Goal: Task Accomplishment & Management: Use online tool/utility

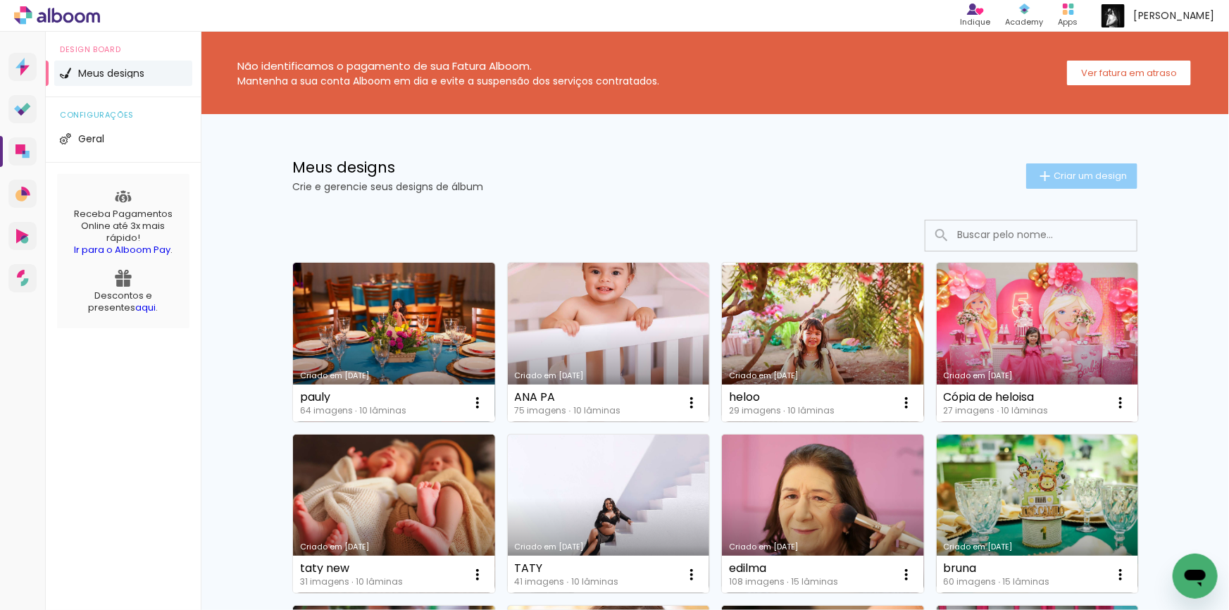
click at [1054, 171] on span "Criar um design" at bounding box center [1090, 175] width 73 height 9
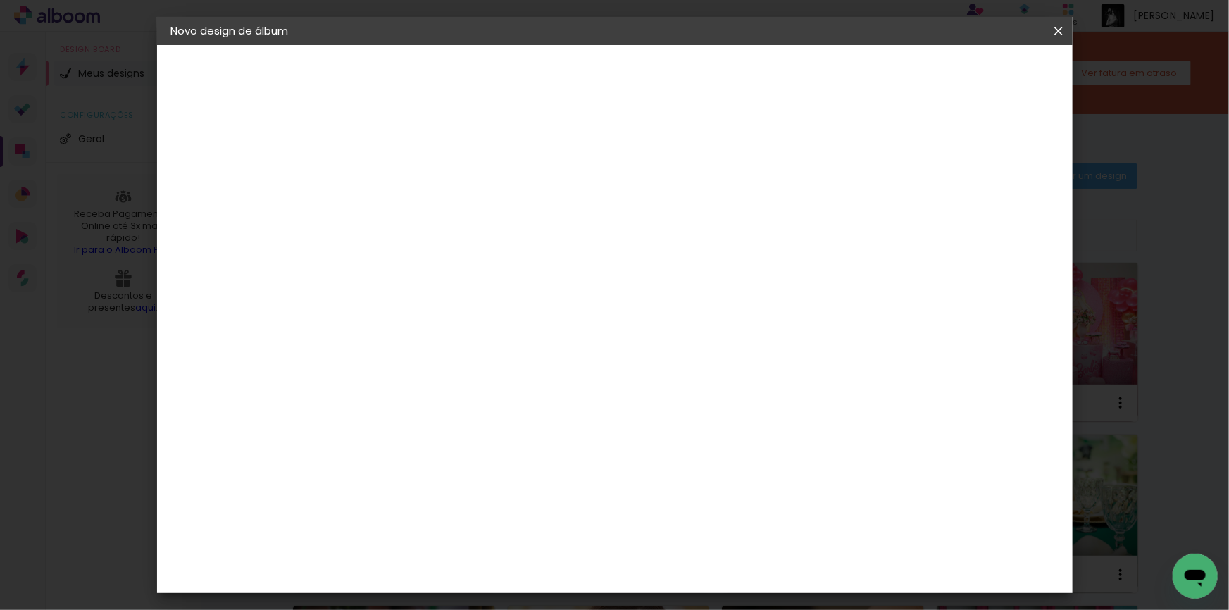
click at [401, 180] on input at bounding box center [401, 189] width 0 height 22
type input "m"
type input "werika"
type paper-input "werika"
click at [0, 0] on slot "Avançar" at bounding box center [0, 0] width 0 height 0
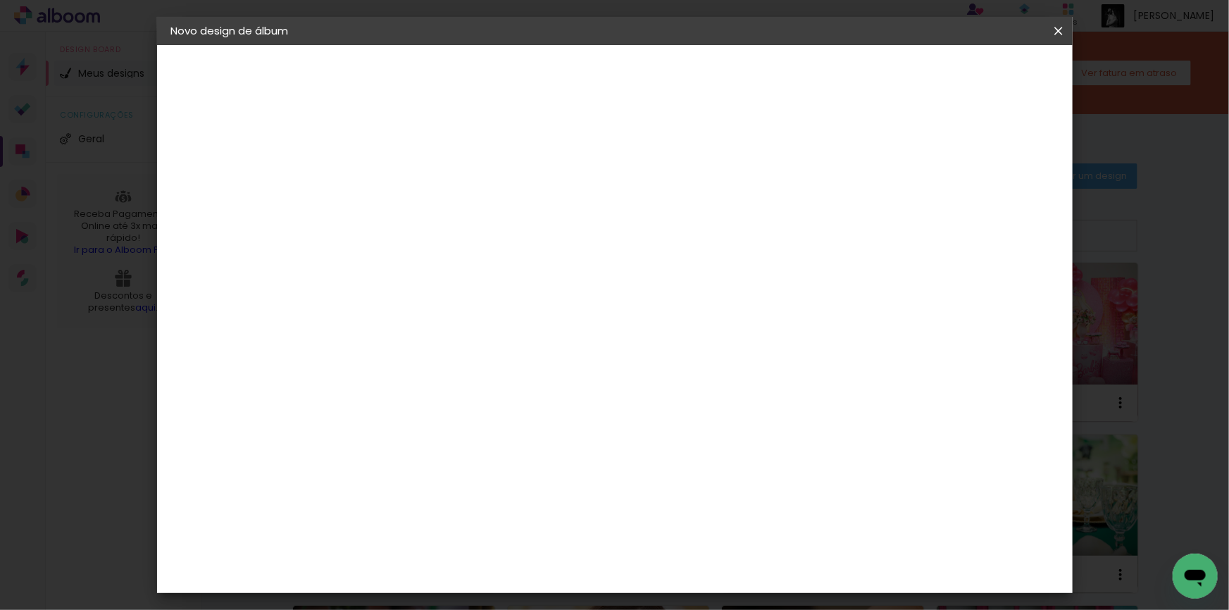
click at [456, 466] on div "AlfaFotoBook" at bounding box center [429, 471] width 75 height 11
click at [0, 0] on slot "Avançar" at bounding box center [0, 0] width 0 height 0
click at [549, 406] on span "20 × 30 cm" at bounding box center [522, 424] width 52 height 37
click at [0, 0] on slot "Avançar" at bounding box center [0, 0] width 0 height 0
click at [995, 61] on header "Revisão Verifique as configurações do seu álbum. Voltar Iniciar design" at bounding box center [673, 81] width 666 height 73
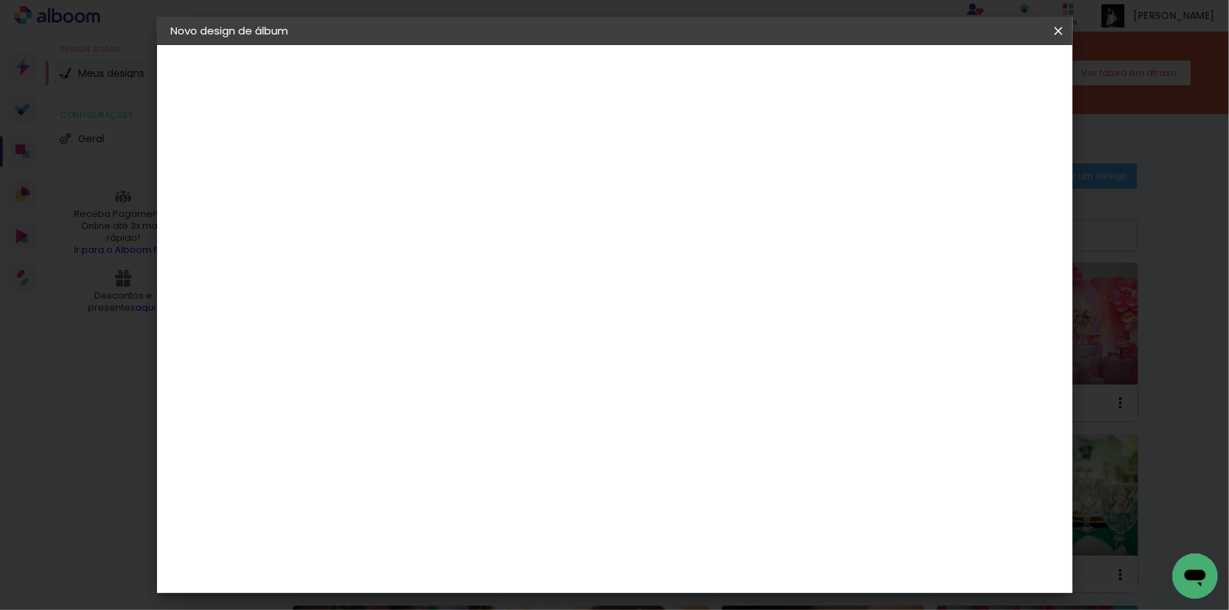
click at [971, 75] on span "Iniciar design" at bounding box center [939, 75] width 64 height 10
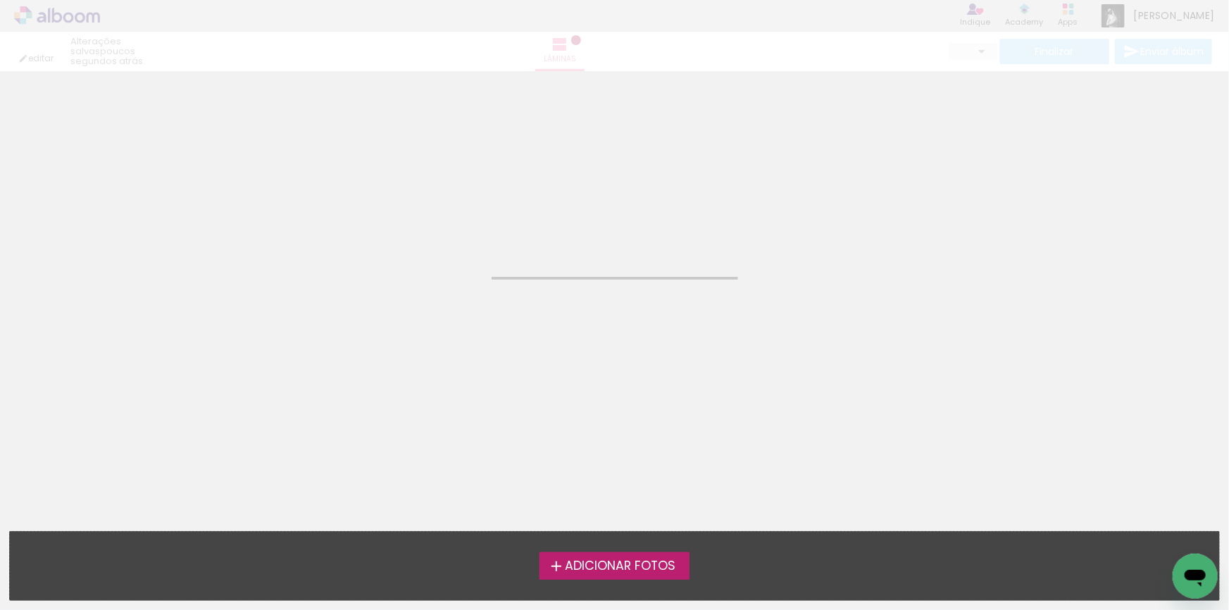
click at [641, 556] on label "Adicionar Fotos" at bounding box center [614, 565] width 150 height 27
click at [0, 0] on input "file" at bounding box center [0, 0] width 0 height 0
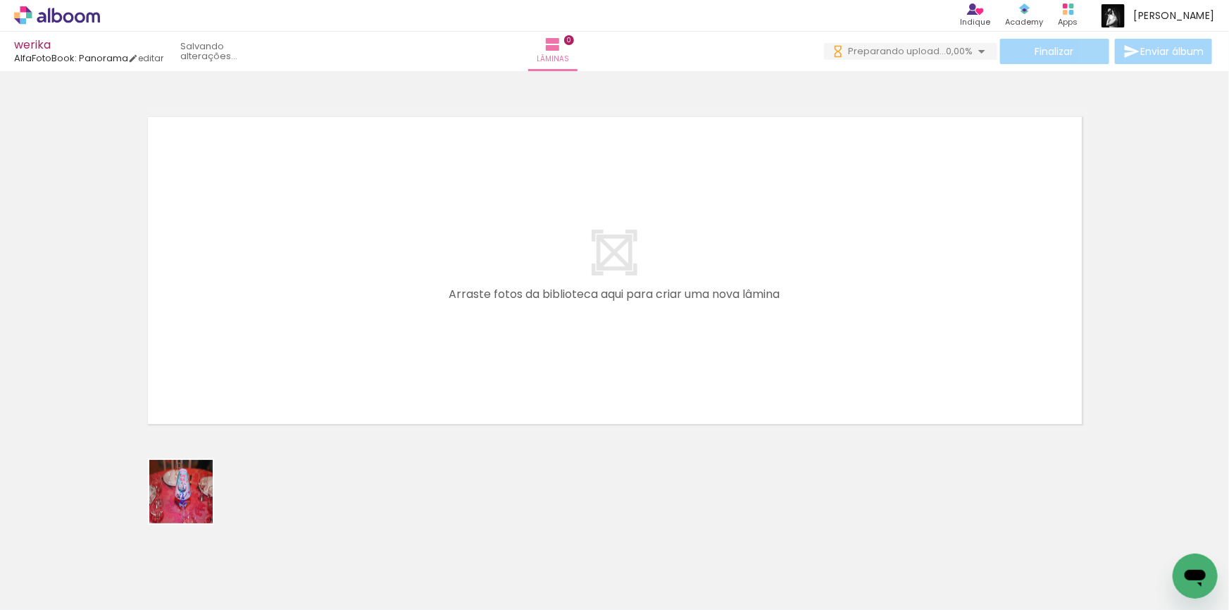
drag, startPoint x: 150, startPoint y: 577, endPoint x: 287, endPoint y: 494, distance: 159.5
click at [334, 326] on quentale-workspace at bounding box center [614, 305] width 1229 height 610
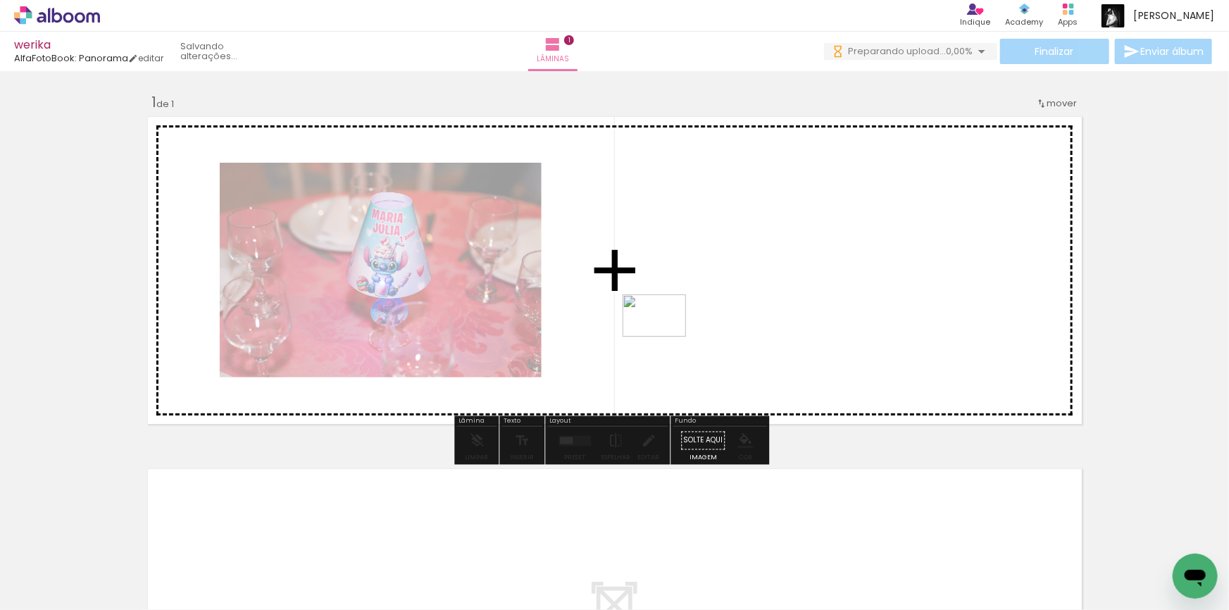
drag, startPoint x: 231, startPoint y: 572, endPoint x: 665, endPoint y: 337, distance: 493.5
click at [665, 337] on quentale-workspace at bounding box center [614, 305] width 1229 height 610
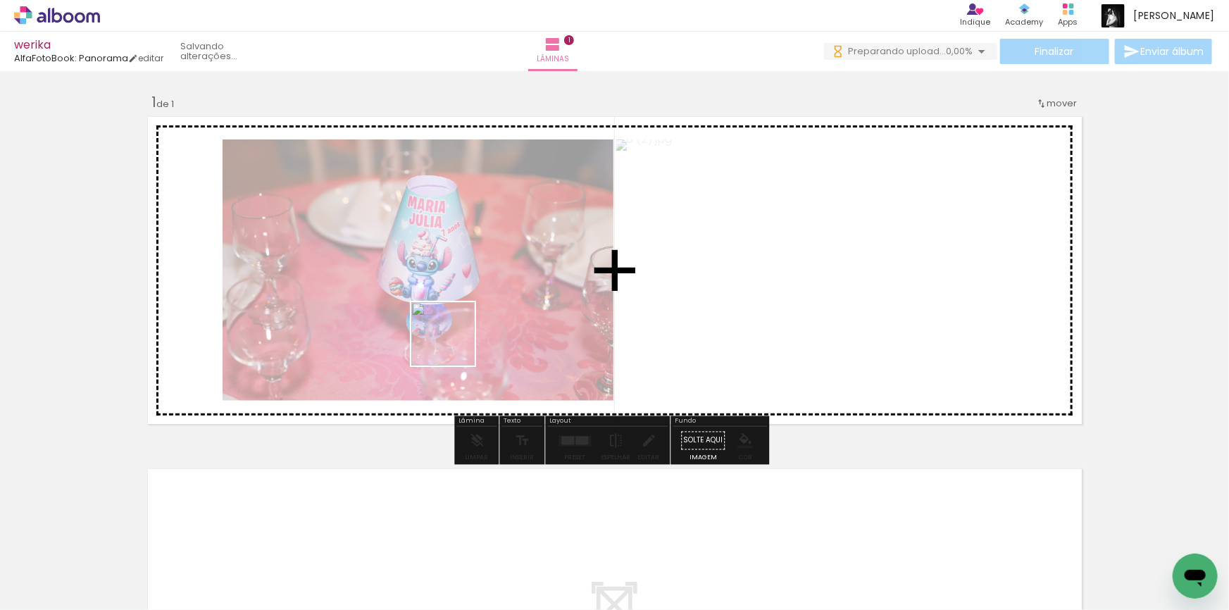
drag, startPoint x: 311, startPoint y: 568, endPoint x: 395, endPoint y: 566, distance: 84.5
click at [461, 336] on quentale-workspace at bounding box center [614, 305] width 1229 height 610
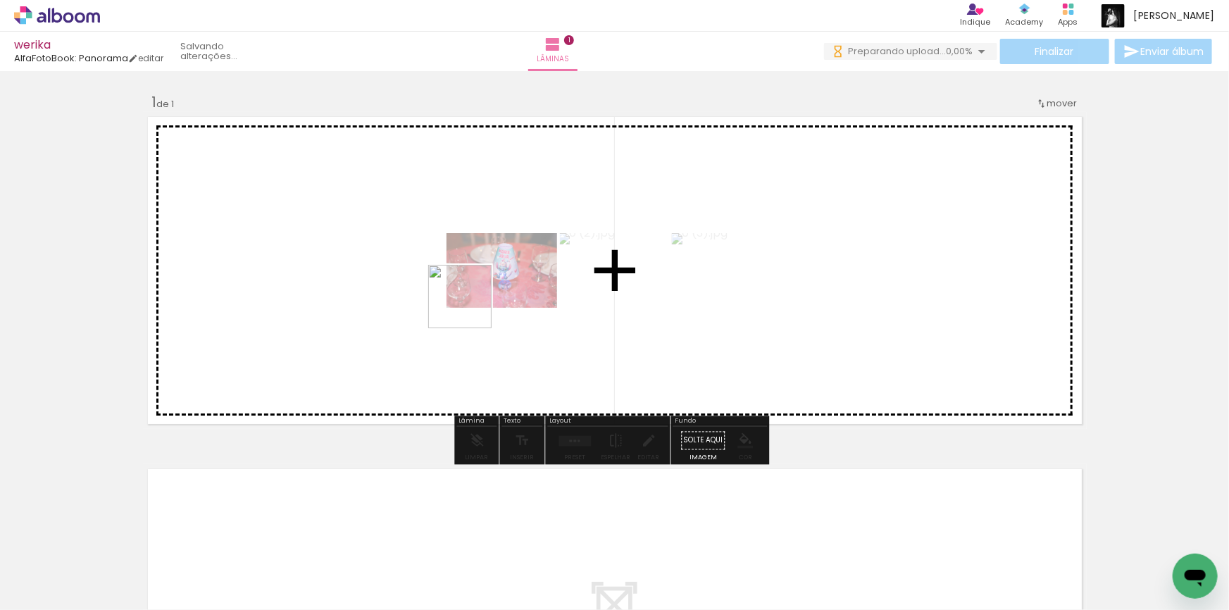
click at [470, 307] on quentale-workspace at bounding box center [614, 305] width 1229 height 610
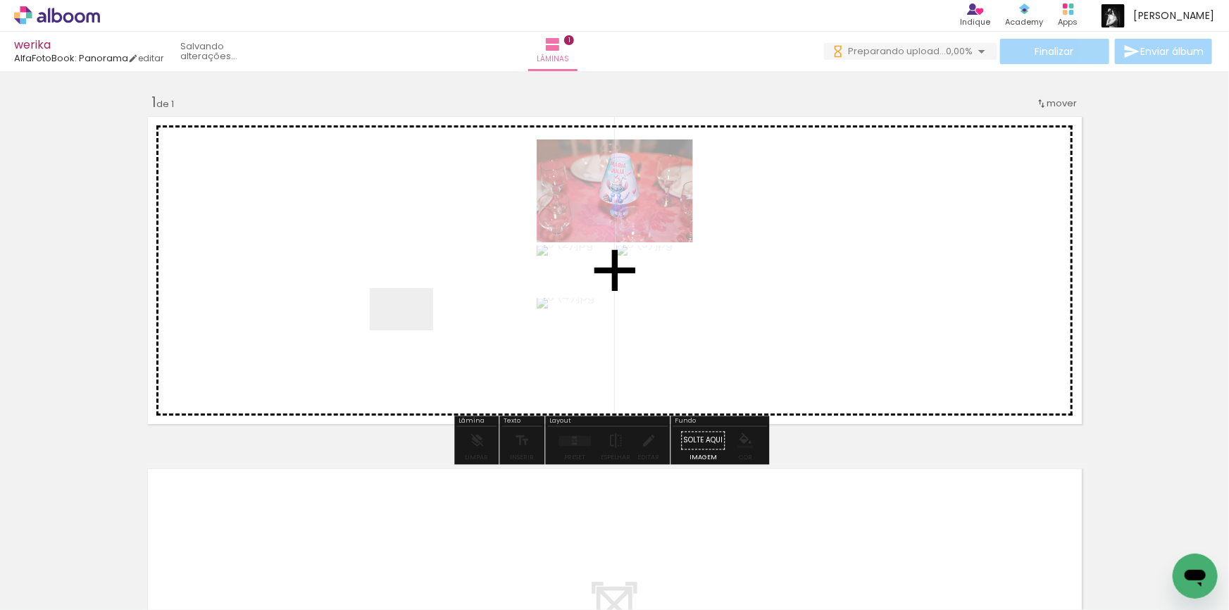
click at [412, 330] on quentale-workspace at bounding box center [614, 305] width 1229 height 610
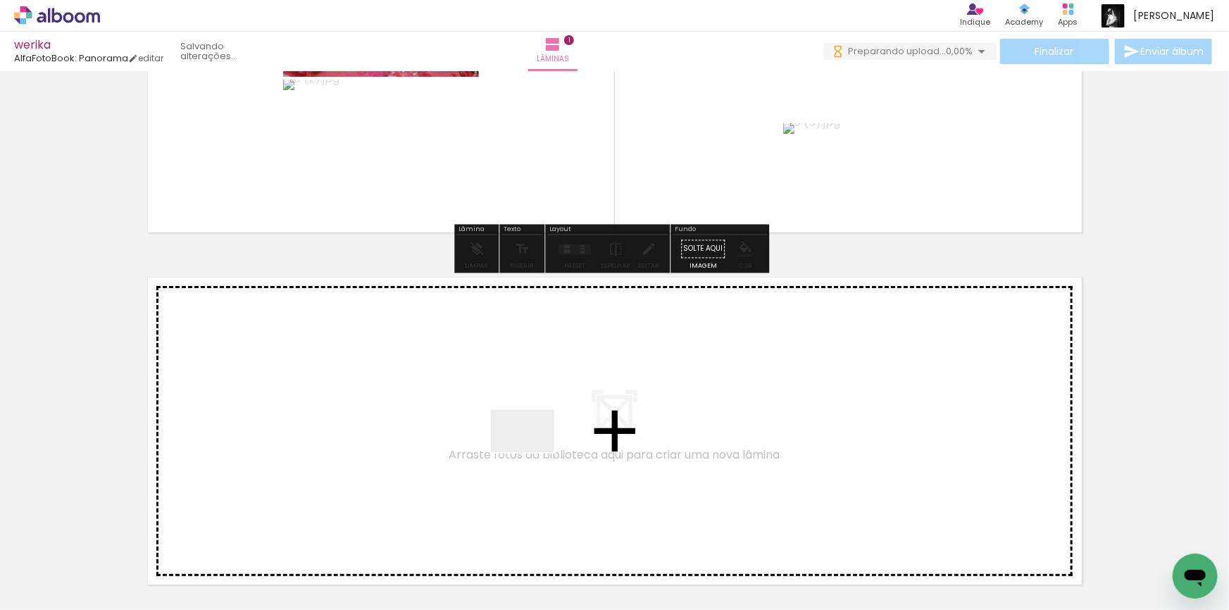
drag, startPoint x: 533, startPoint y: 521, endPoint x: 705, endPoint y: 576, distance: 180.4
click at [532, 424] on quentale-workspace at bounding box center [614, 305] width 1229 height 610
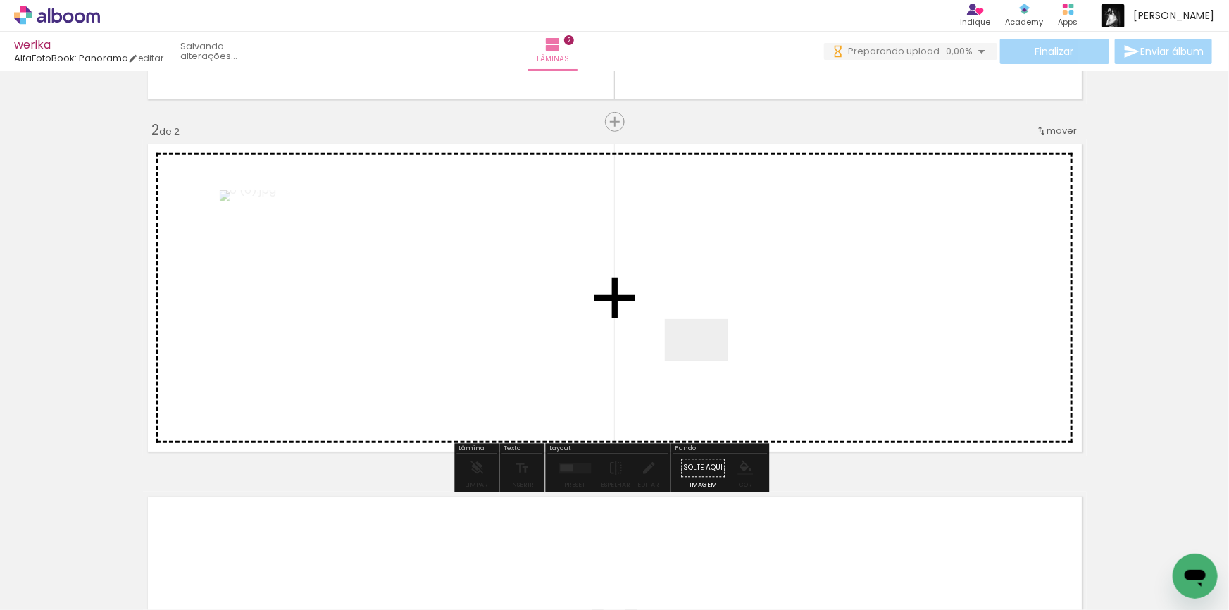
scroll to position [325, 0]
drag, startPoint x: 707, startPoint y: 361, endPoint x: 718, endPoint y: 339, distance: 24.6
click at [718, 339] on quentale-workspace at bounding box center [614, 305] width 1229 height 610
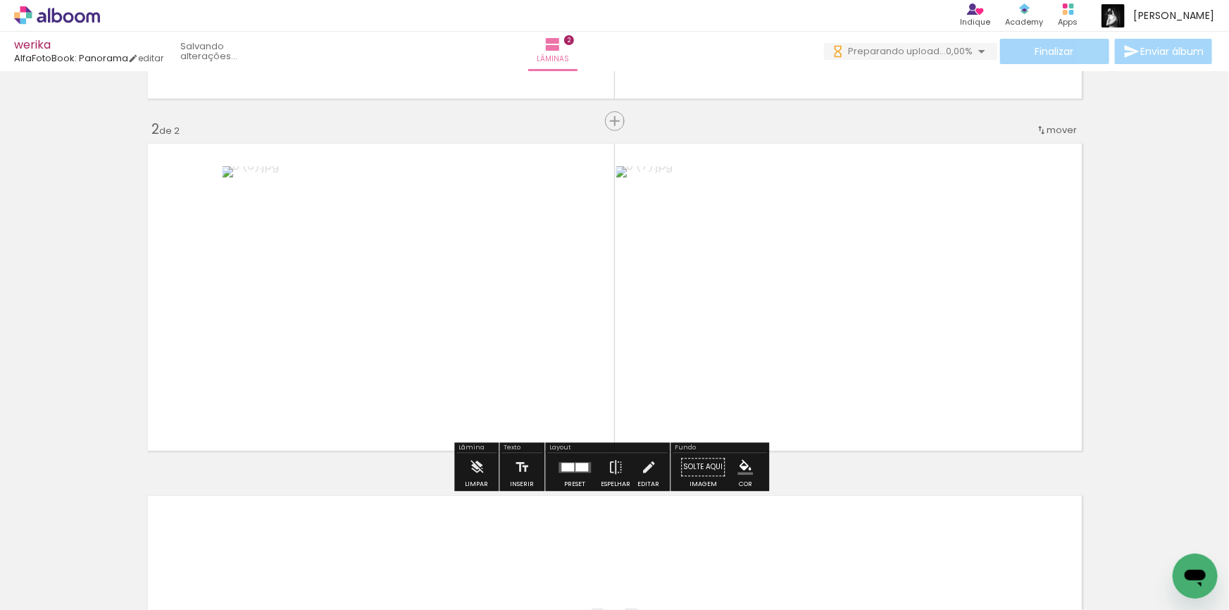
drag, startPoint x: 690, startPoint y: 577, endPoint x: 706, endPoint y: 397, distance: 180.3
click at [672, 355] on quentale-workspace at bounding box center [614, 305] width 1229 height 610
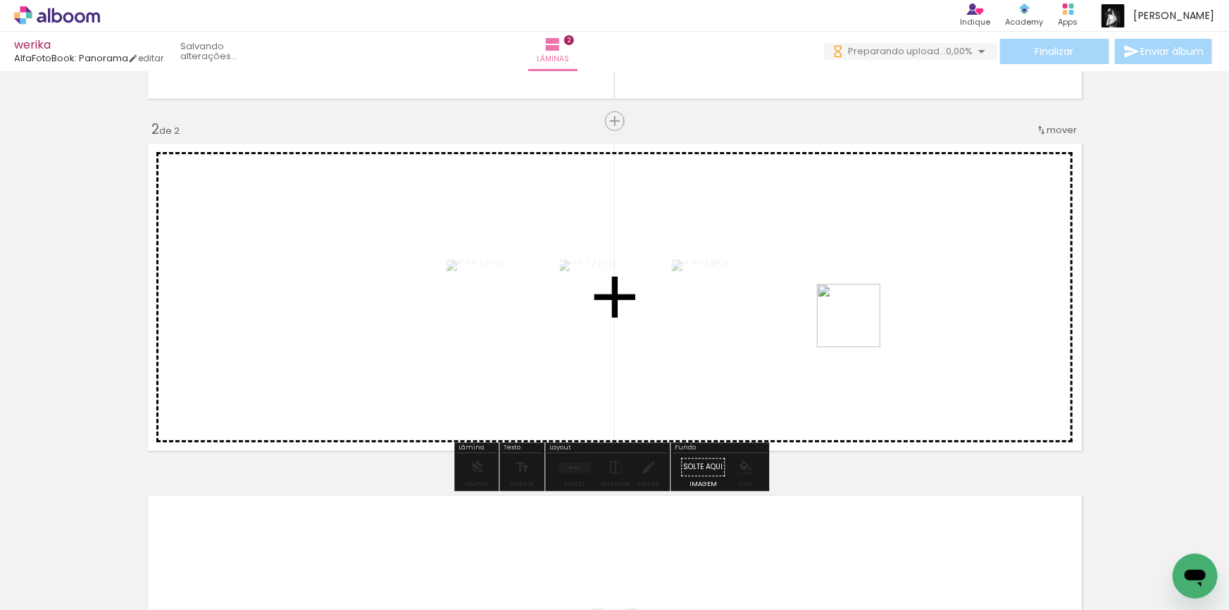
drag, startPoint x: 852, startPoint y: 335, endPoint x: 859, endPoint y: 326, distance: 11.6
click at [859, 326] on quentale-workspace at bounding box center [614, 305] width 1229 height 610
drag, startPoint x: 848, startPoint y: 562, endPoint x: 849, endPoint y: 319, distance: 243.0
click at [849, 319] on quentale-workspace at bounding box center [614, 305] width 1229 height 610
drag, startPoint x: 935, startPoint y: 513, endPoint x: 985, endPoint y: 302, distance: 217.3
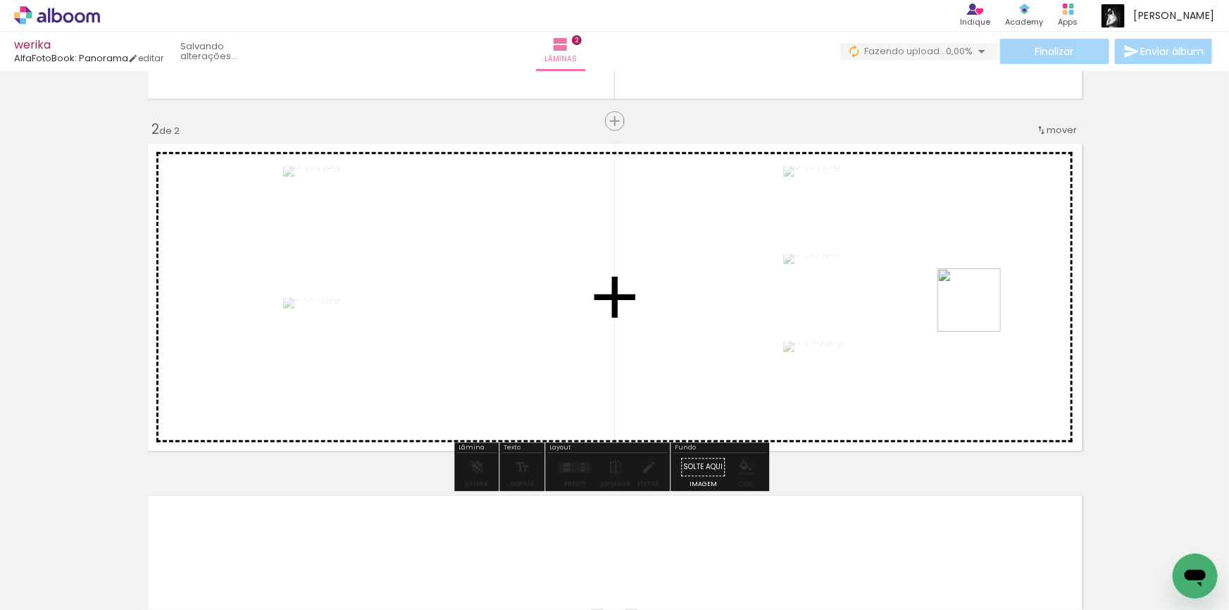
click at [985, 302] on quentale-workspace at bounding box center [614, 305] width 1229 height 610
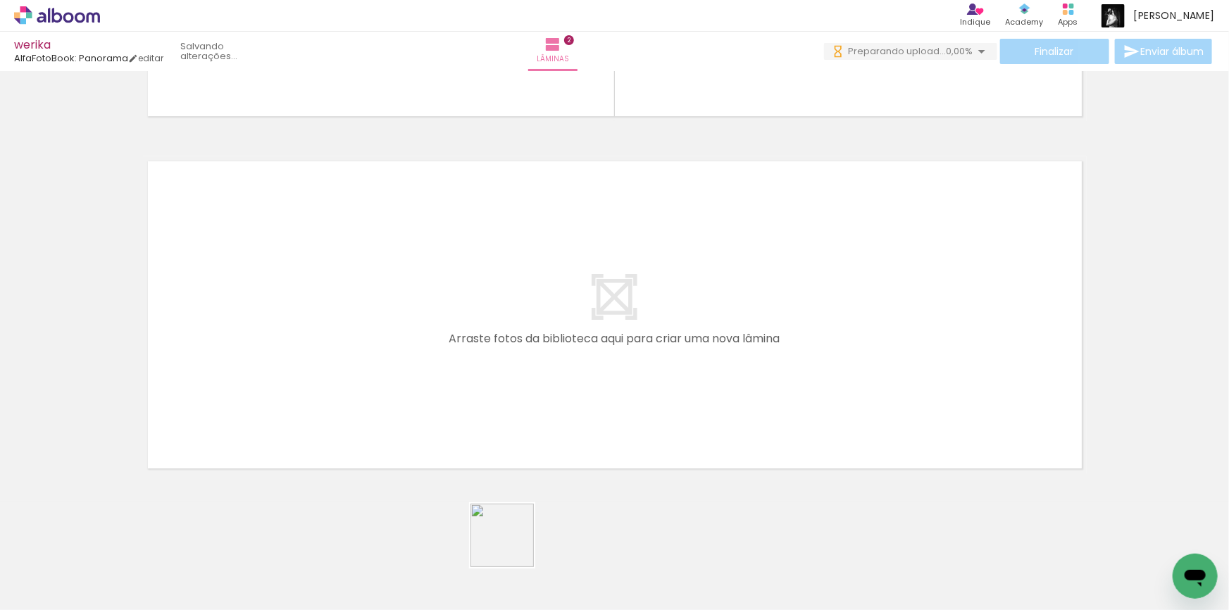
drag, startPoint x: 513, startPoint y: 577, endPoint x: 579, endPoint y: 566, distance: 67.0
click at [529, 365] on quentale-workspace at bounding box center [614, 305] width 1229 height 610
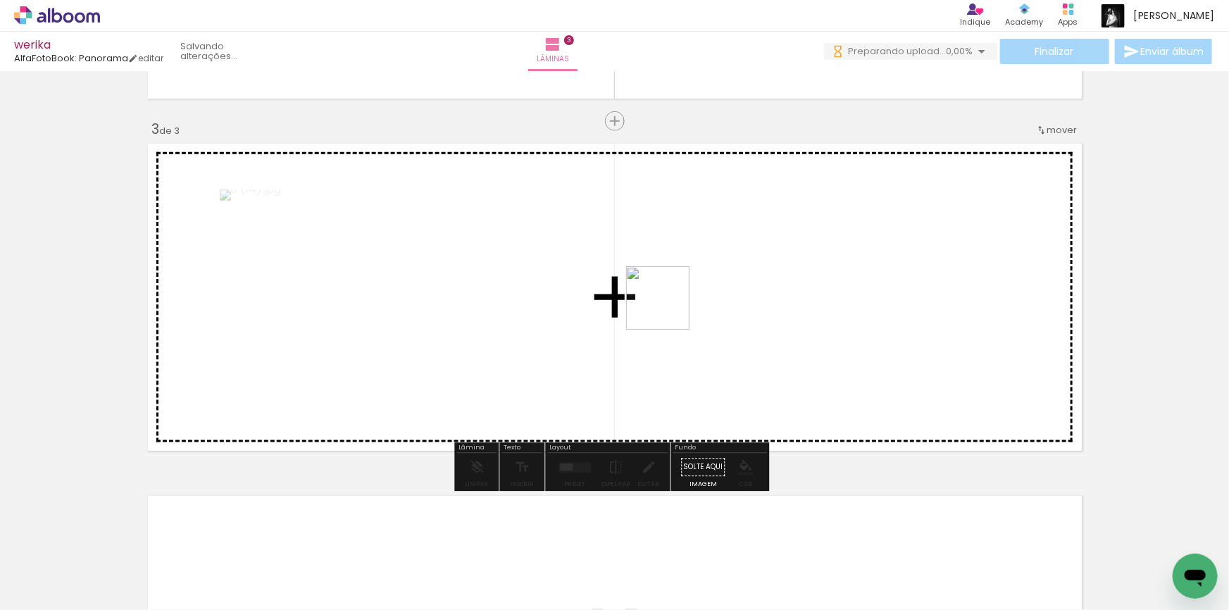
drag, startPoint x: 579, startPoint y: 566, endPoint x: 670, endPoint y: 306, distance: 275.3
click at [670, 306] on quentale-workspace at bounding box center [614, 305] width 1229 height 610
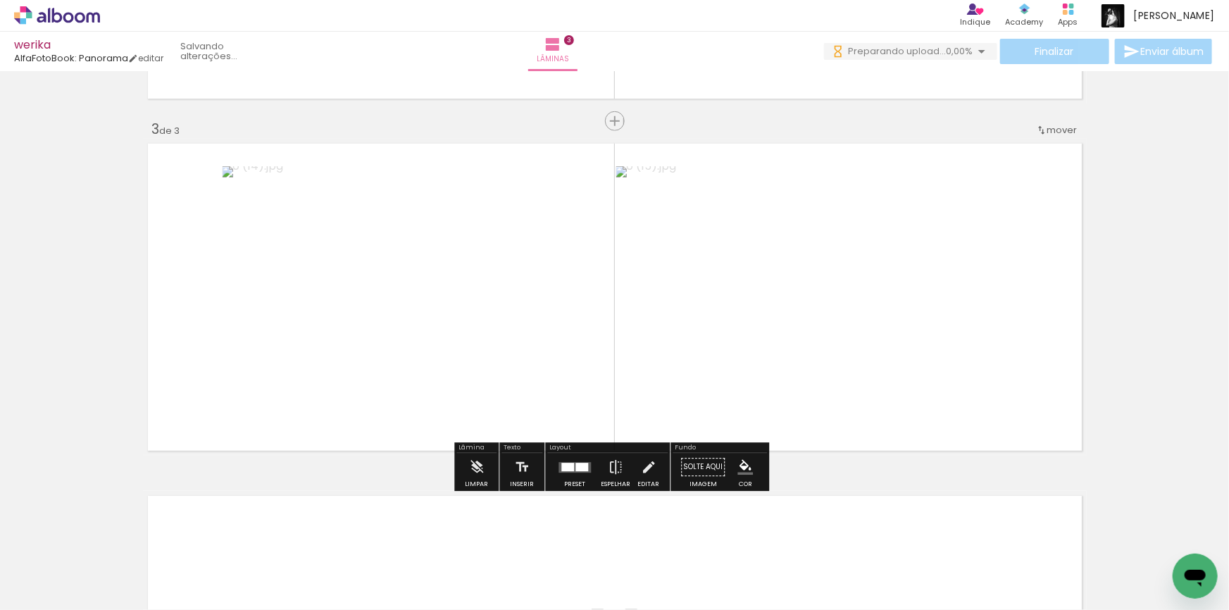
drag, startPoint x: 427, startPoint y: 577, endPoint x: 432, endPoint y: 461, distance: 115.6
click at [494, 385] on quentale-workspace at bounding box center [614, 305] width 1229 height 610
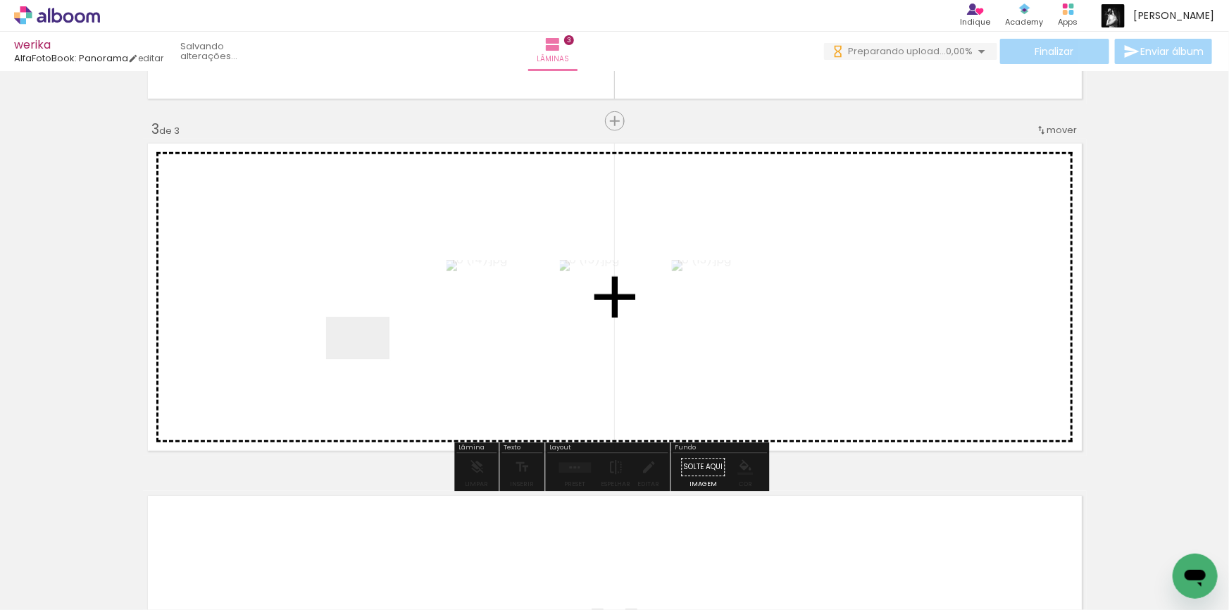
drag, startPoint x: 366, startPoint y: 380, endPoint x: 368, endPoint y: 358, distance: 22.0
click at [368, 358] on quentale-workspace at bounding box center [614, 305] width 1229 height 610
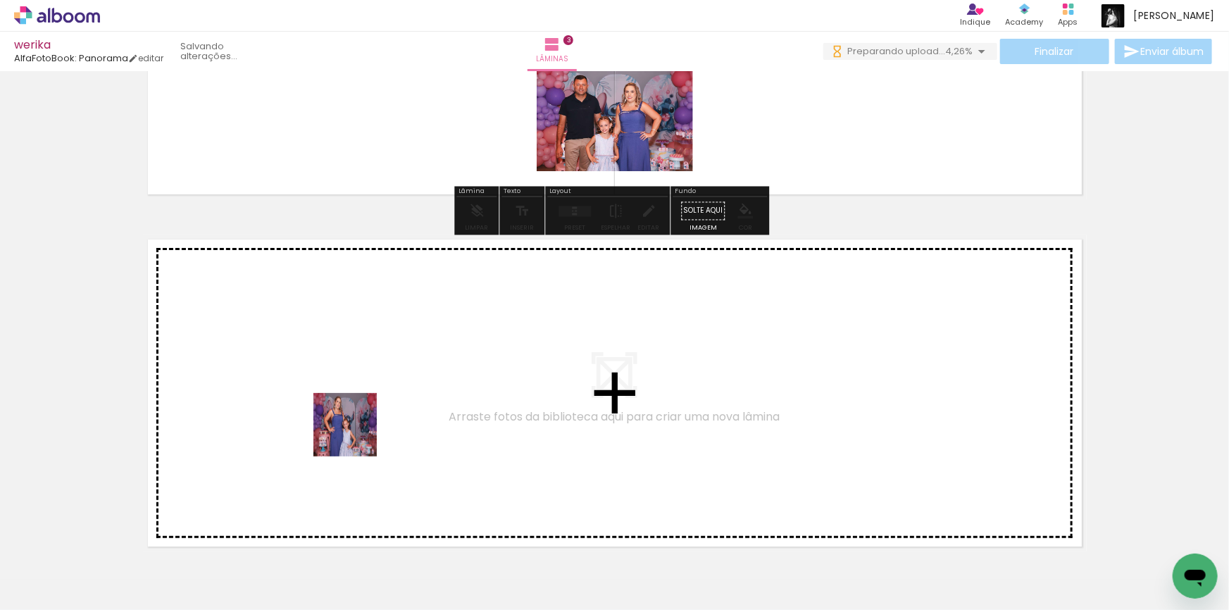
drag, startPoint x: 328, startPoint y: 566, endPoint x: 461, endPoint y: 579, distance: 133.7
click at [372, 393] on quentale-workspace at bounding box center [614, 305] width 1229 height 610
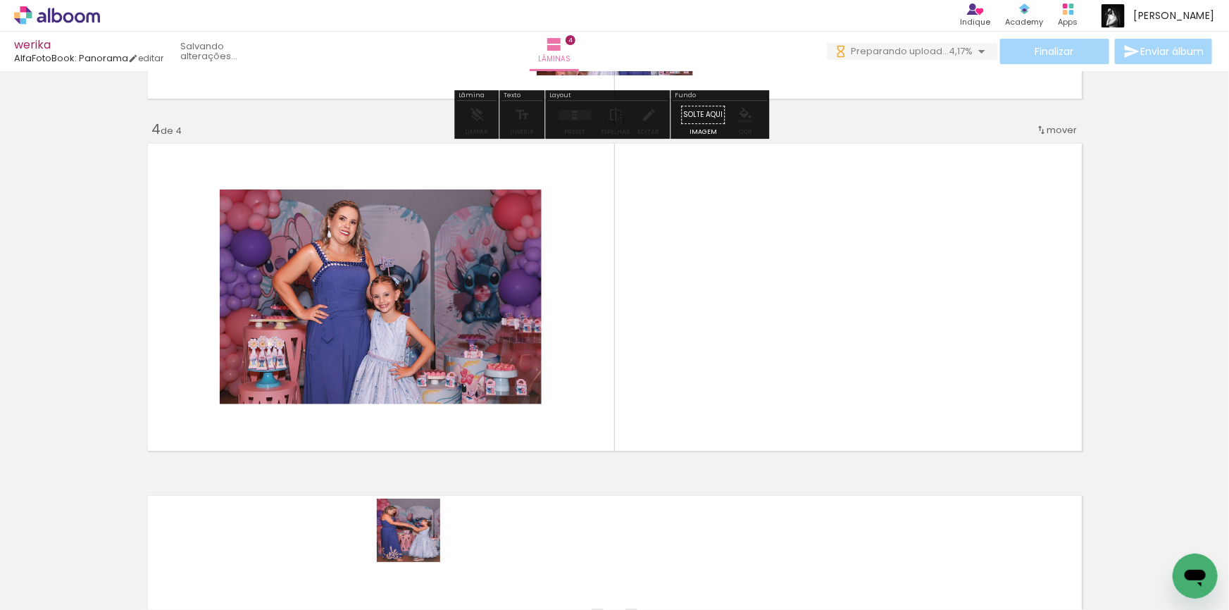
drag, startPoint x: 419, startPoint y: 541, endPoint x: 499, endPoint y: 554, distance: 80.6
click at [632, 362] on quentale-workspace at bounding box center [614, 305] width 1229 height 610
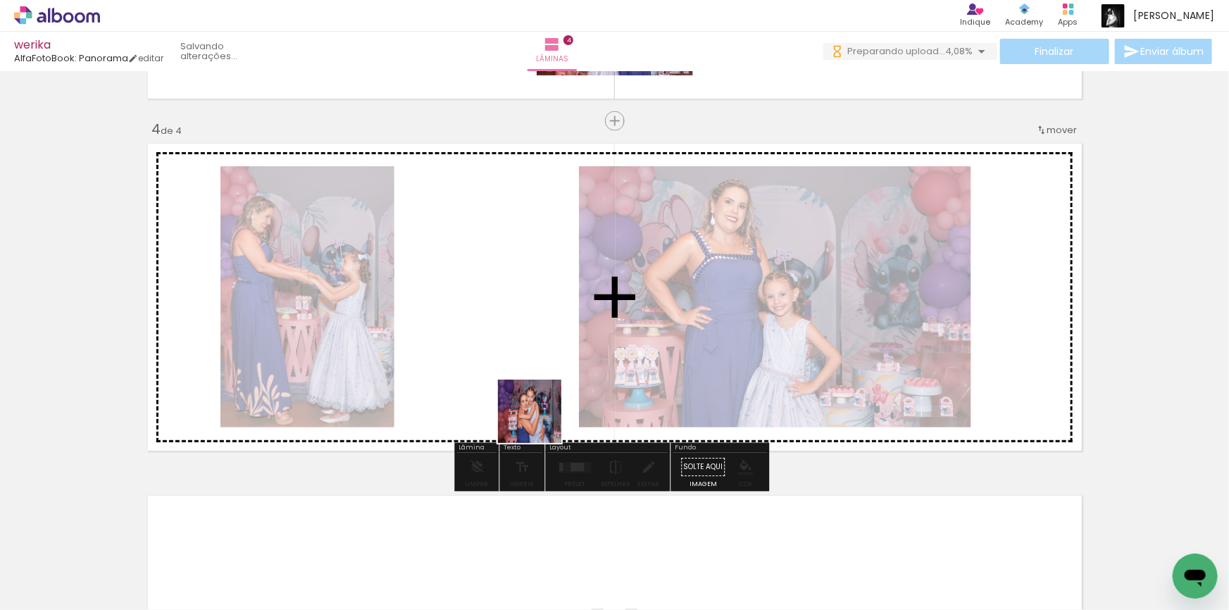
drag, startPoint x: 501, startPoint y: 518, endPoint x: 556, endPoint y: 451, distance: 87.6
click at [546, 370] on quentale-workspace at bounding box center [614, 305] width 1229 height 610
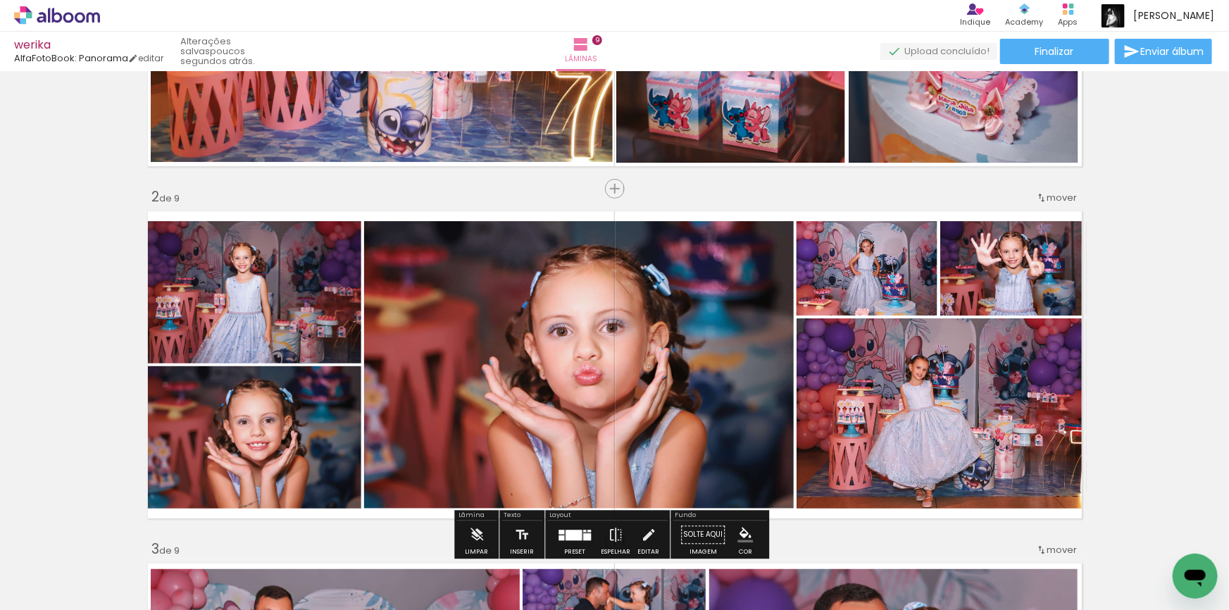
scroll to position [325, 0]
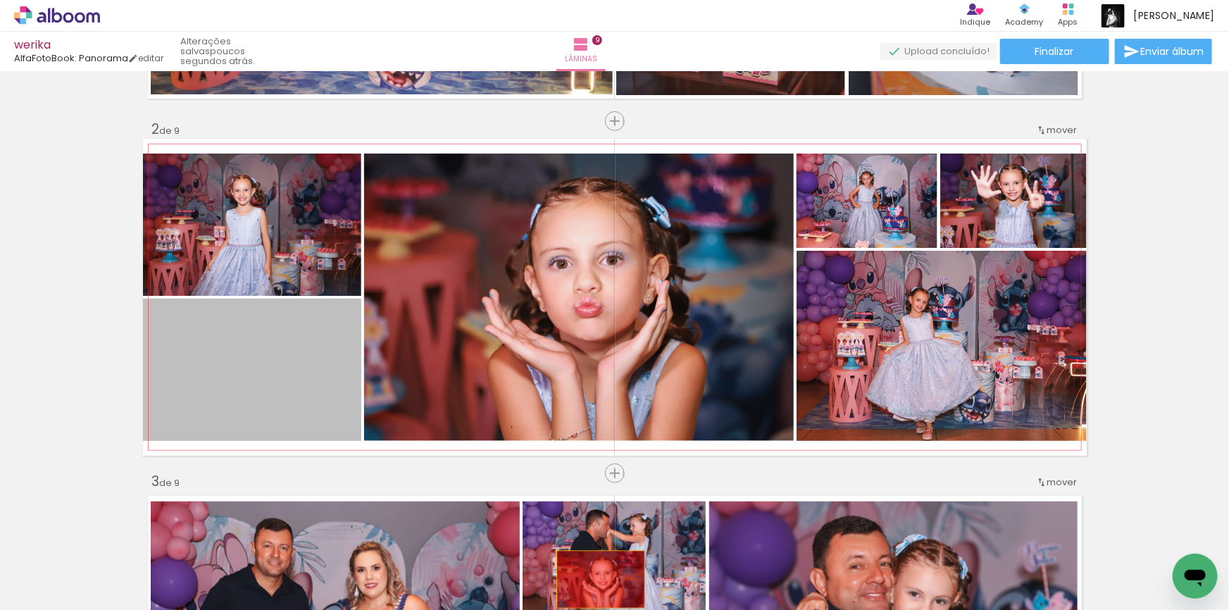
drag, startPoint x: 246, startPoint y: 388, endPoint x: 596, endPoint y: 579, distance: 398.7
click at [596, 579] on quentale-workspace at bounding box center [614, 305] width 1229 height 610
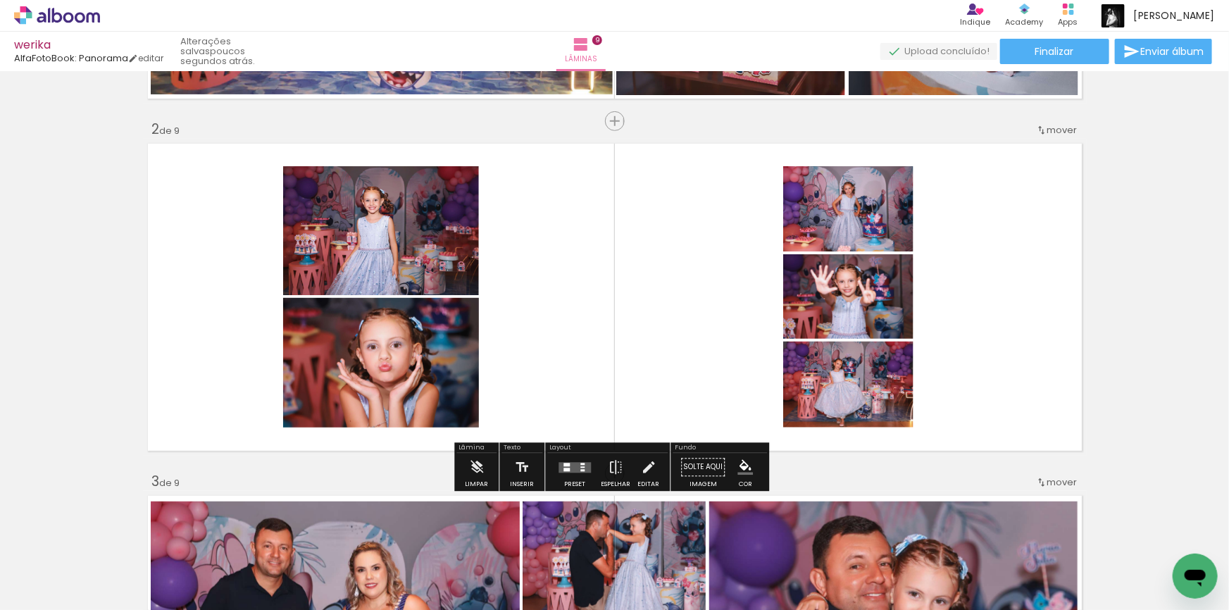
click at [568, 462] on quentale-layouter at bounding box center [574, 467] width 32 height 11
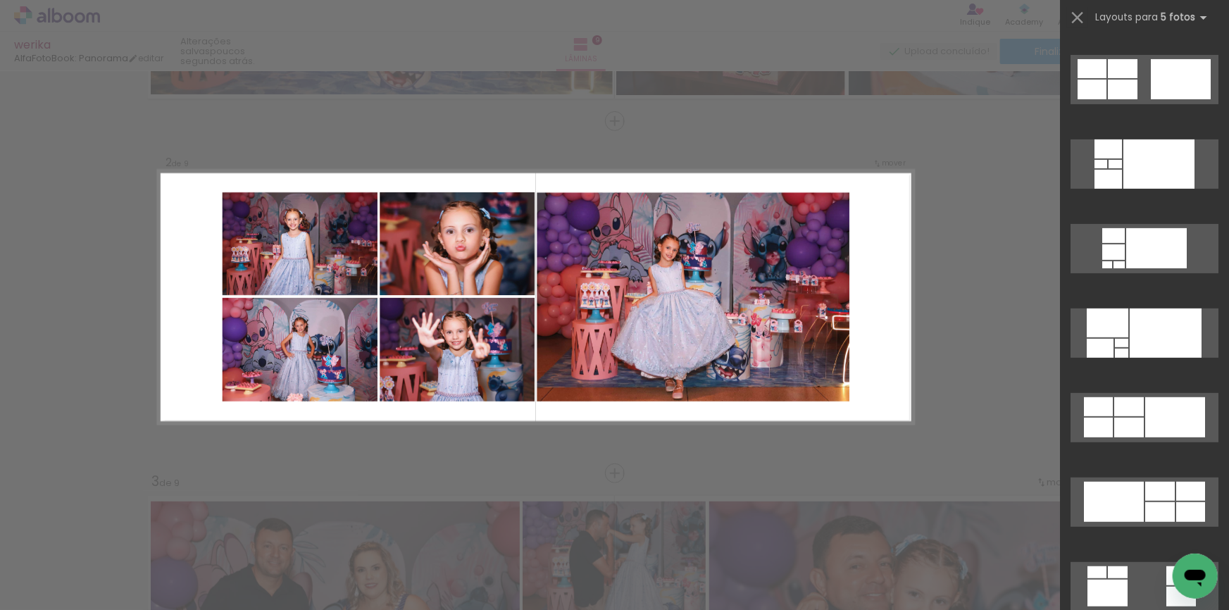
scroll to position [320, 0]
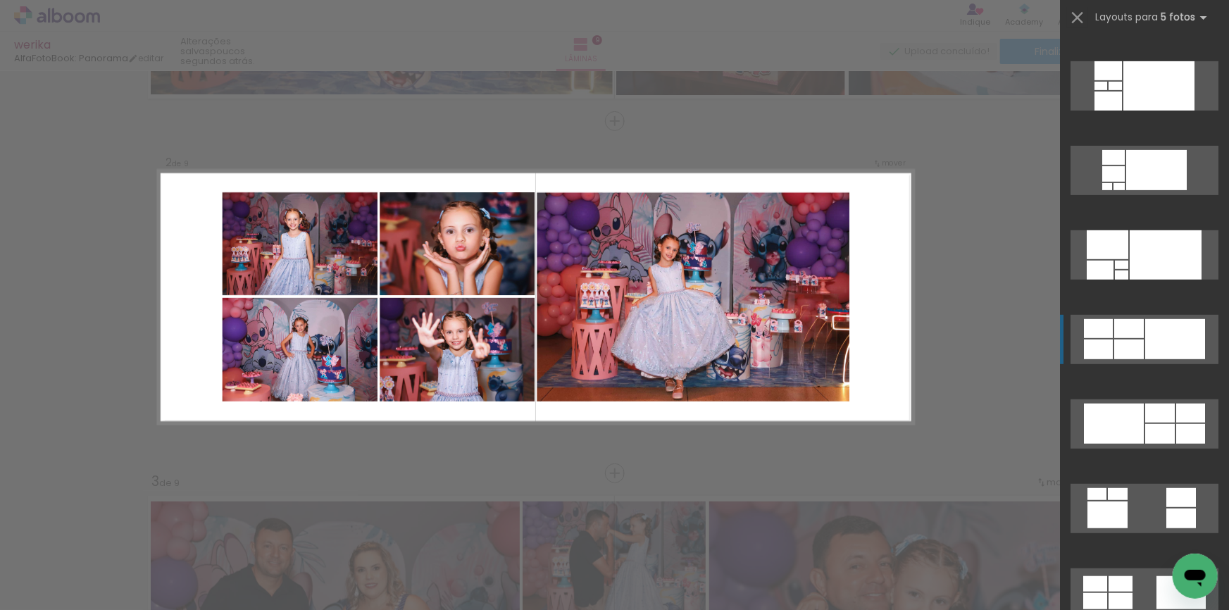
click at [1147, 337] on div at bounding box center [1175, 339] width 60 height 40
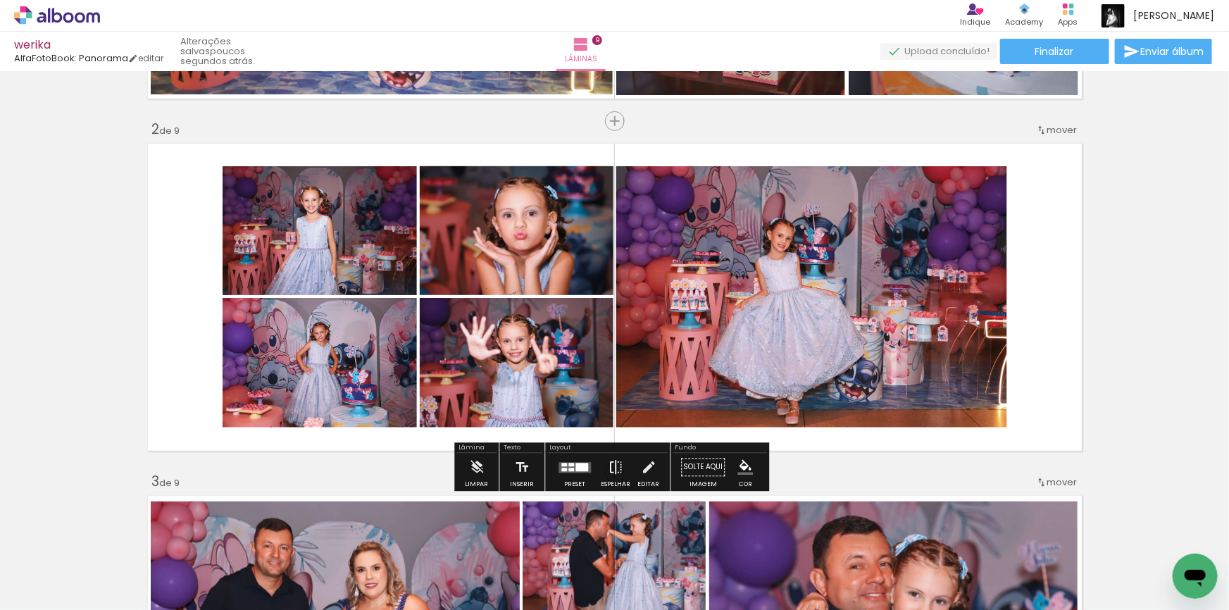
click at [611, 465] on iron-icon at bounding box center [615, 468] width 15 height 28
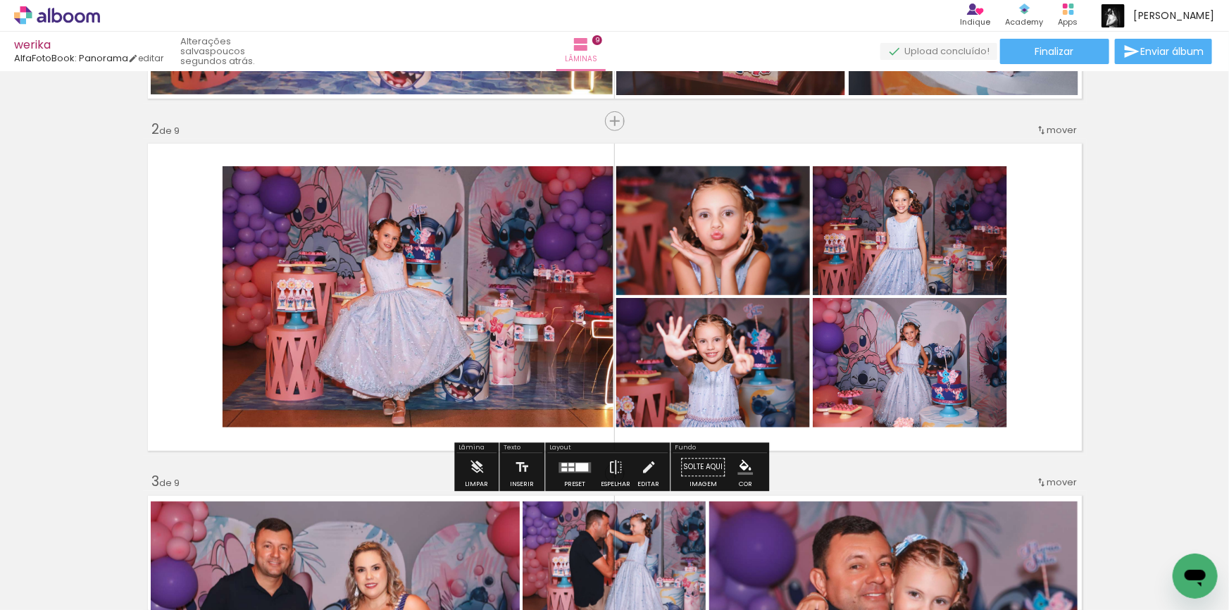
click at [568, 468] on div at bounding box center [571, 470] width 6 height 4
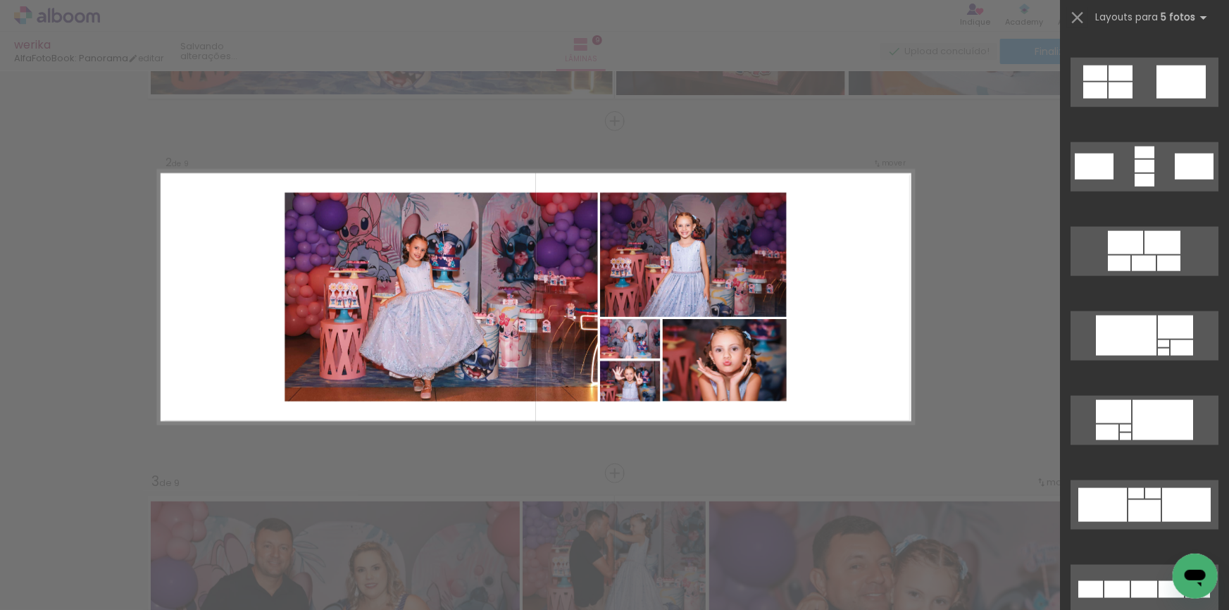
scroll to position [847, 0]
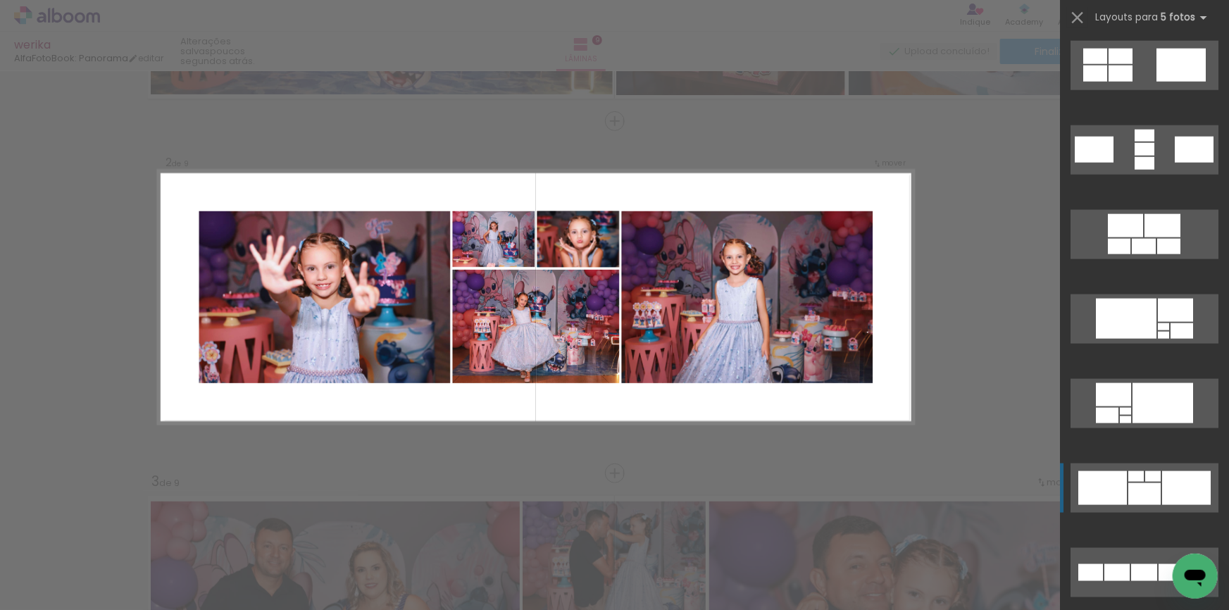
click at [1134, 483] on div at bounding box center [1144, 494] width 32 height 22
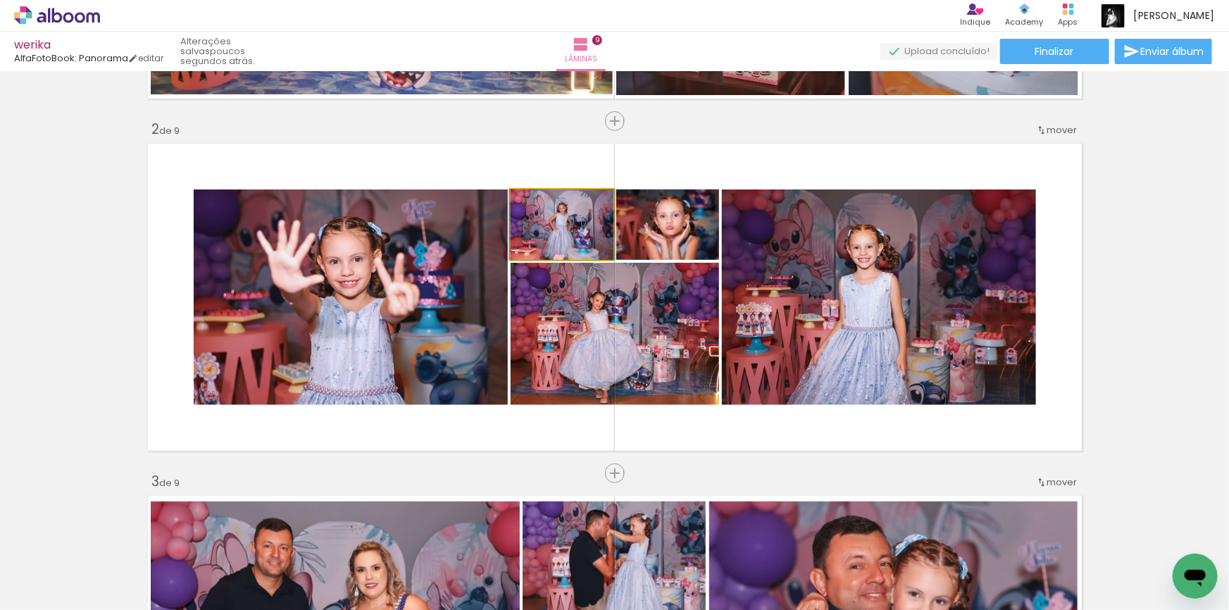
drag, startPoint x: 566, startPoint y: 245, endPoint x: 866, endPoint y: 316, distance: 308.3
click at [0, 0] on slot at bounding box center [0, 0] width 0 height 0
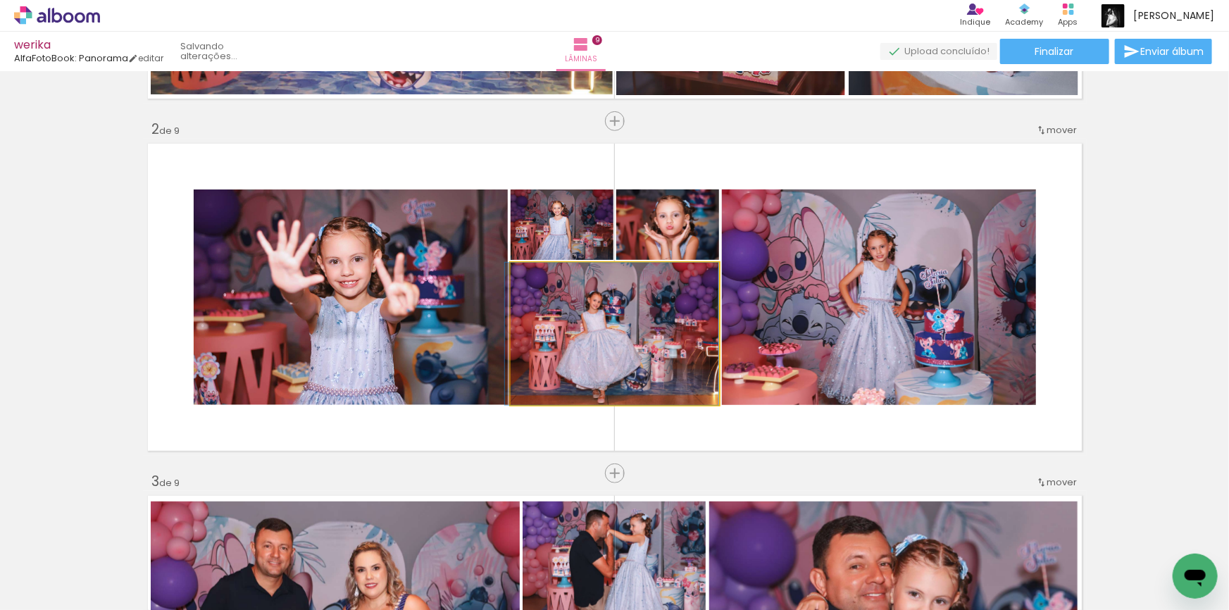
drag, startPoint x: 625, startPoint y: 375, endPoint x: 370, endPoint y: 336, distance: 257.2
click at [0, 0] on slot at bounding box center [0, 0] width 0 height 0
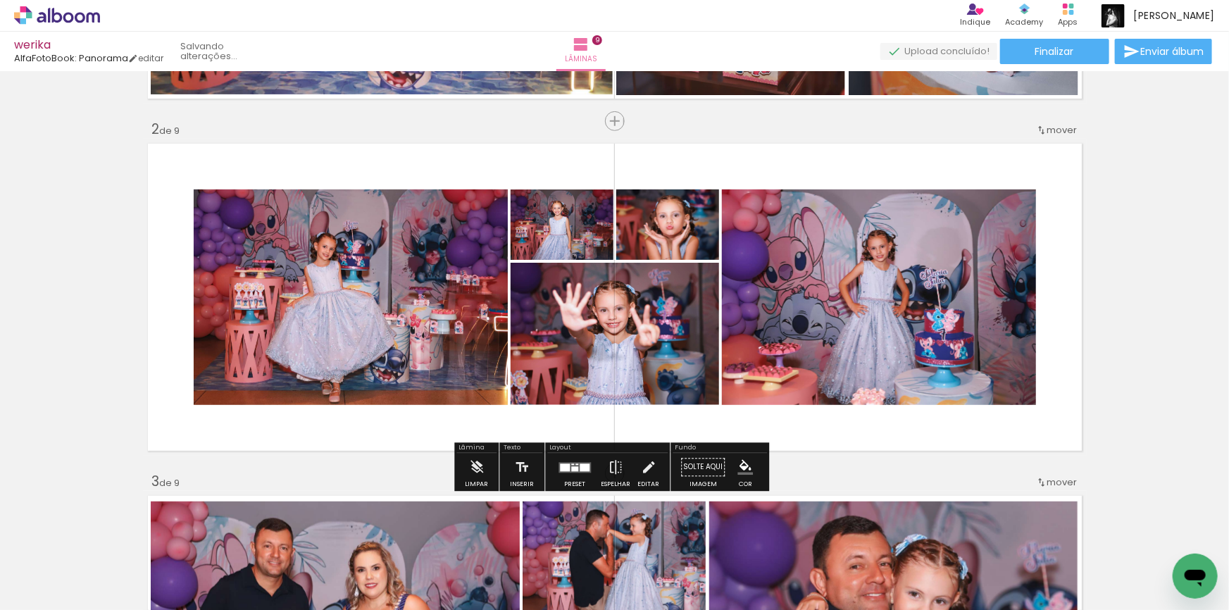
drag, startPoint x: 624, startPoint y: 311, endPoint x: 637, endPoint y: 322, distance: 17.5
click at [0, 0] on slot at bounding box center [0, 0] width 0 height 0
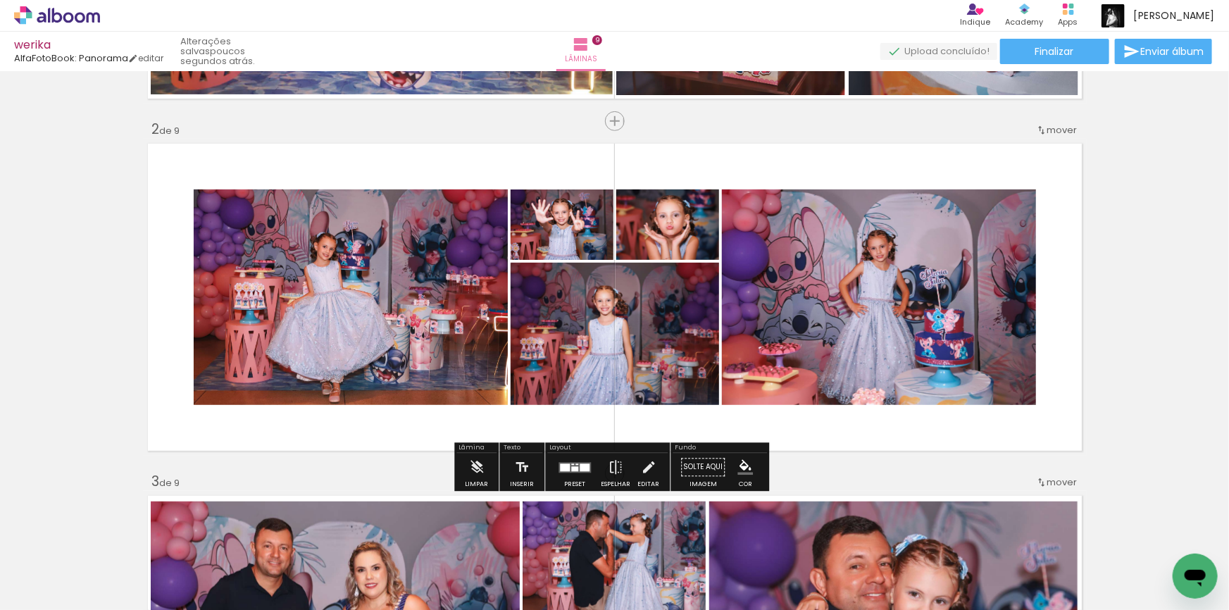
click at [398, 301] on quentale-photo at bounding box center [351, 296] width 314 height 215
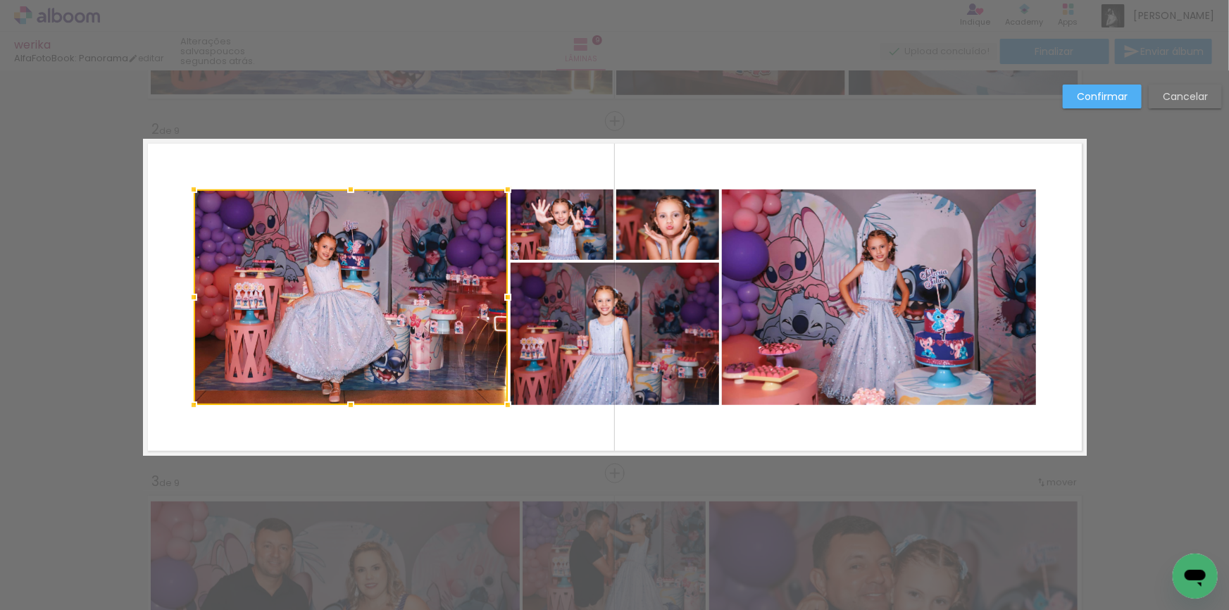
click at [604, 356] on quentale-photo at bounding box center [615, 334] width 208 height 142
click at [571, 230] on div at bounding box center [456, 296] width 525 height 215
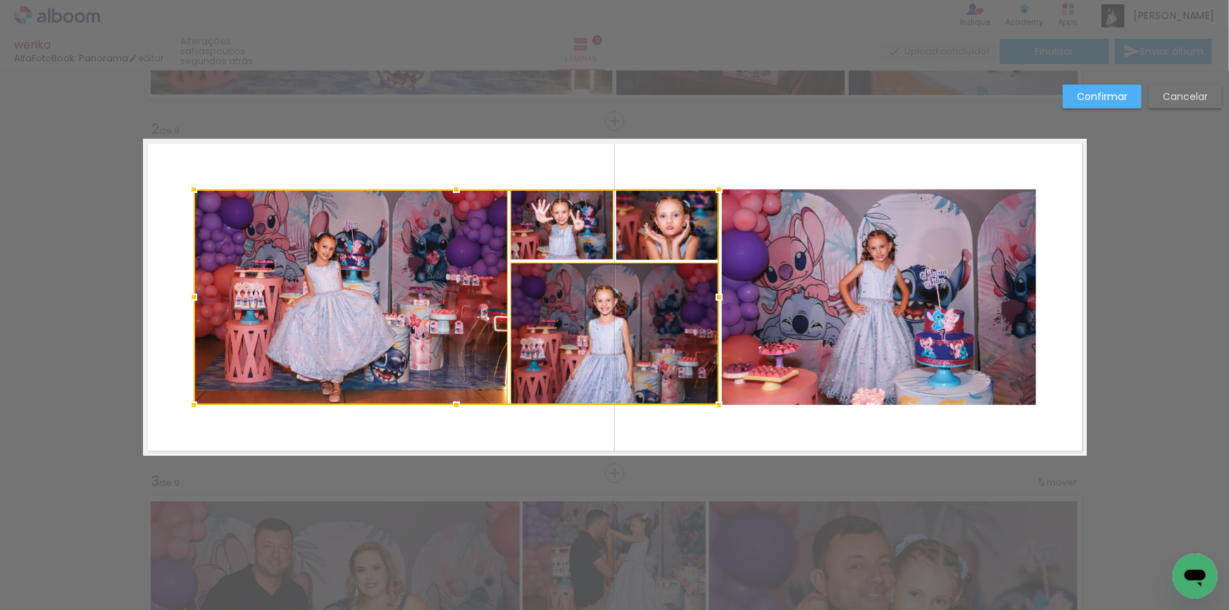
click at [670, 229] on div at bounding box center [456, 296] width 525 height 215
click at [814, 268] on quentale-photo at bounding box center [879, 296] width 314 height 215
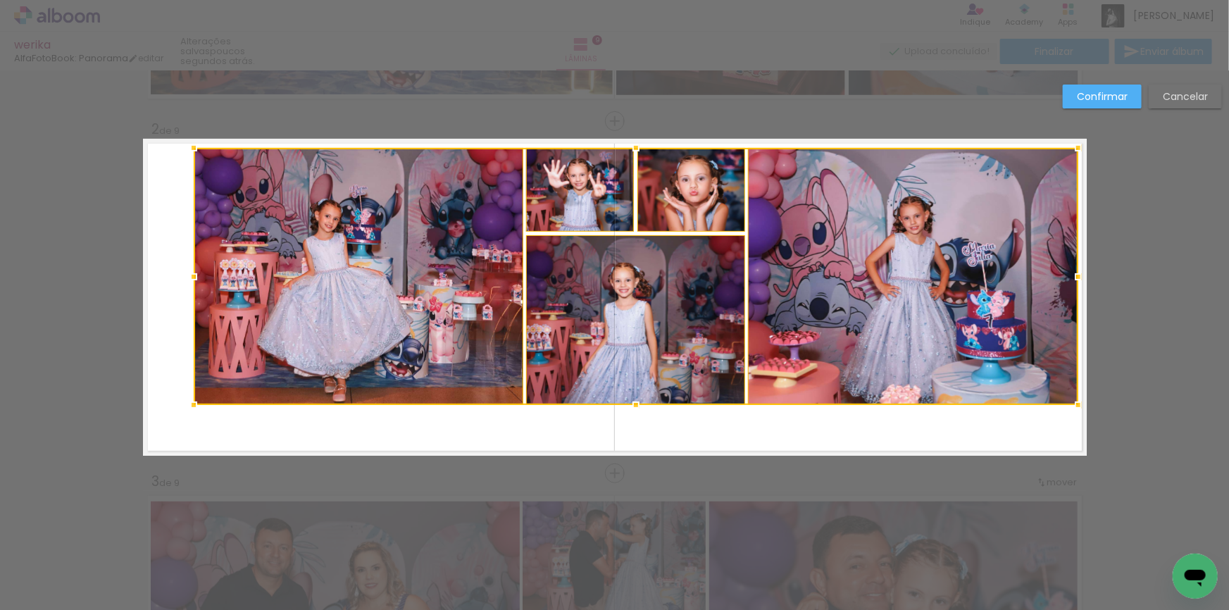
drag, startPoint x: 1033, startPoint y: 187, endPoint x: 1075, endPoint y: 145, distance: 59.3
click at [1075, 145] on div at bounding box center [1078, 148] width 28 height 28
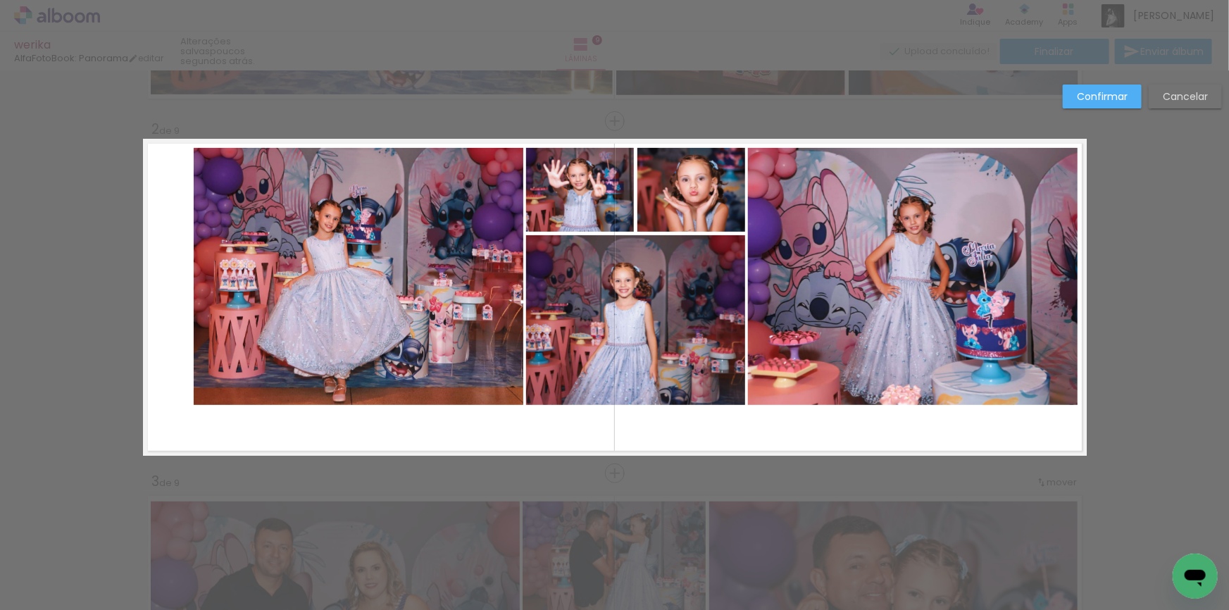
click at [895, 260] on quentale-photo at bounding box center [913, 276] width 330 height 257
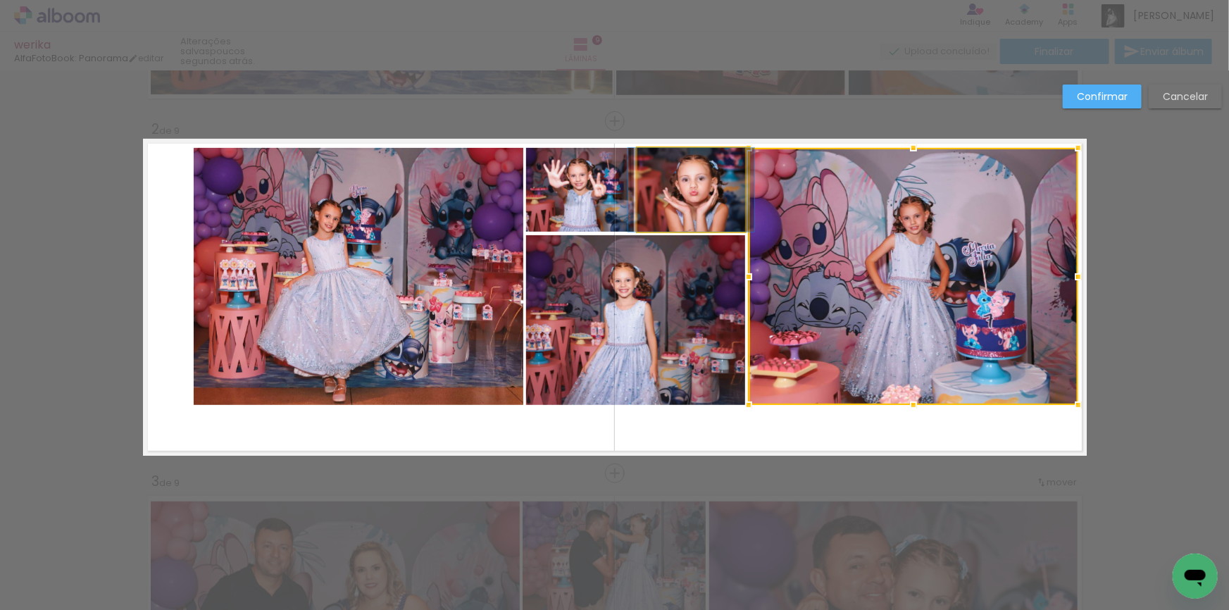
click at [668, 190] on quentale-photo at bounding box center [691, 190] width 108 height 84
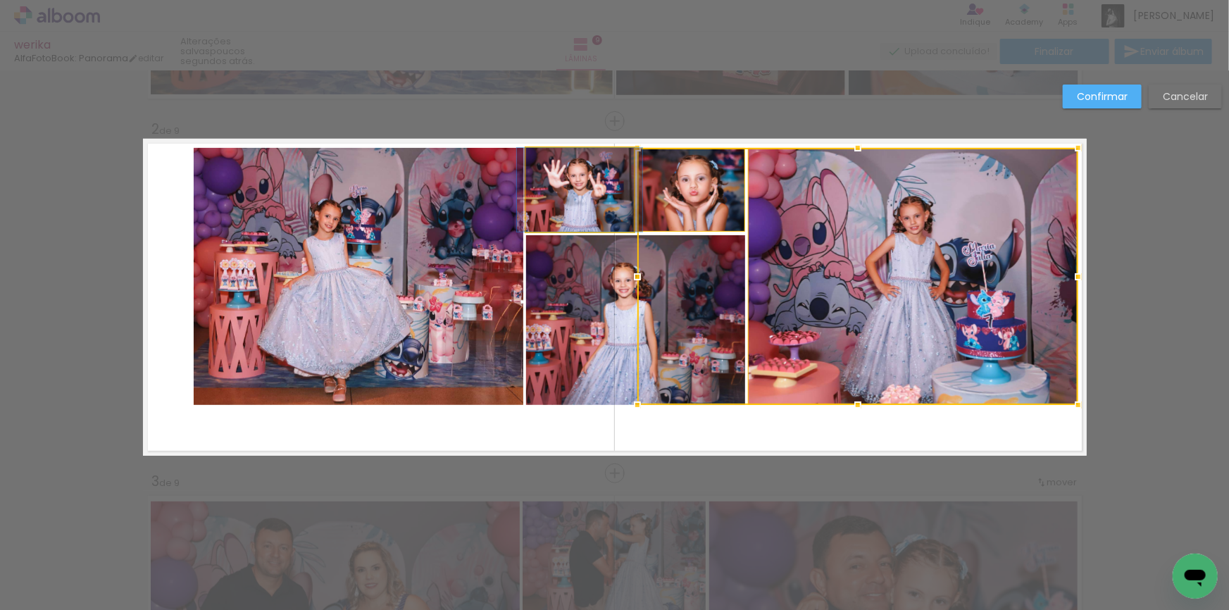
click at [602, 192] on quentale-photo at bounding box center [580, 190] width 108 height 84
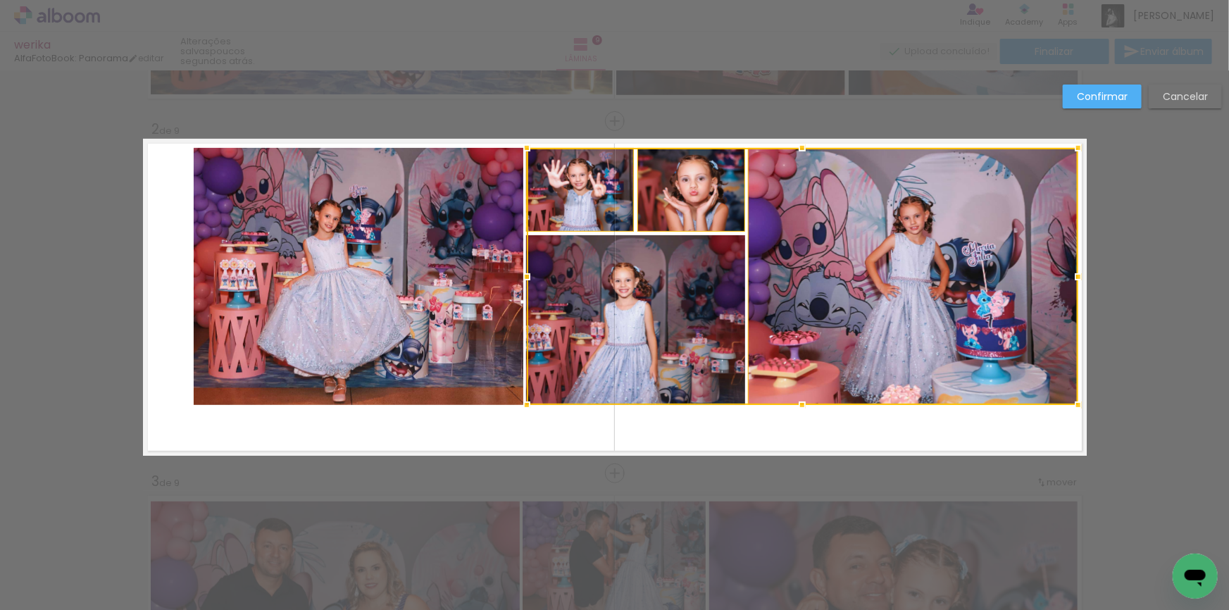
click at [571, 311] on div at bounding box center [802, 276] width 551 height 257
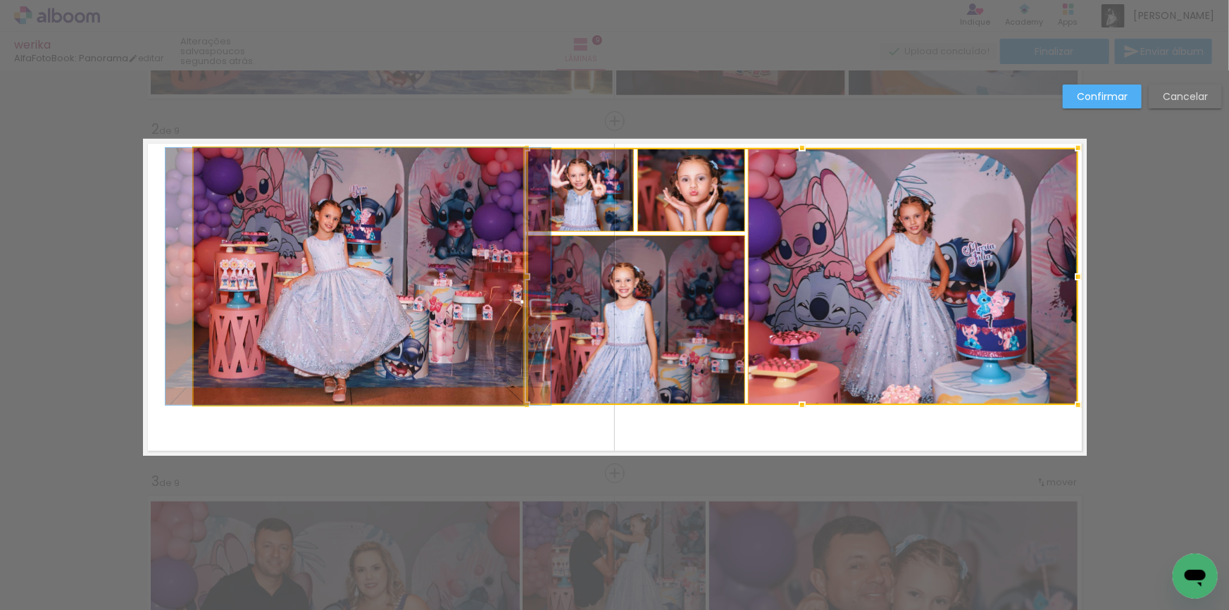
click at [397, 288] on quentale-photo at bounding box center [359, 276] width 330 height 257
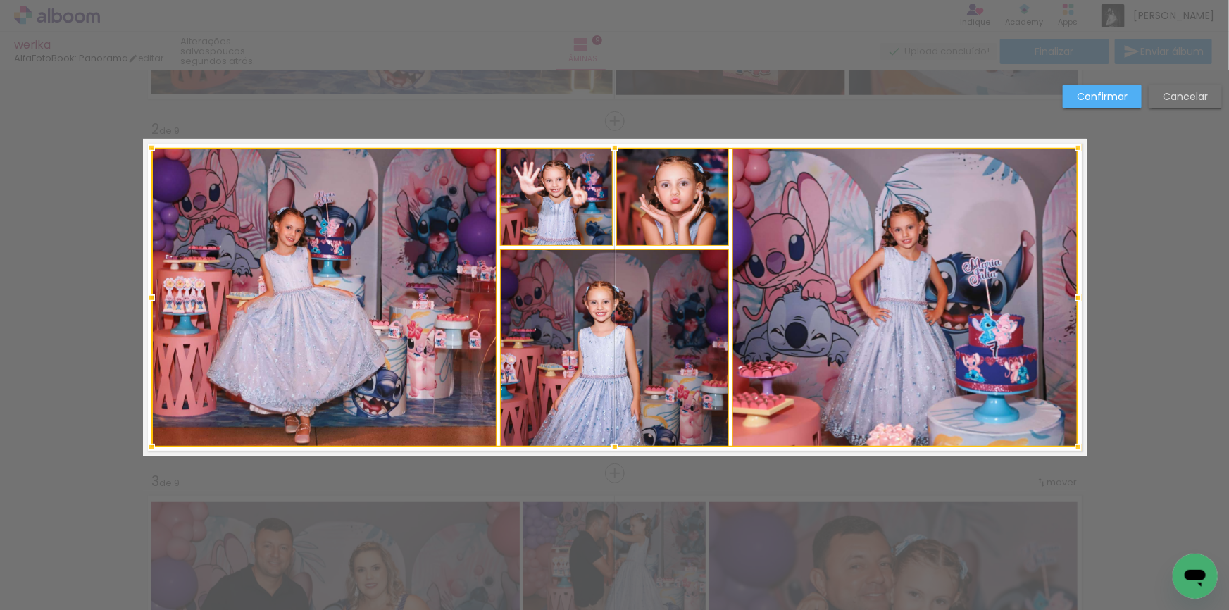
drag, startPoint x: 187, startPoint y: 405, endPoint x: 145, endPoint y: 447, distance: 59.8
click at [145, 447] on div at bounding box center [151, 447] width 28 height 28
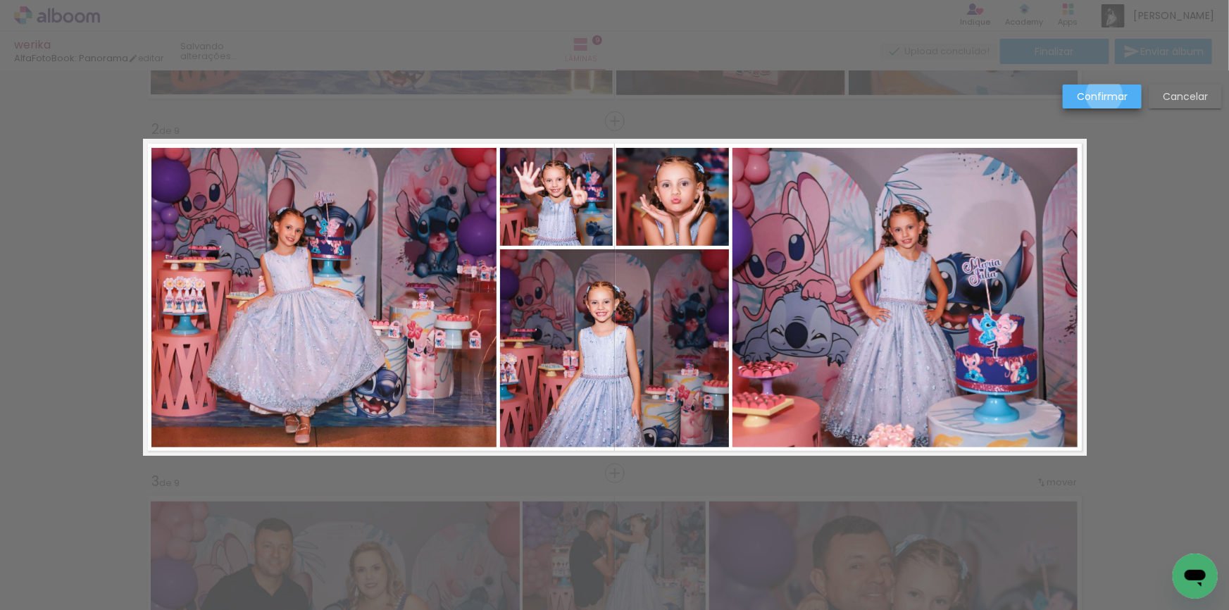
click at [0, 0] on slot "Confirmar" at bounding box center [0, 0] width 0 height 0
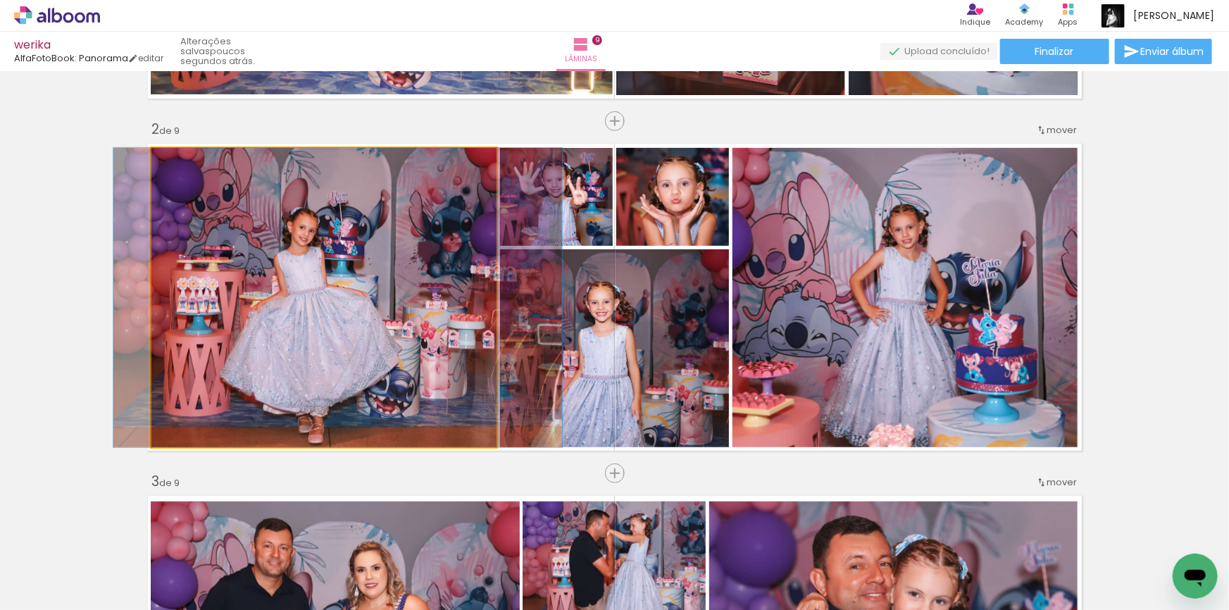
drag, startPoint x: 306, startPoint y: 314, endPoint x: 320, endPoint y: 316, distance: 14.9
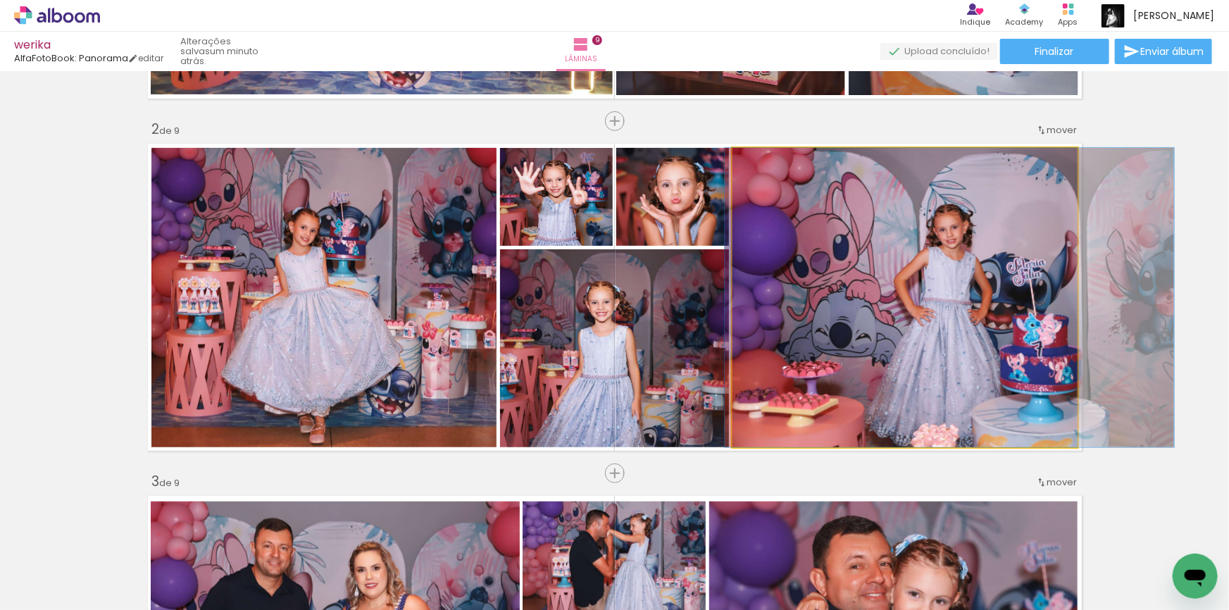
drag, startPoint x: 927, startPoint y: 287, endPoint x: 971, endPoint y: 283, distance: 44.5
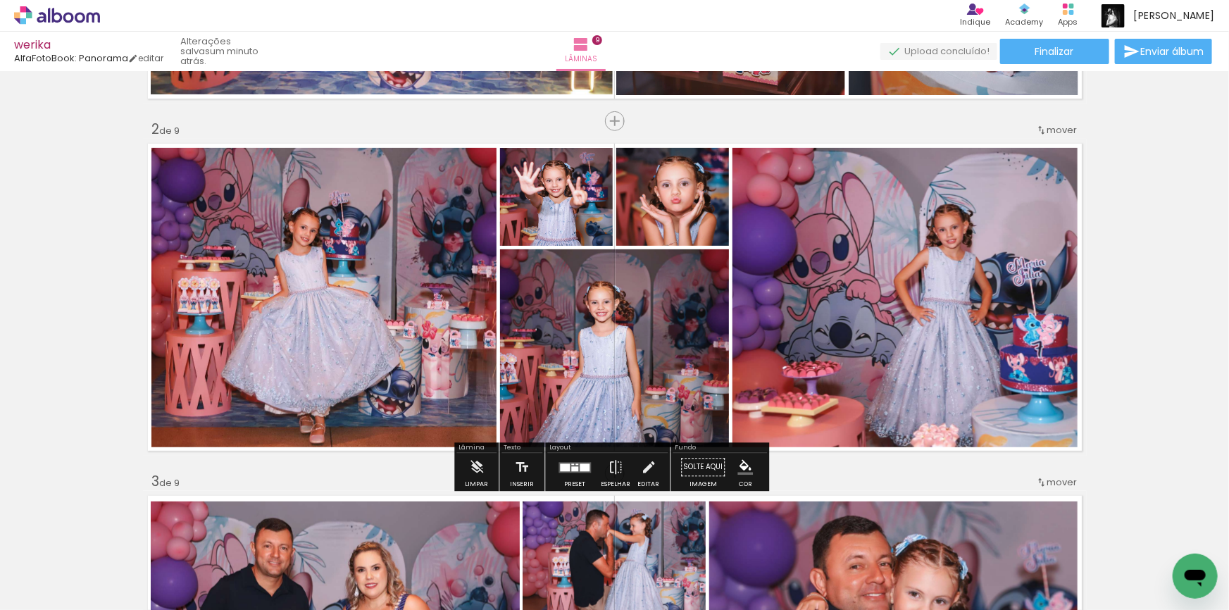
click at [887, 287] on quentale-photo at bounding box center [905, 297] width 346 height 299
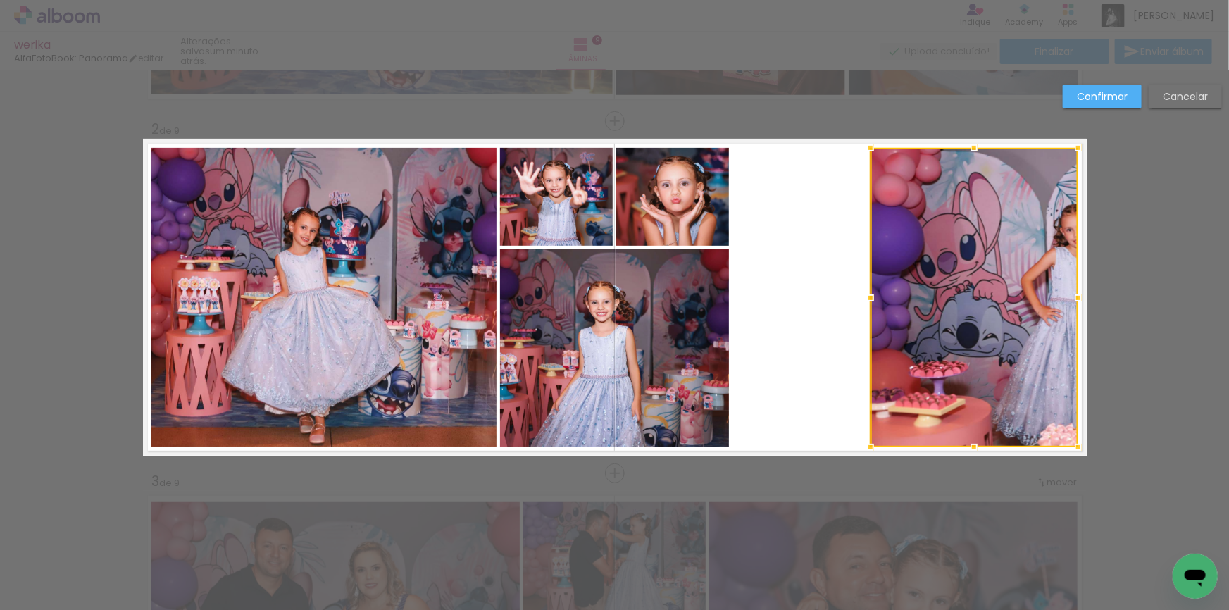
drag, startPoint x: 730, startPoint y: 295, endPoint x: 868, endPoint y: 290, distance: 137.4
click at [868, 290] on div at bounding box center [870, 298] width 28 height 28
click at [0, 0] on slot "Confirmar" at bounding box center [0, 0] width 0 height 0
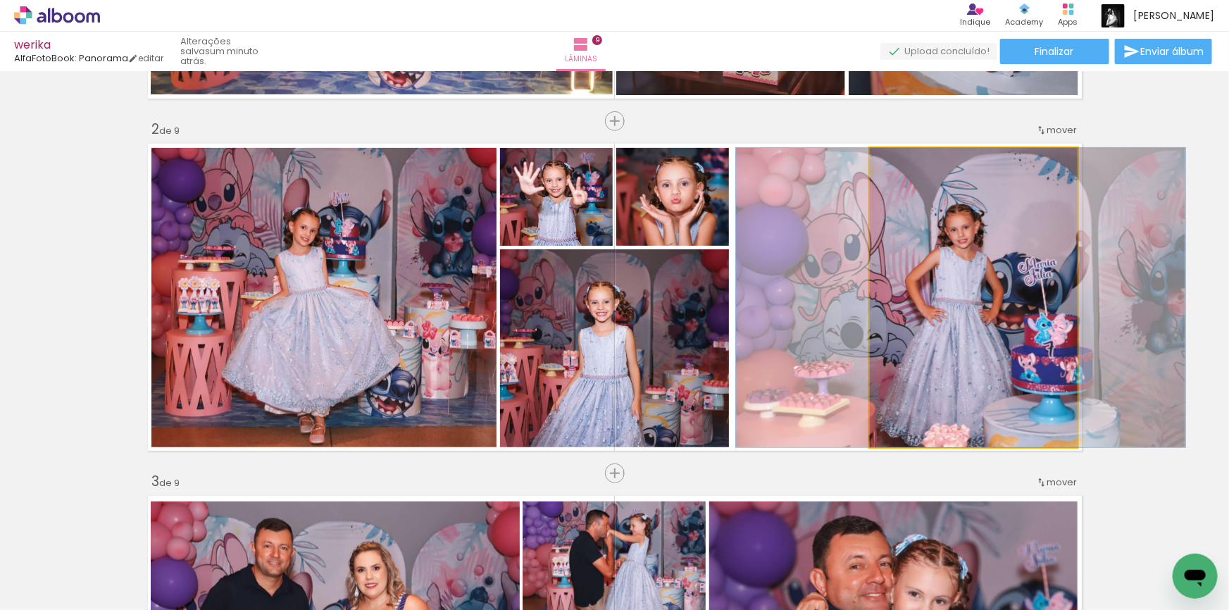
drag, startPoint x: 997, startPoint y: 299, endPoint x: 881, endPoint y: 299, distance: 115.5
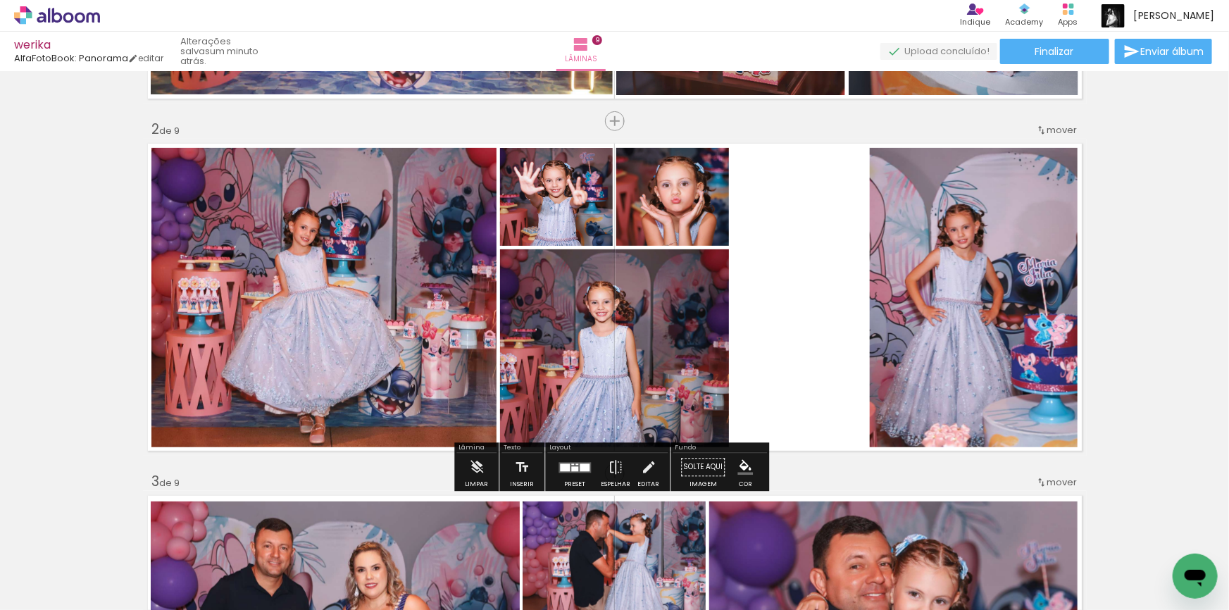
click at [660, 327] on quentale-photo at bounding box center [615, 348] width 230 height 198
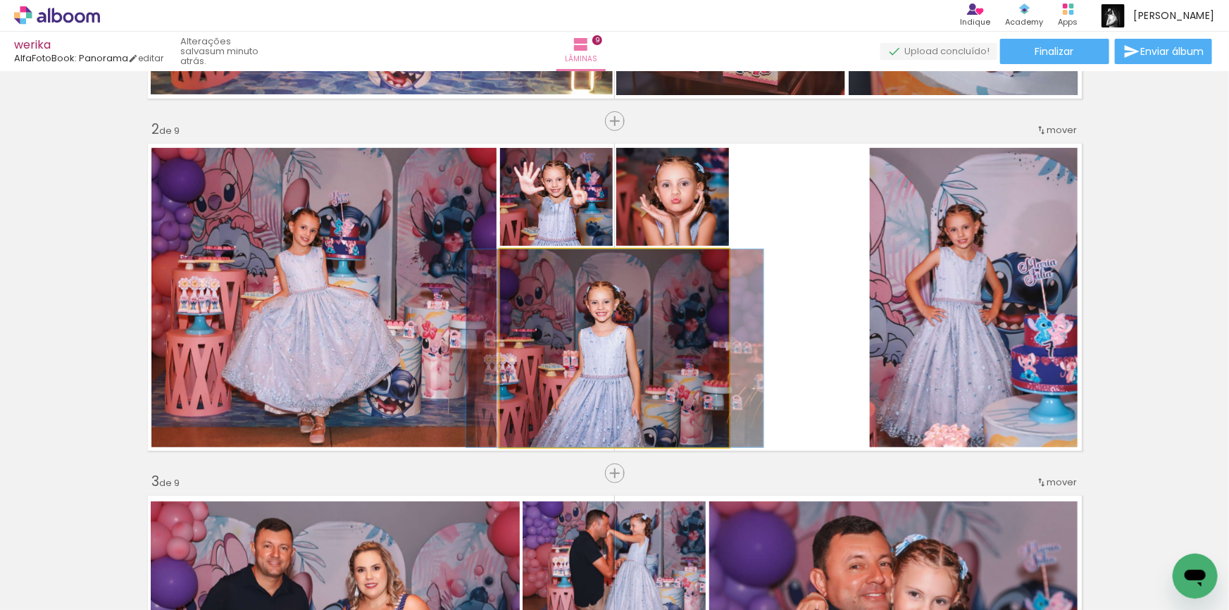
click at [660, 327] on quentale-photo at bounding box center [615, 348] width 230 height 198
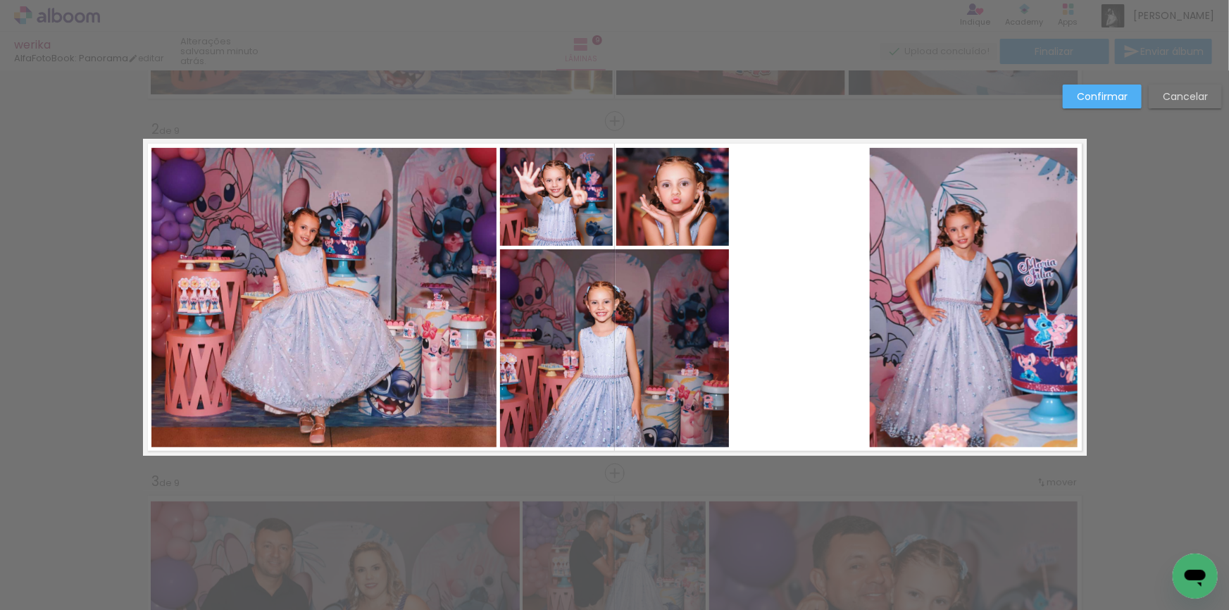
click at [660, 327] on quentale-photo at bounding box center [615, 348] width 230 height 198
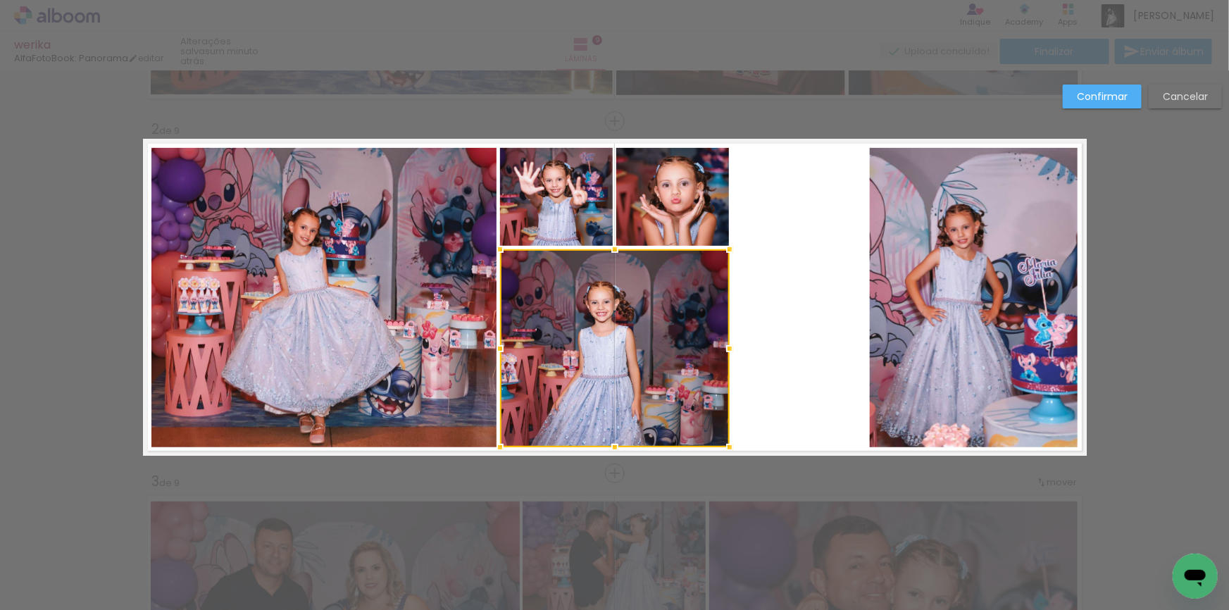
click at [553, 194] on quentale-photo at bounding box center [556, 197] width 113 height 98
click at [687, 224] on div at bounding box center [615, 297] width 230 height 299
click at [446, 238] on quentale-photo at bounding box center [324, 297] width 346 height 299
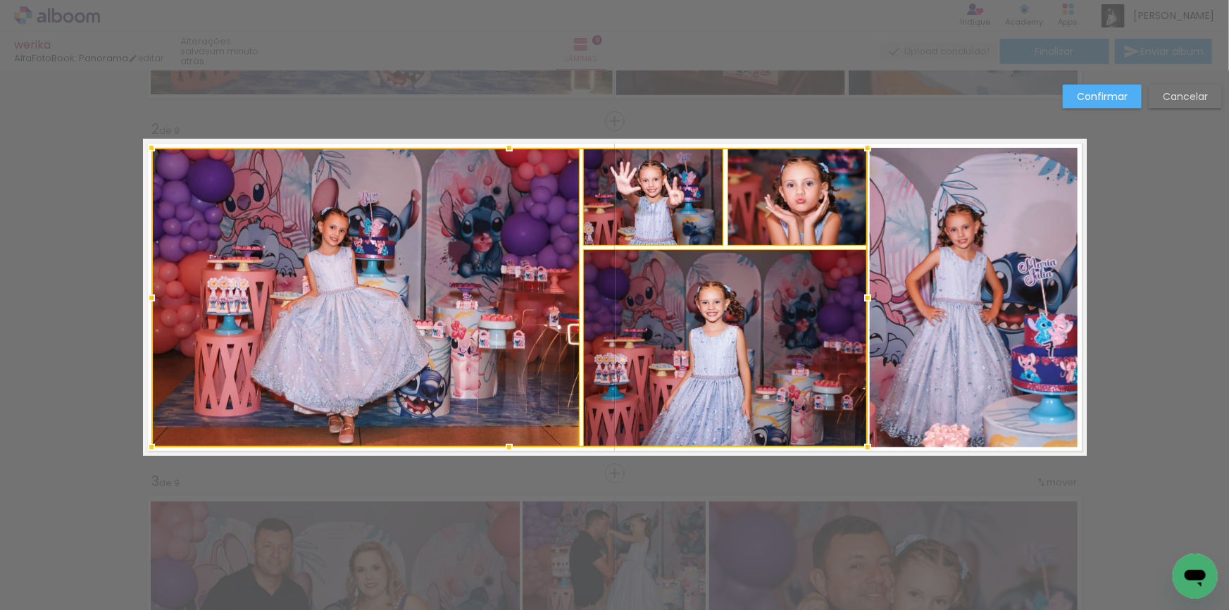
drag, startPoint x: 726, startPoint y: 294, endPoint x: 865, endPoint y: 294, distance: 138.7
click at [865, 294] on div at bounding box center [868, 298] width 28 height 28
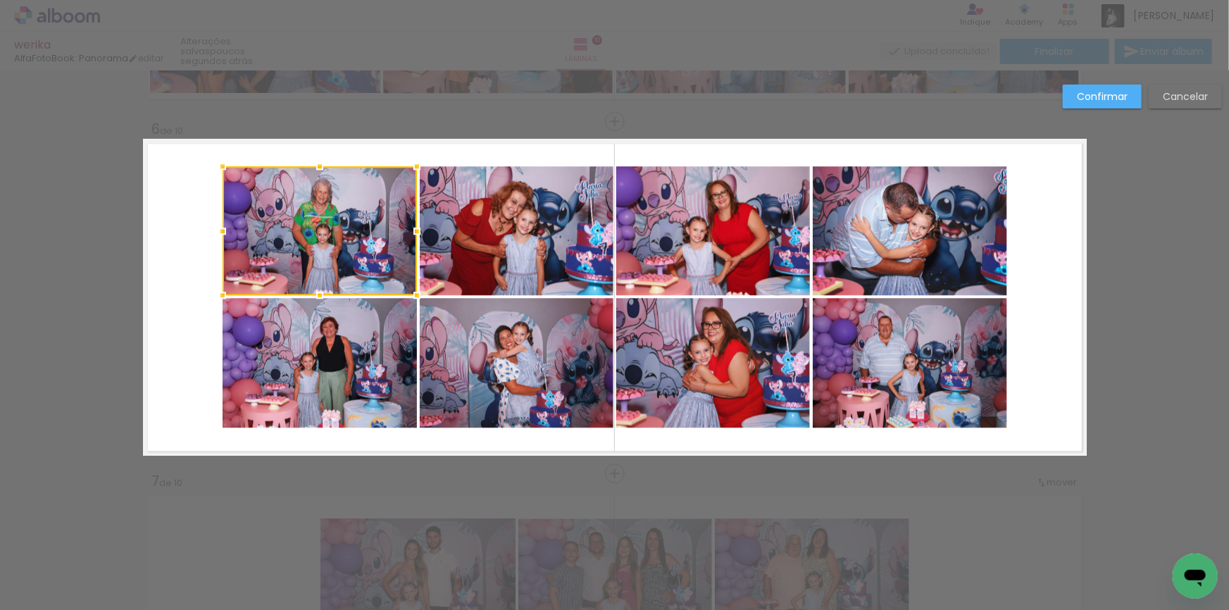
scroll to position [0, 373]
click at [327, 316] on quentale-photo at bounding box center [320, 363] width 194 height 130
click at [542, 362] on quentale-photo at bounding box center [517, 363] width 194 height 130
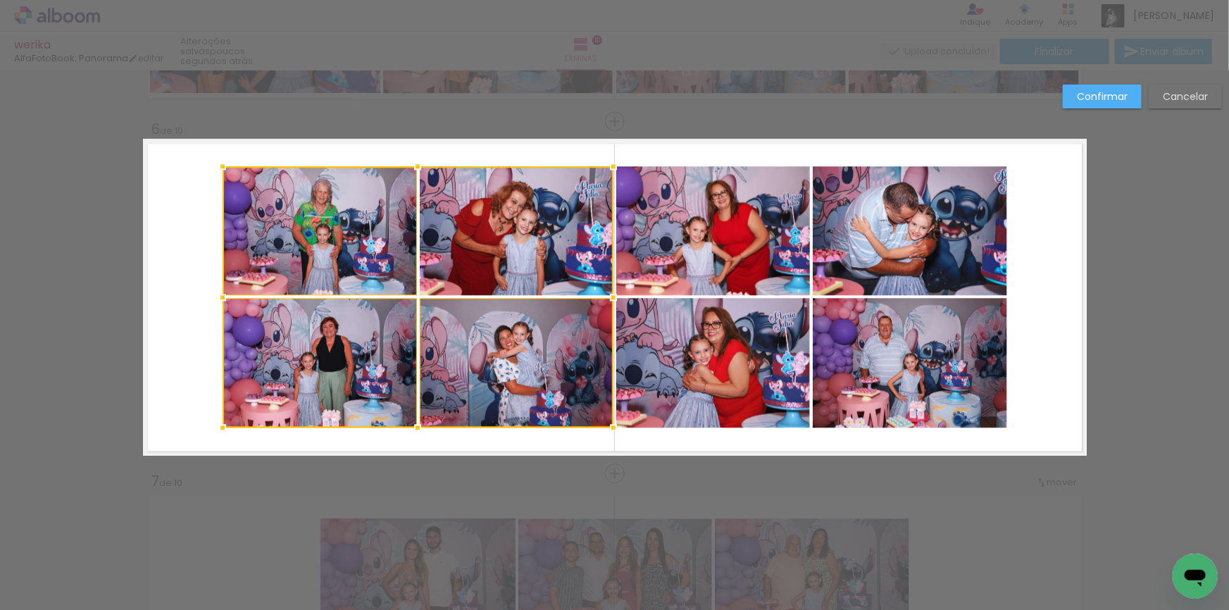
click at [555, 239] on div at bounding box center [418, 296] width 391 height 261
click at [746, 221] on quentale-photo at bounding box center [713, 230] width 194 height 129
click at [730, 354] on div at bounding box center [516, 296] width 587 height 261
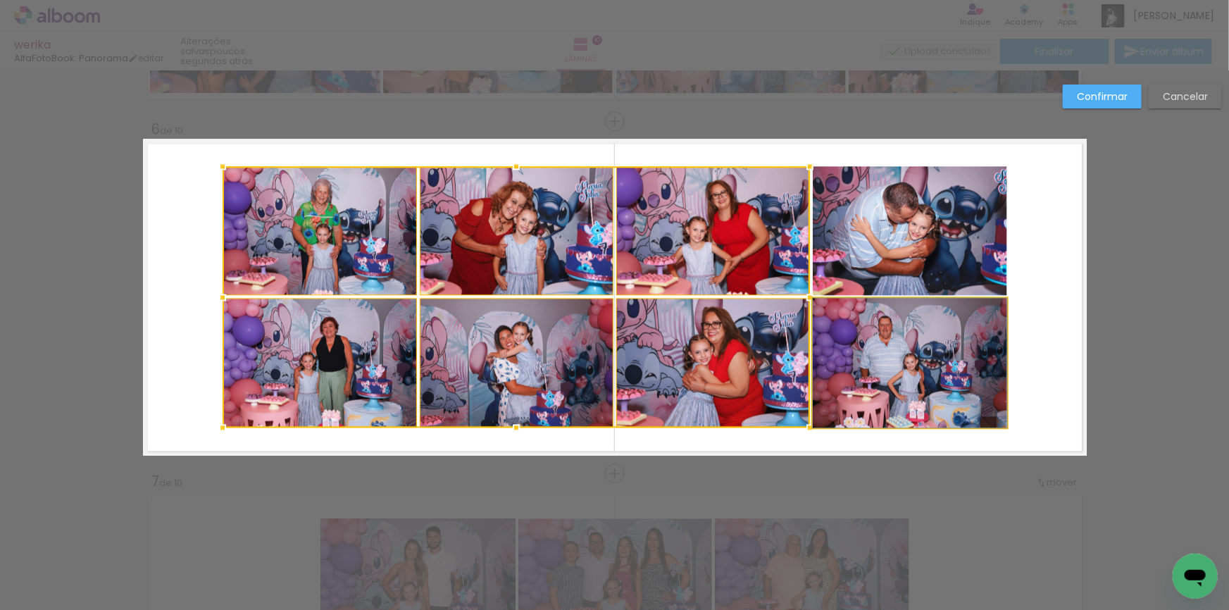
click at [844, 355] on quentale-photo at bounding box center [910, 363] width 194 height 130
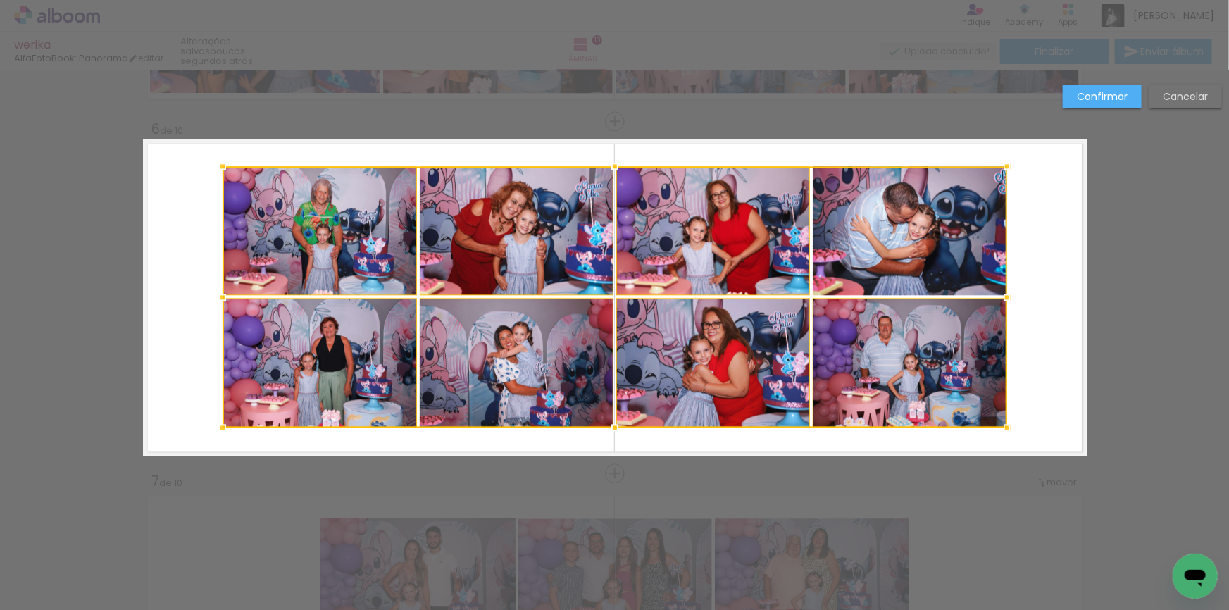
click at [891, 225] on div at bounding box center [615, 296] width 785 height 261
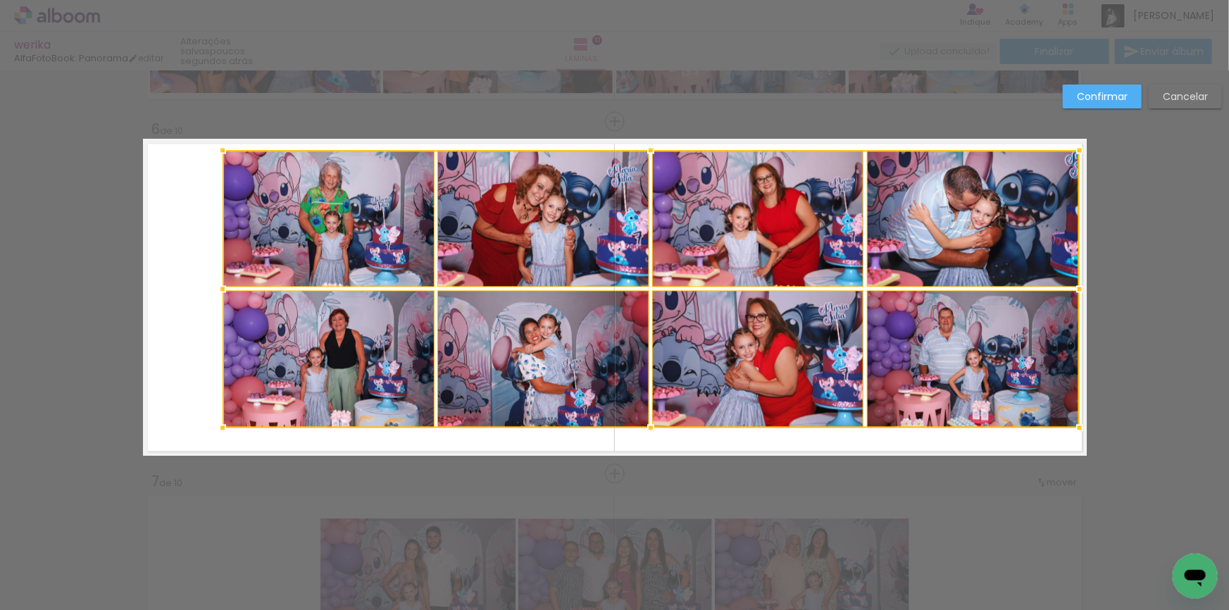
drag, startPoint x: 1005, startPoint y: 165, endPoint x: 1078, endPoint y: 142, distance: 76.8
click at [1078, 142] on div at bounding box center [1080, 150] width 28 height 28
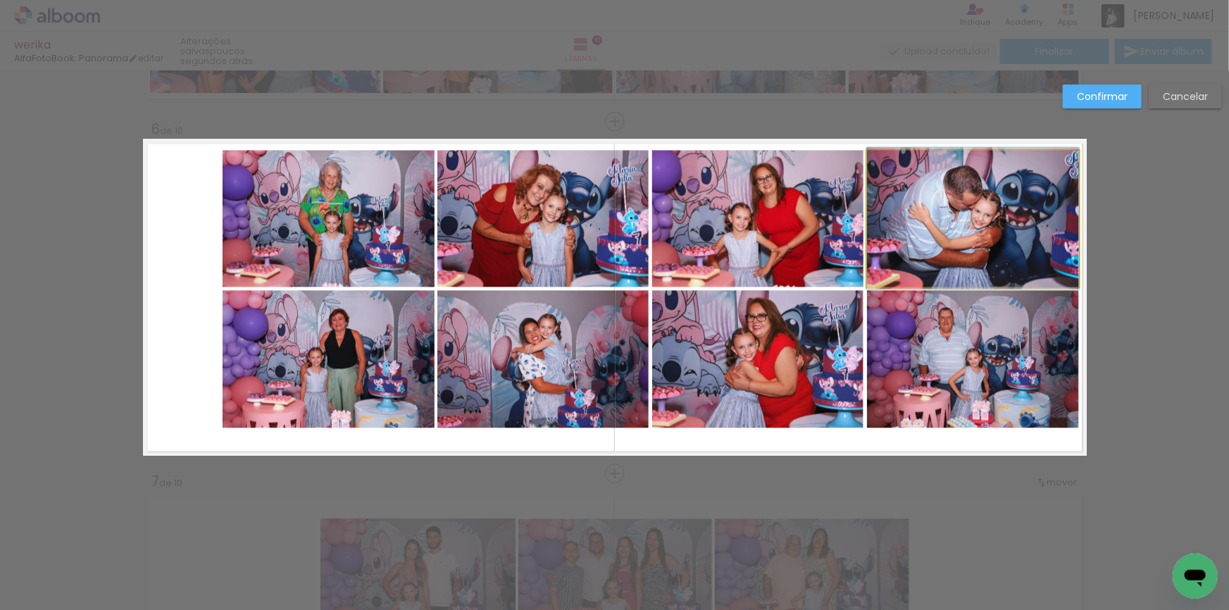
click at [937, 244] on quentale-photo at bounding box center [973, 218] width 212 height 137
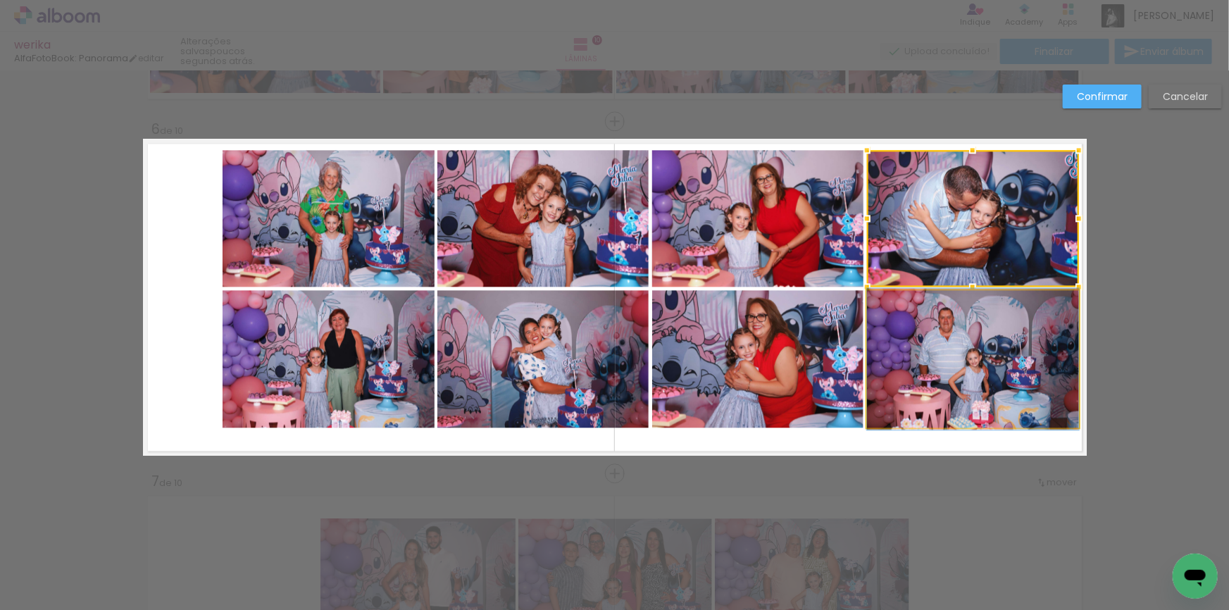
click at [917, 373] on quentale-photo at bounding box center [973, 358] width 212 height 137
click at [750, 346] on quentale-photo at bounding box center [757, 358] width 211 height 137
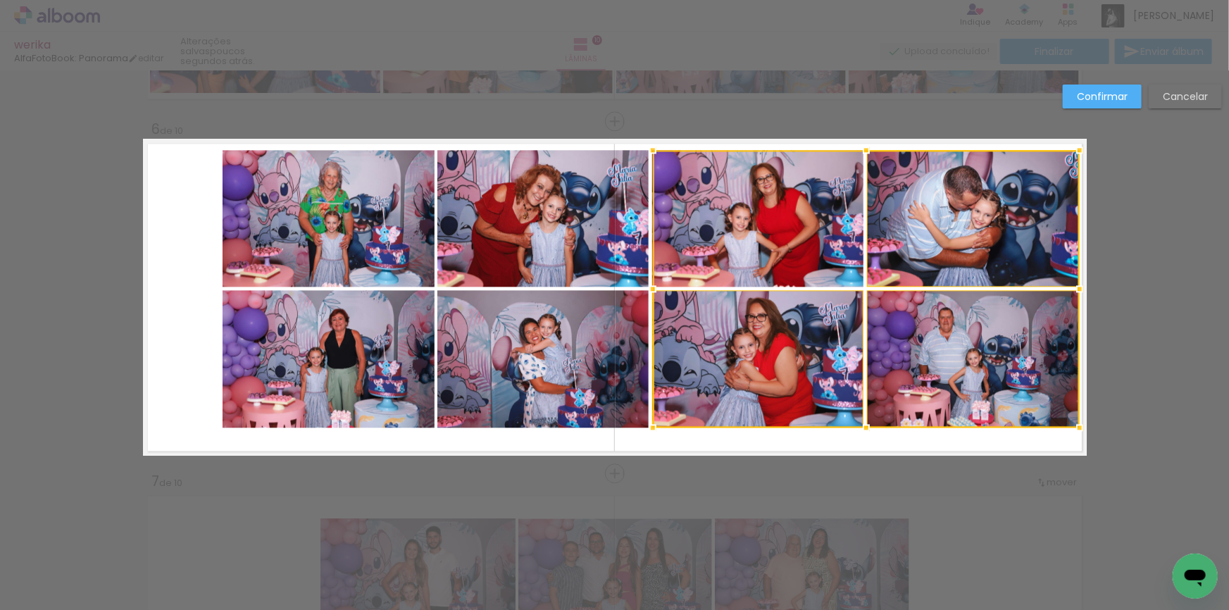
click at [744, 233] on div at bounding box center [866, 288] width 427 height 277
click at [531, 232] on quentale-photo at bounding box center [542, 218] width 211 height 137
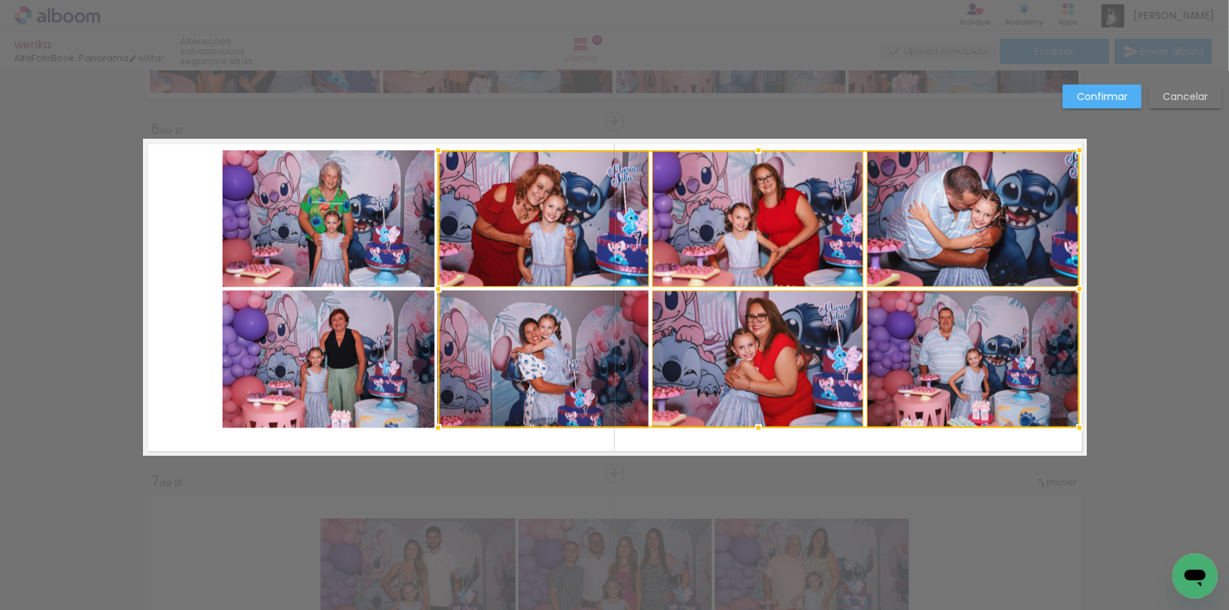
click at [494, 341] on div at bounding box center [759, 288] width 642 height 277
click at [267, 347] on quentale-photo at bounding box center [329, 358] width 212 height 137
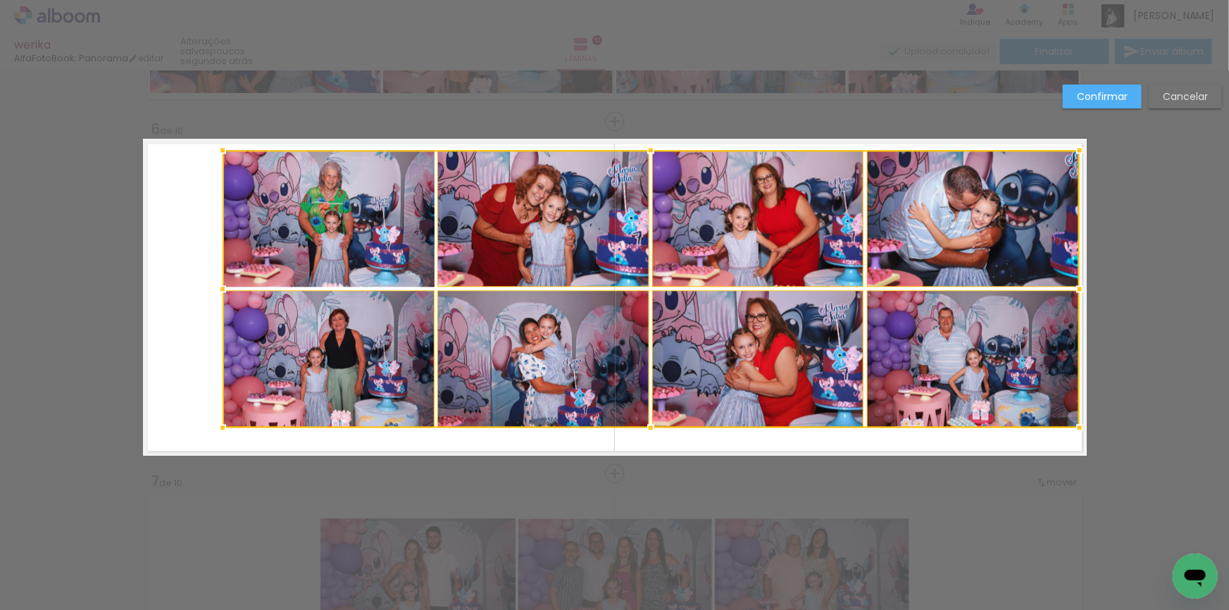
click at [279, 252] on div at bounding box center [651, 288] width 857 height 277
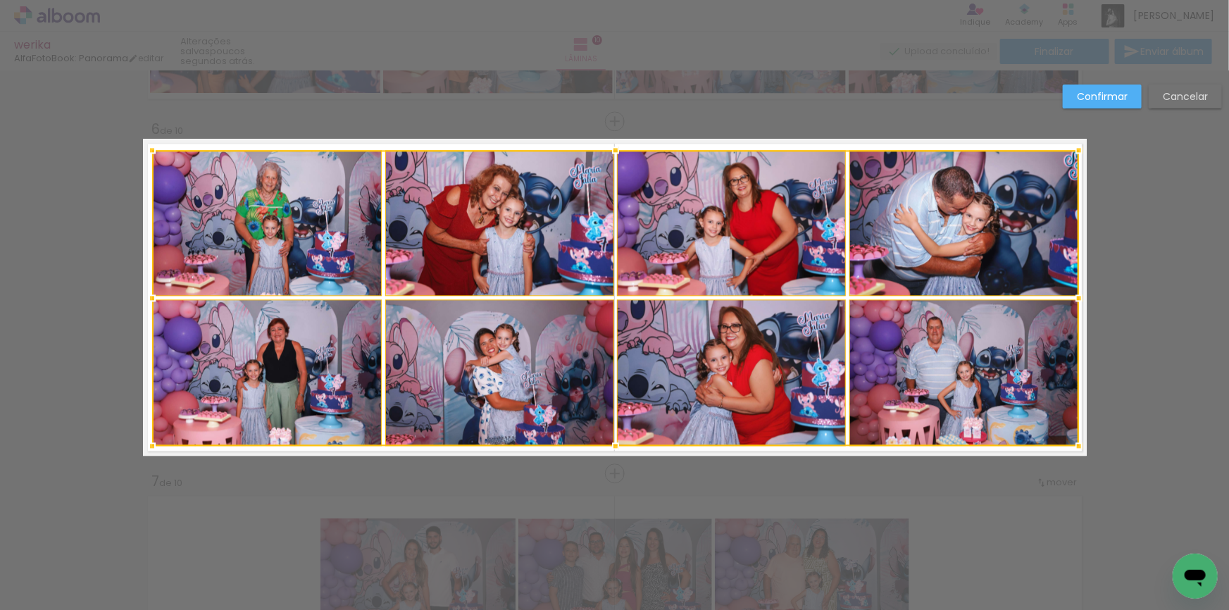
drag, startPoint x: 220, startPoint y: 424, endPoint x: 153, endPoint y: 443, distance: 69.6
click at [153, 443] on div at bounding box center [152, 446] width 28 height 28
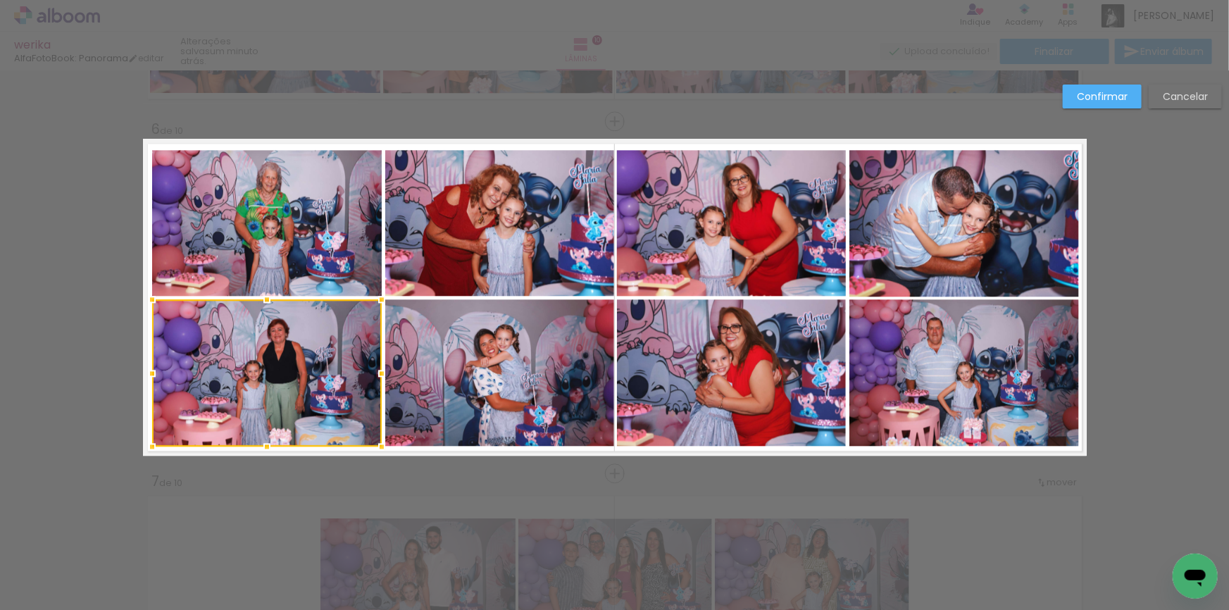
click at [0, 0] on slot "Confirmar" at bounding box center [0, 0] width 0 height 0
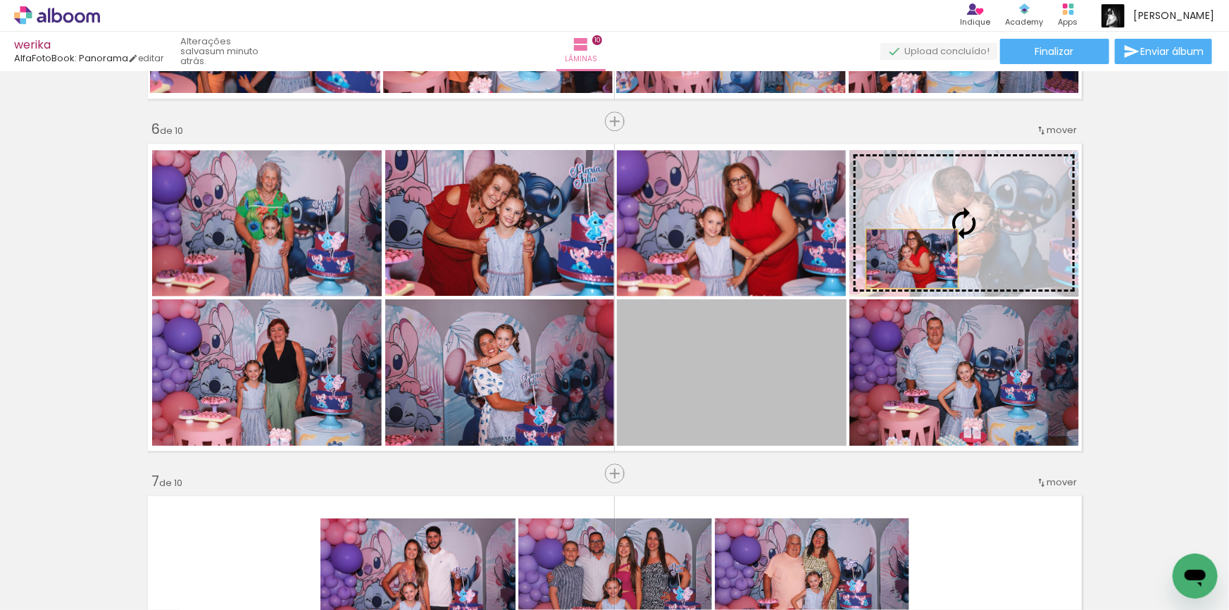
drag, startPoint x: 727, startPoint y: 375, endPoint x: 928, endPoint y: 244, distance: 240.3
click at [0, 0] on slot at bounding box center [0, 0] width 0 height 0
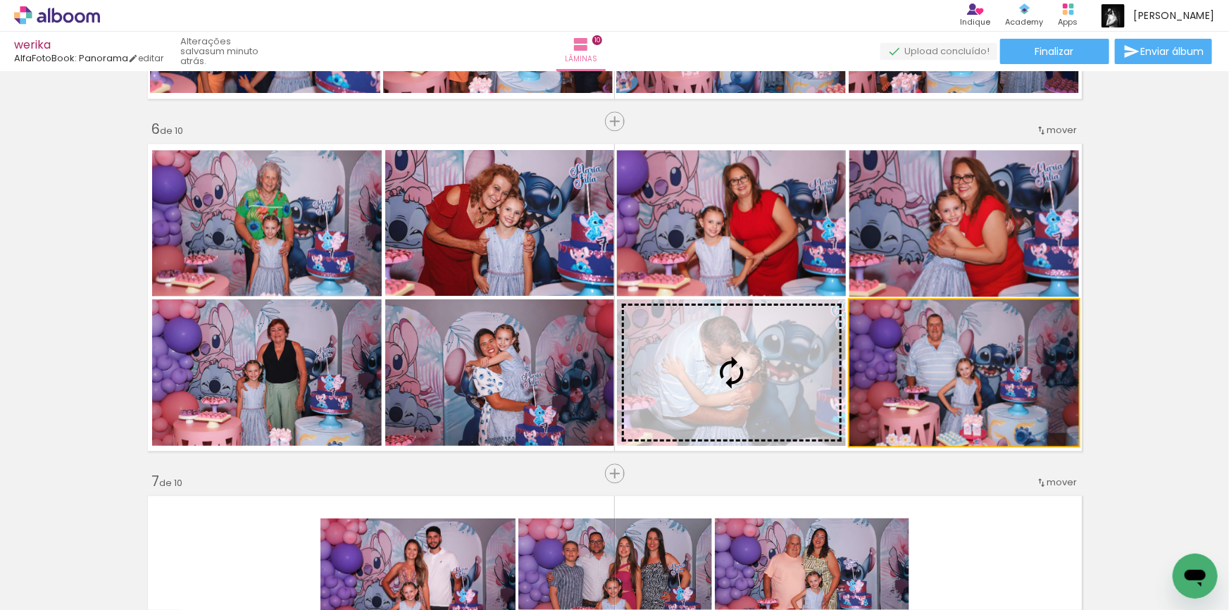
drag, startPoint x: 935, startPoint y: 394, endPoint x: 445, endPoint y: 214, distance: 522.3
click at [0, 0] on slot at bounding box center [0, 0] width 0 height 0
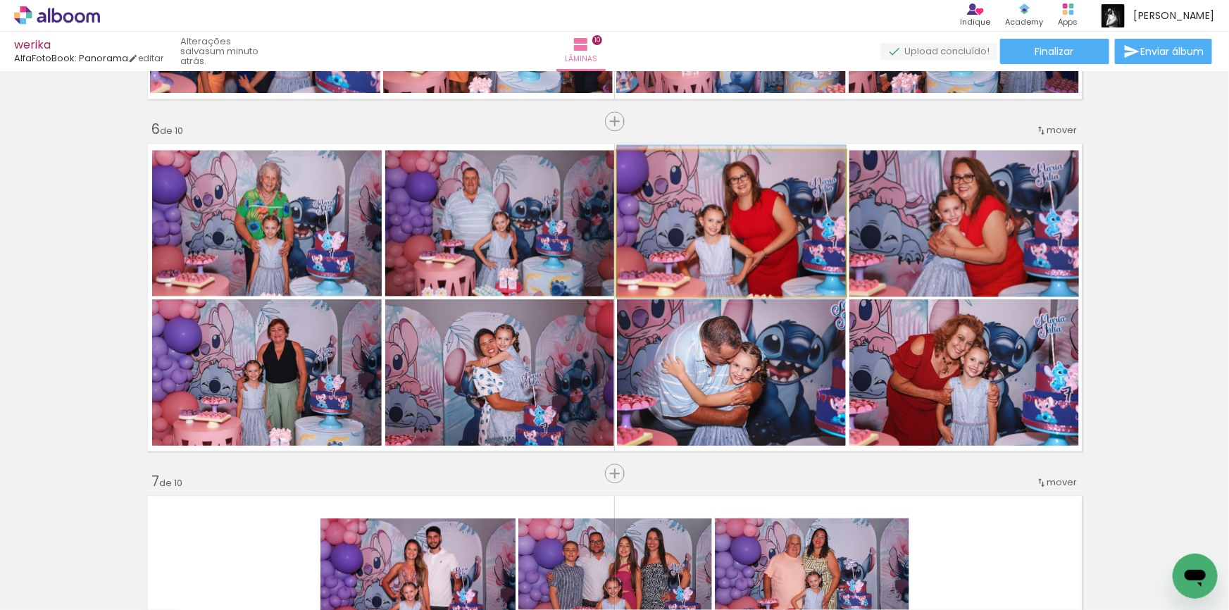
drag, startPoint x: 692, startPoint y: 234, endPoint x: 350, endPoint y: 232, distance: 342.3
click at [0, 0] on slot at bounding box center [0, 0] width 0 height 0
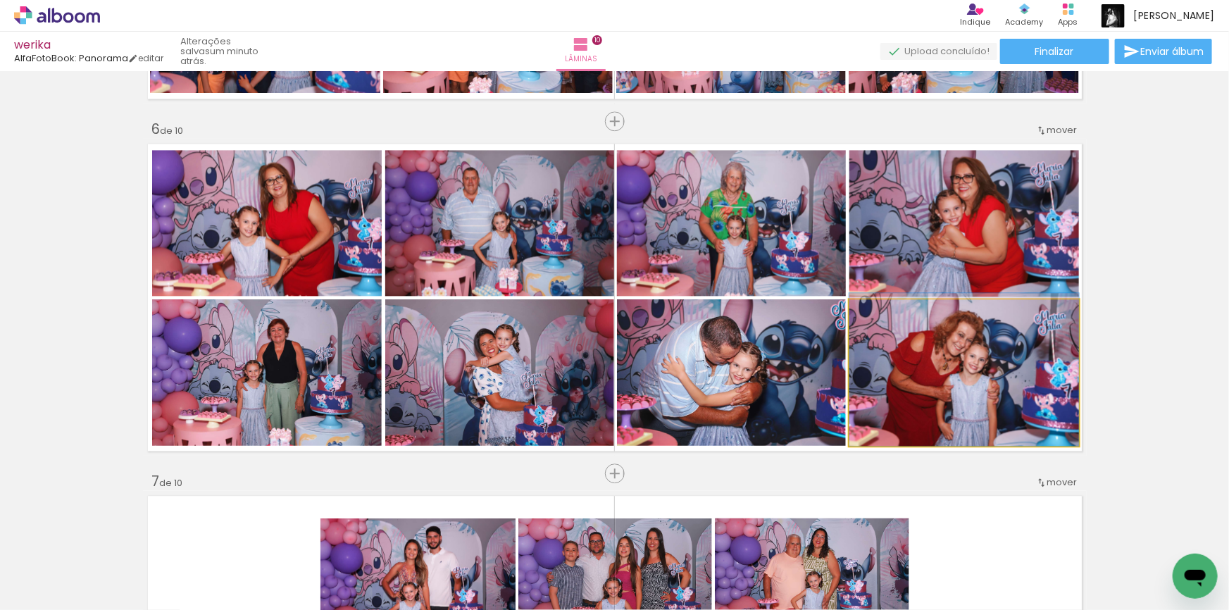
drag, startPoint x: 928, startPoint y: 374, endPoint x: 920, endPoint y: 352, distance: 23.4
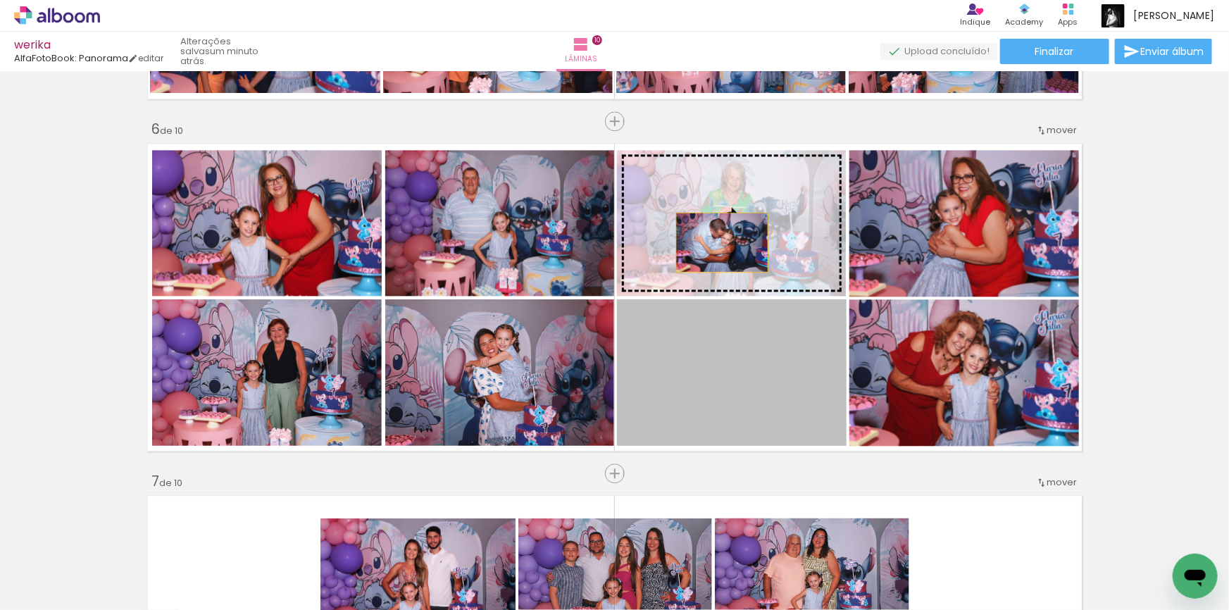
drag, startPoint x: 713, startPoint y: 293, endPoint x: 718, endPoint y: 239, distance: 53.7
click at [0, 0] on slot at bounding box center [0, 0] width 0 height 0
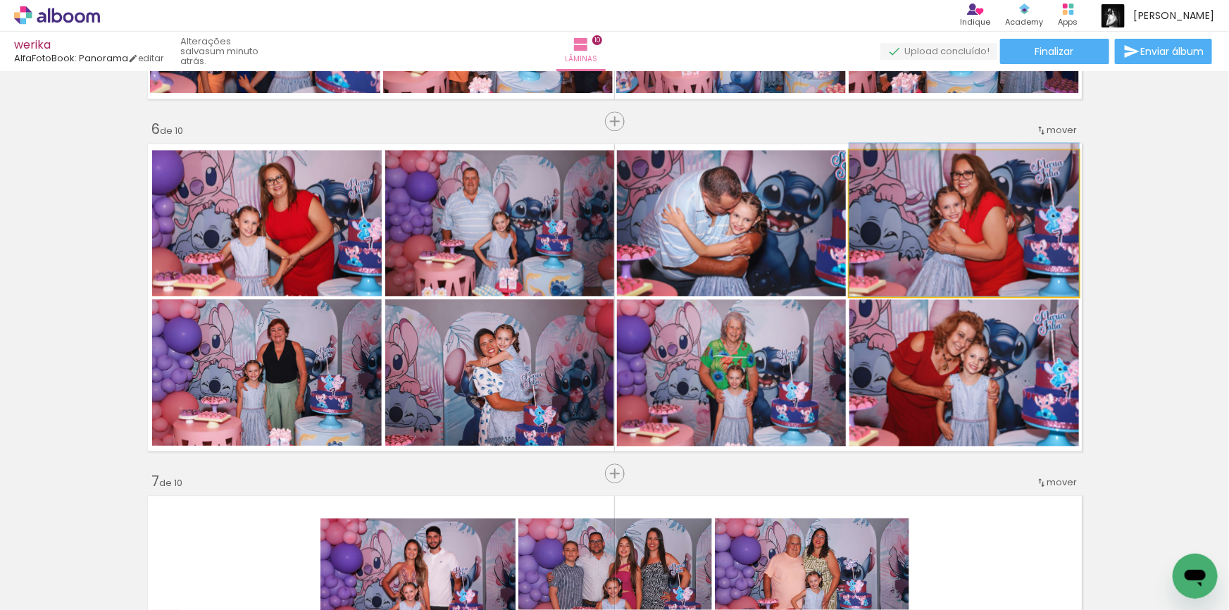
drag, startPoint x: 917, startPoint y: 232, endPoint x: 785, endPoint y: 222, distance: 132.8
click at [0, 0] on slot at bounding box center [0, 0] width 0 height 0
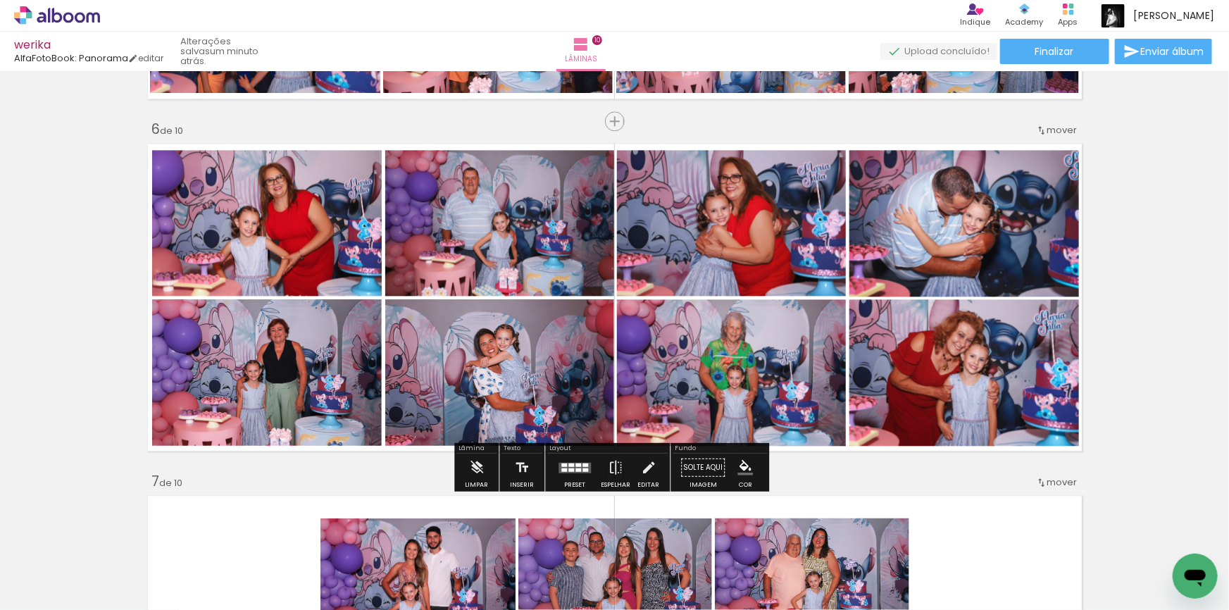
click at [344, 243] on quentale-photo at bounding box center [267, 223] width 230 height 146
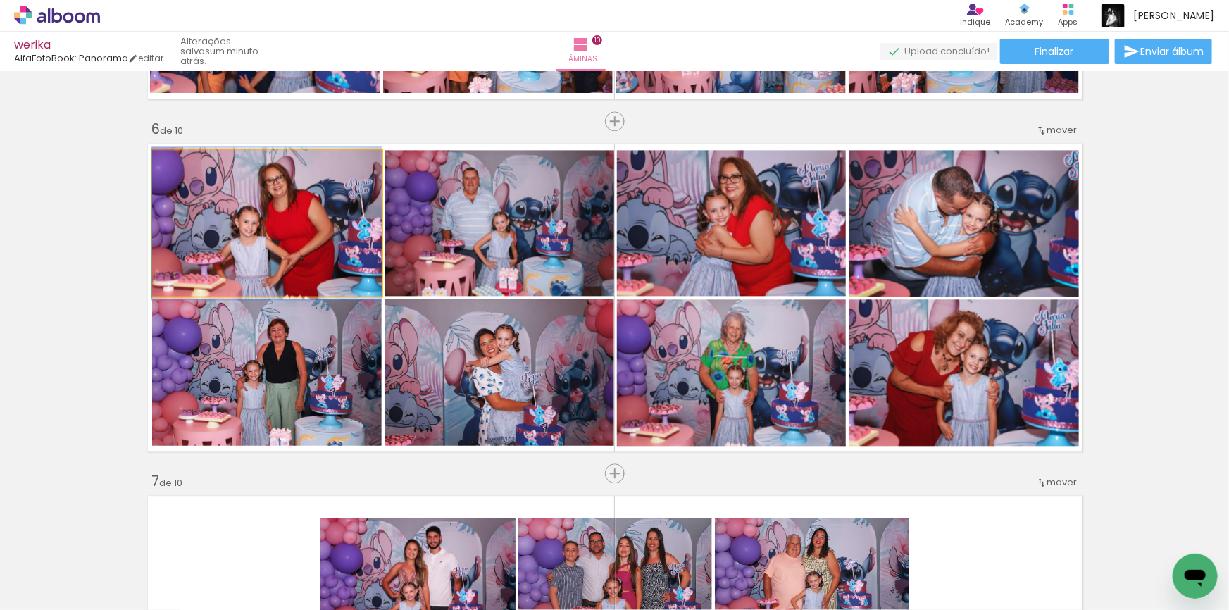
click at [344, 243] on quentale-photo at bounding box center [267, 223] width 230 height 146
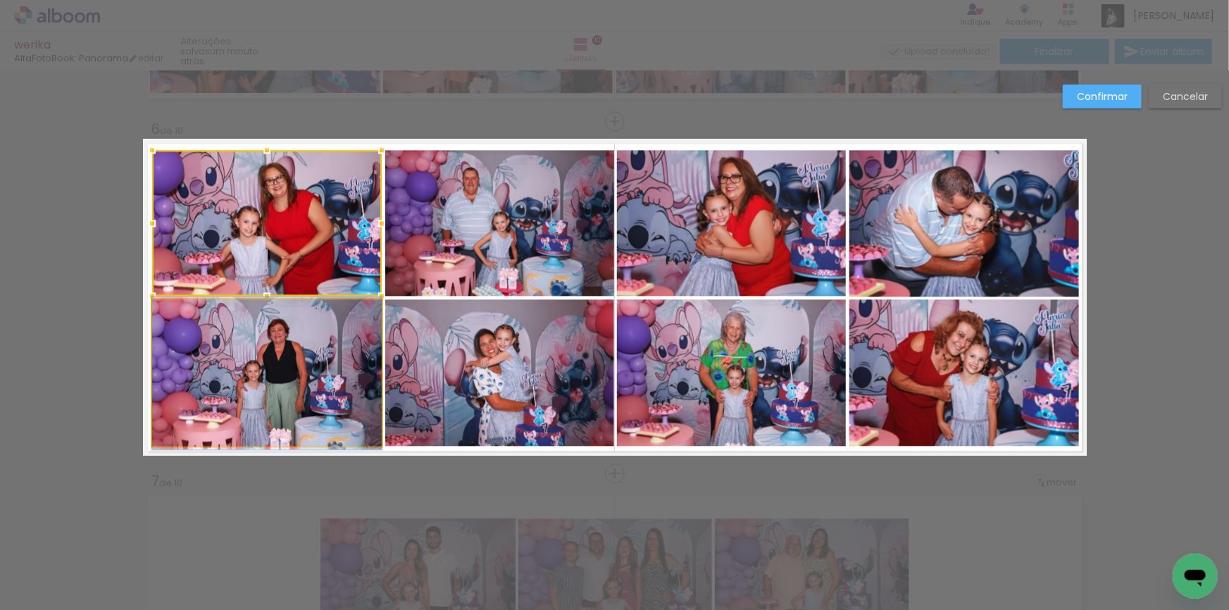
click at [323, 332] on quentale-photo at bounding box center [267, 372] width 230 height 147
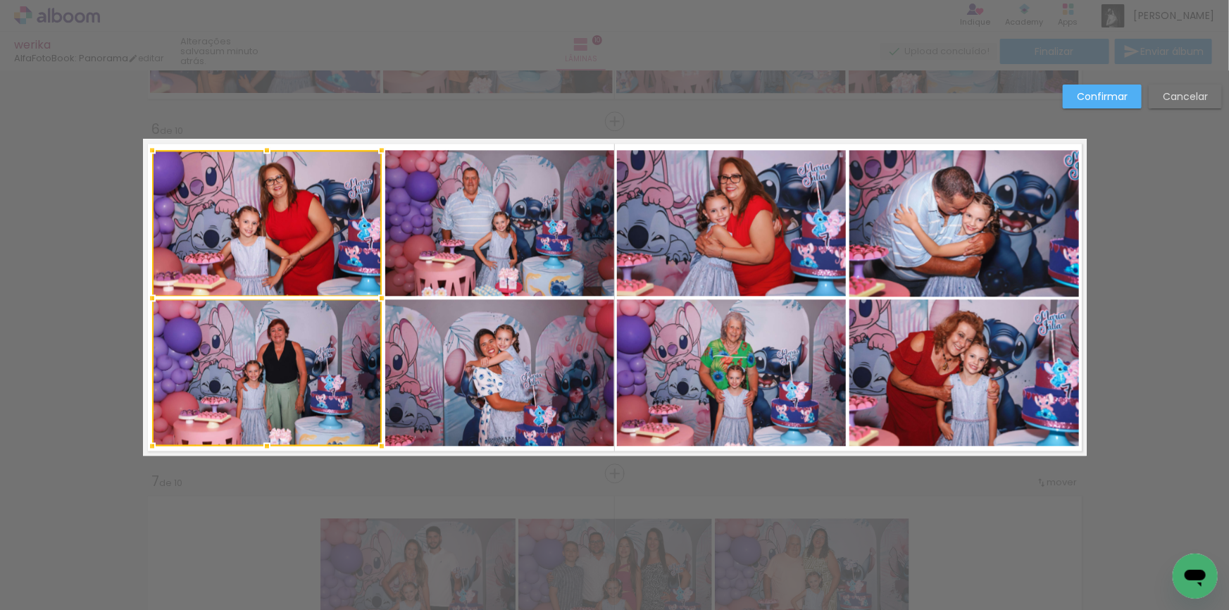
click at [515, 332] on quentale-photo at bounding box center [499, 372] width 229 height 147
click at [533, 250] on div at bounding box center [383, 298] width 462 height 296
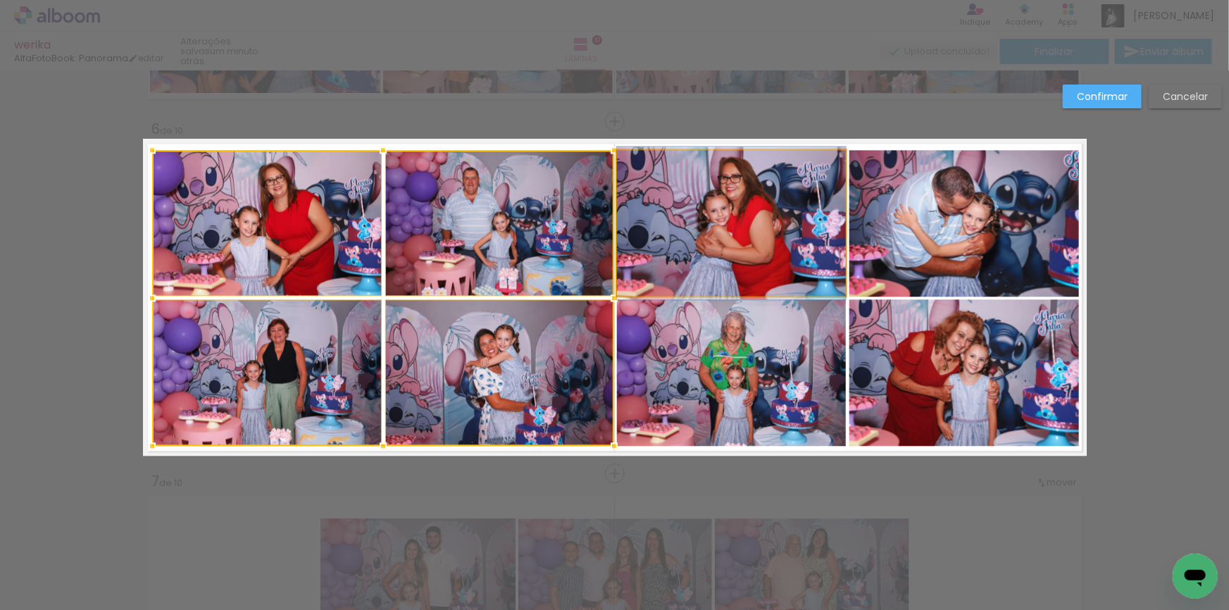
click at [805, 249] on quentale-photo at bounding box center [731, 223] width 229 height 146
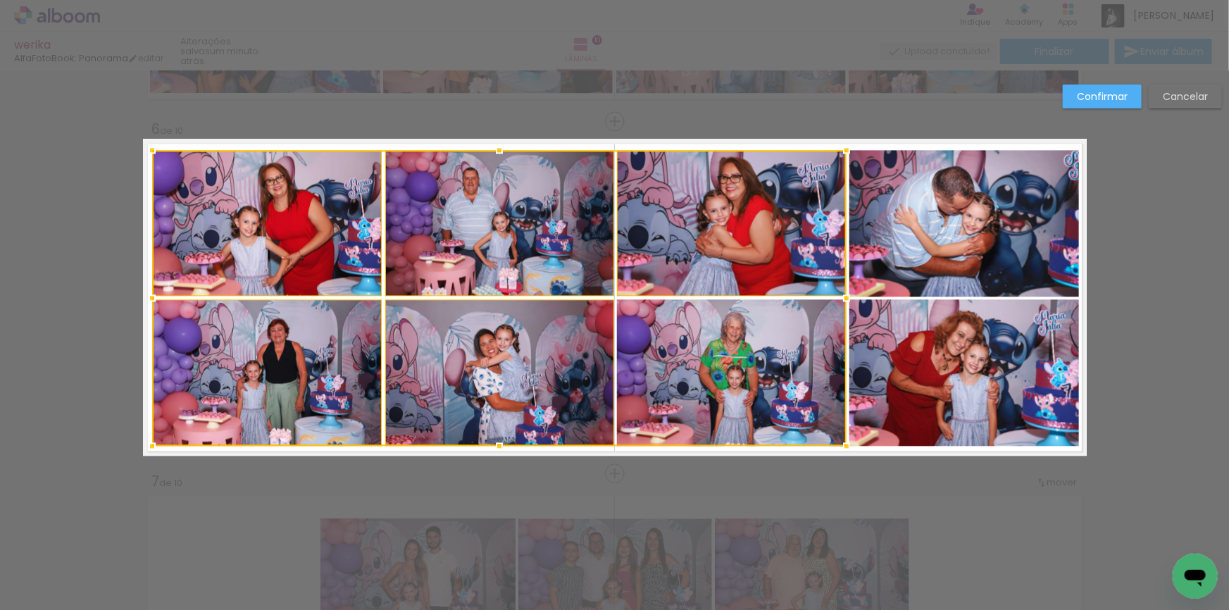
click at [815, 368] on div at bounding box center [499, 298] width 694 height 296
click at [947, 360] on quentale-photo at bounding box center [964, 372] width 230 height 147
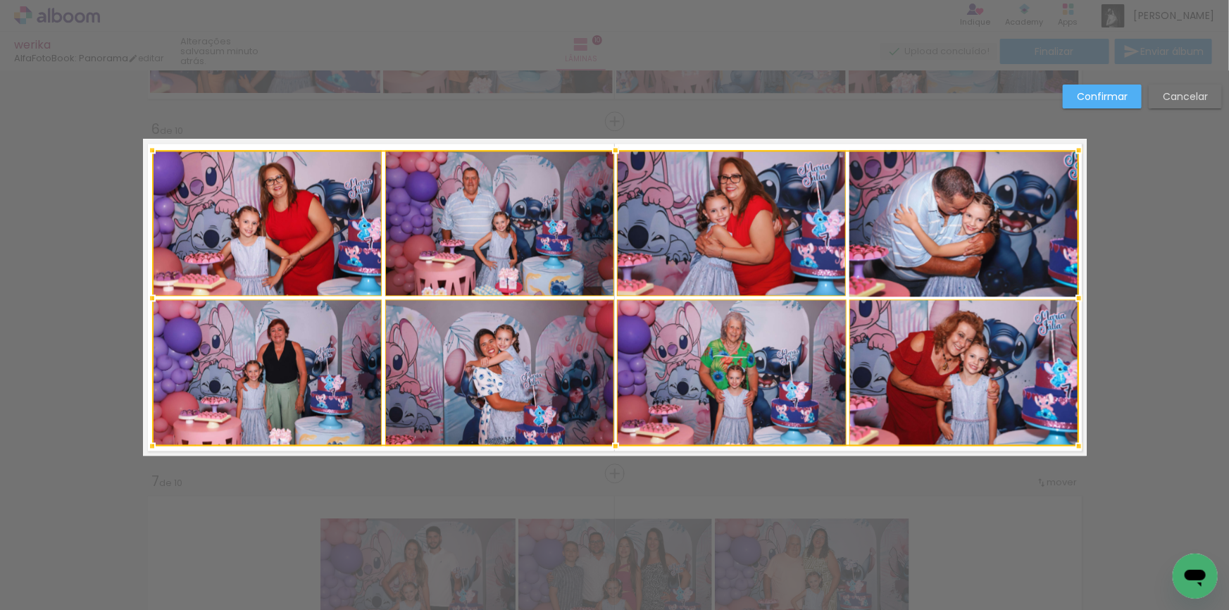
click at [933, 235] on div at bounding box center [615, 298] width 927 height 296
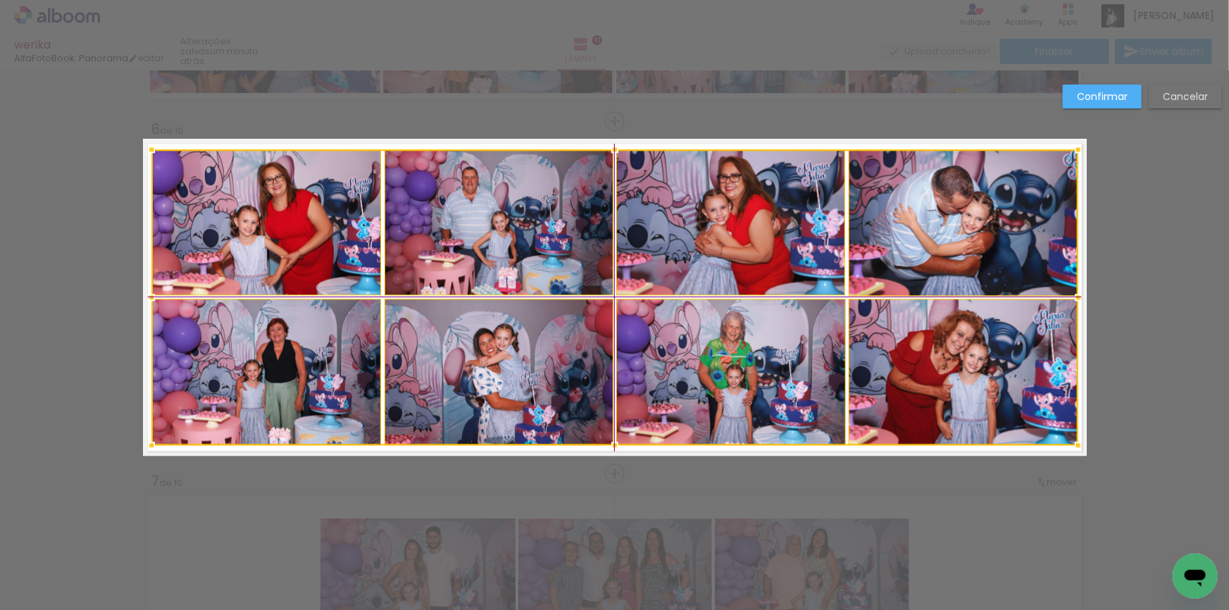
click at [712, 337] on div at bounding box center [614, 297] width 927 height 296
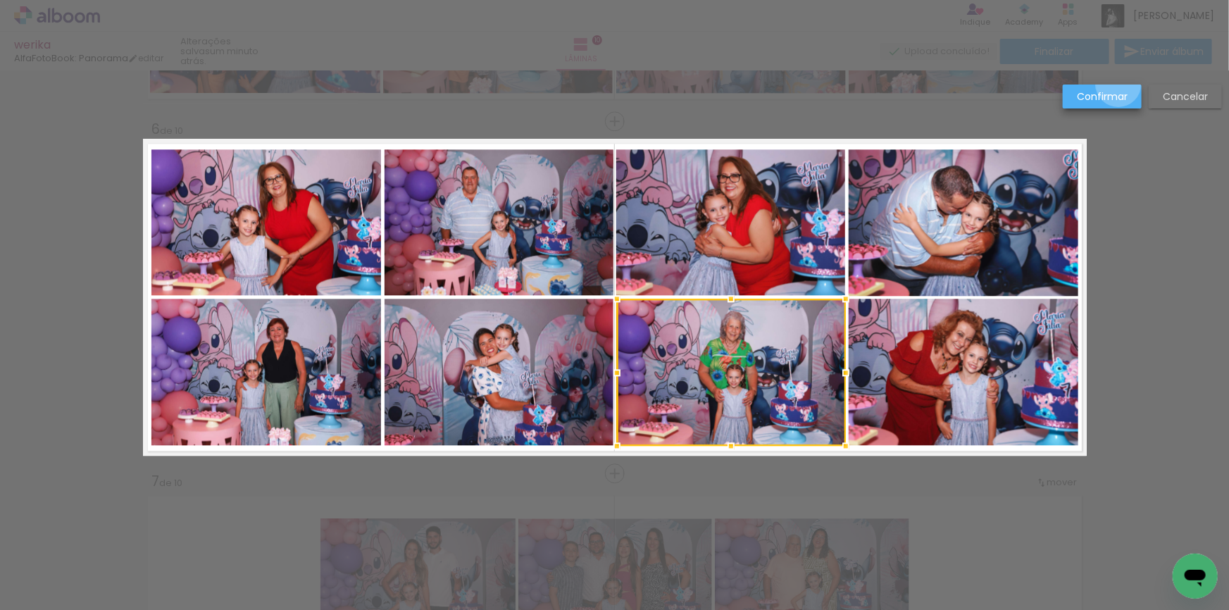
click at [1119, 85] on paper-button "Confirmar" at bounding box center [1102, 97] width 79 height 24
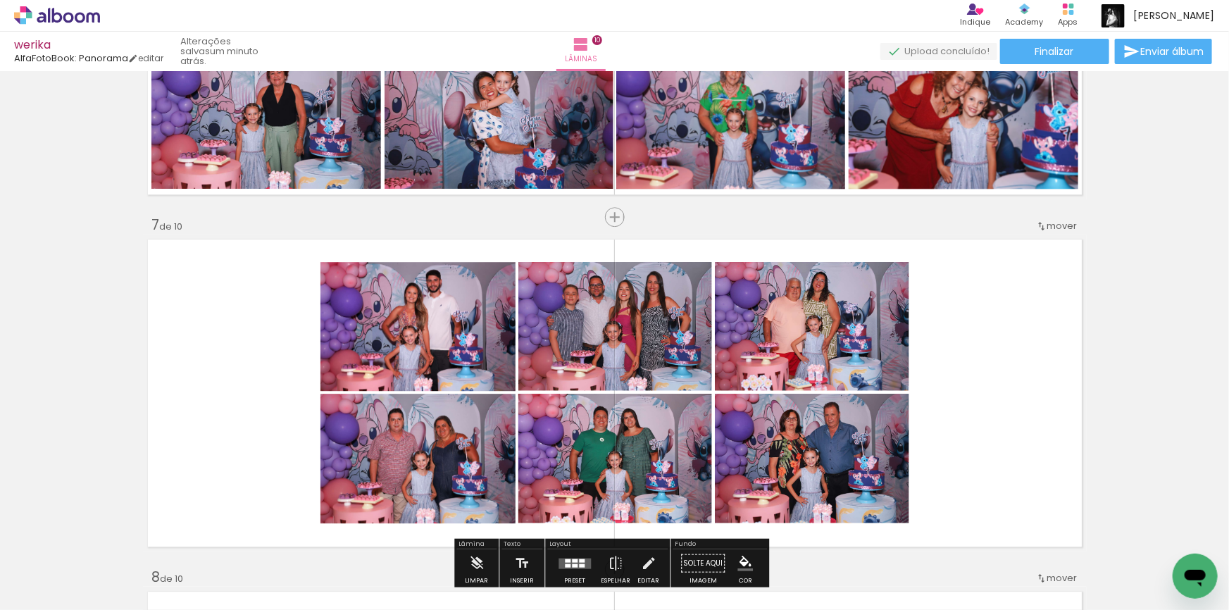
scroll to position [2118, 0]
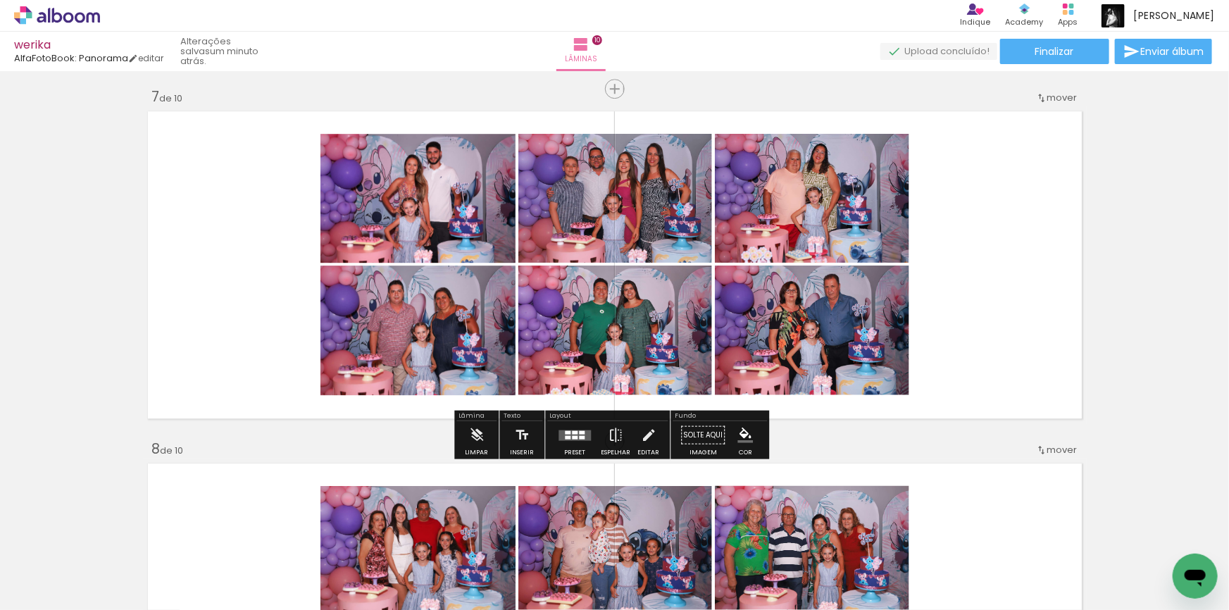
click at [451, 205] on quentale-photo at bounding box center [417, 198] width 195 height 129
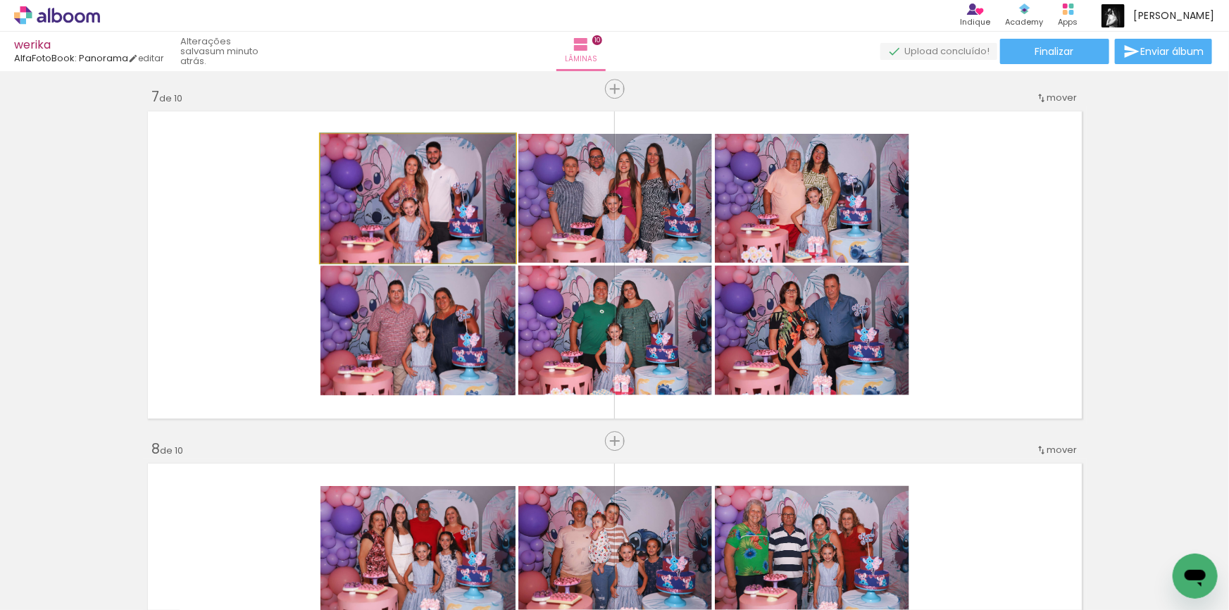
click at [451, 205] on quentale-photo at bounding box center [417, 198] width 195 height 129
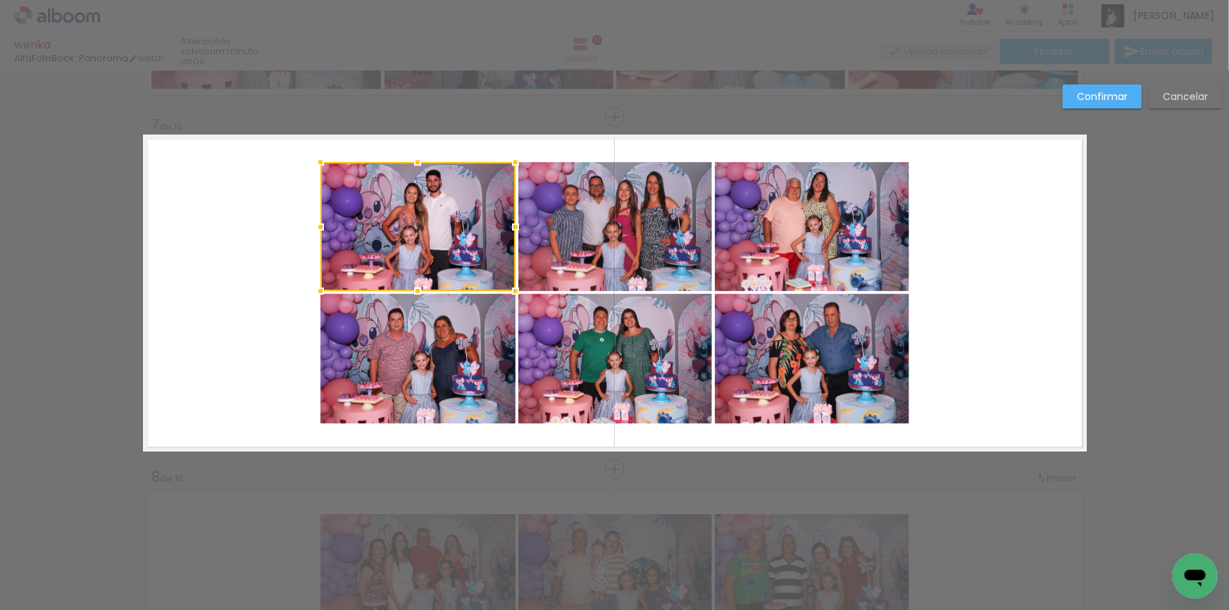
scroll to position [2086, 0]
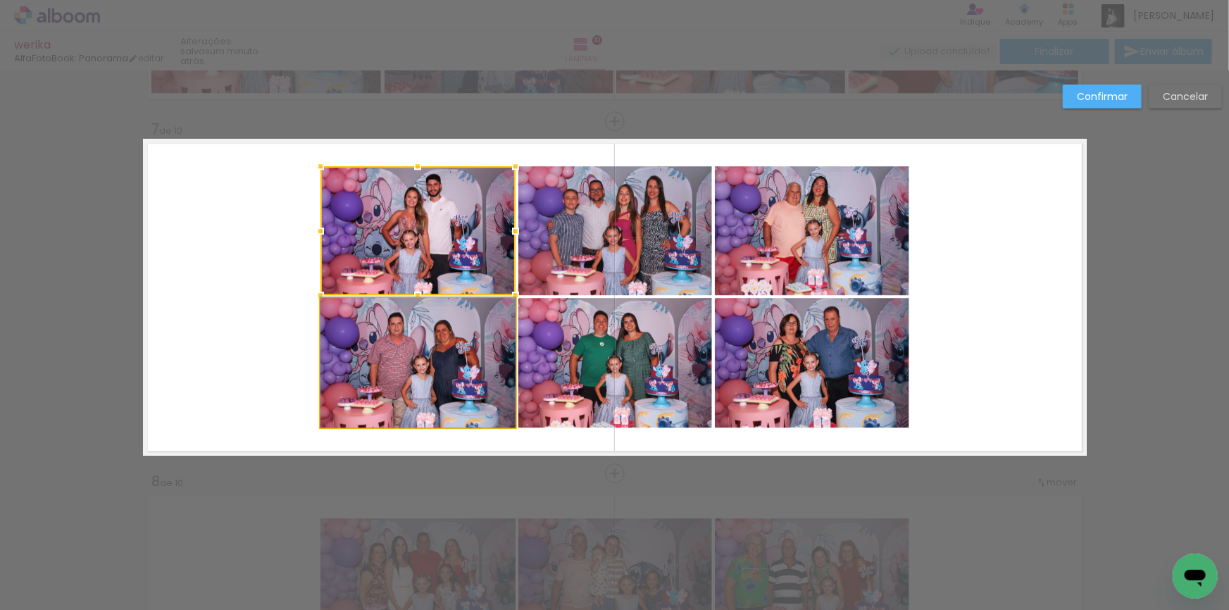
click at [446, 343] on quentale-photo at bounding box center [417, 363] width 195 height 130
click at [633, 344] on quentale-photo at bounding box center [615, 363] width 194 height 130
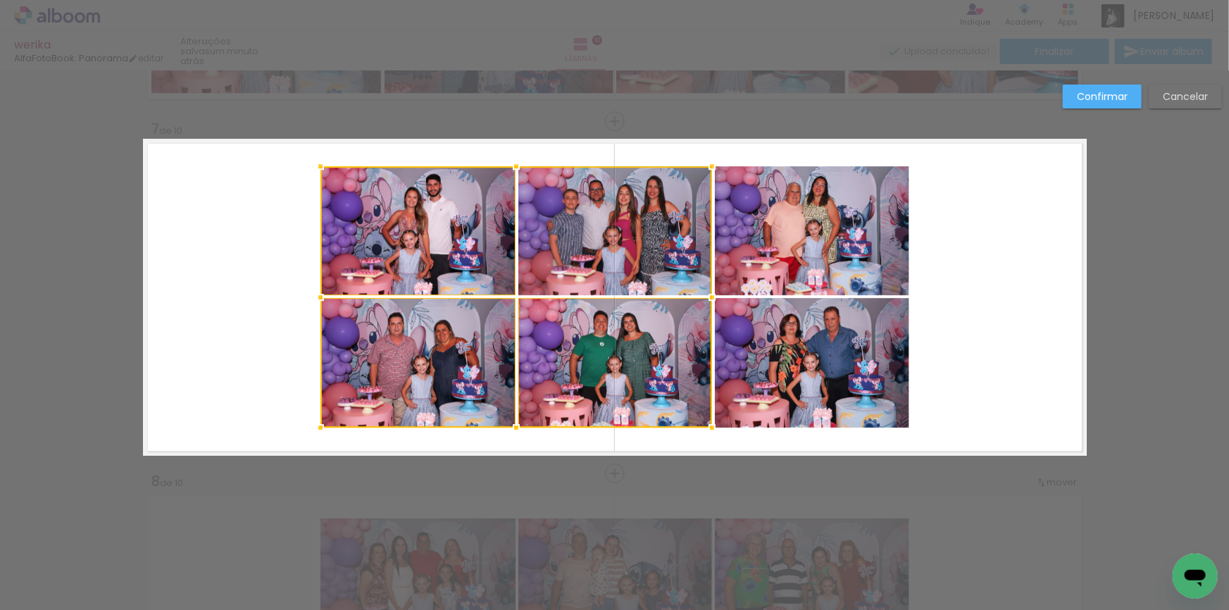
click at [676, 236] on div at bounding box center [516, 296] width 392 height 261
click at [868, 235] on quentale-photo at bounding box center [812, 230] width 194 height 129
click at [845, 354] on div at bounding box center [614, 296] width 589 height 261
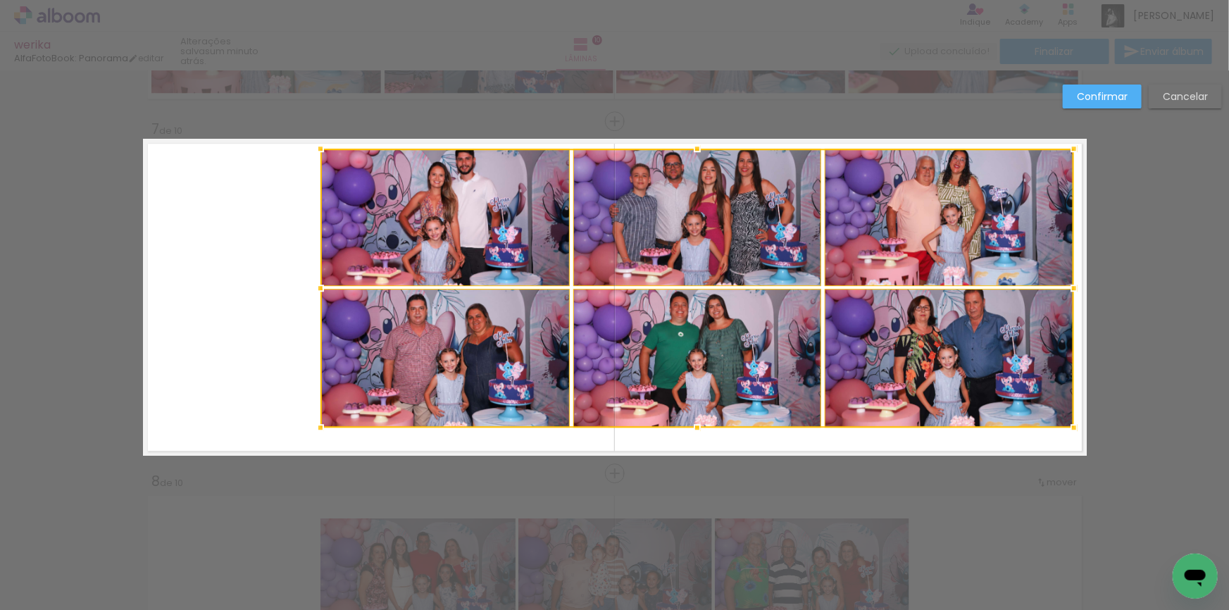
drag, startPoint x: 906, startPoint y: 166, endPoint x: 1076, endPoint y: 145, distance: 171.7
click at [1076, 145] on div at bounding box center [1074, 149] width 28 height 28
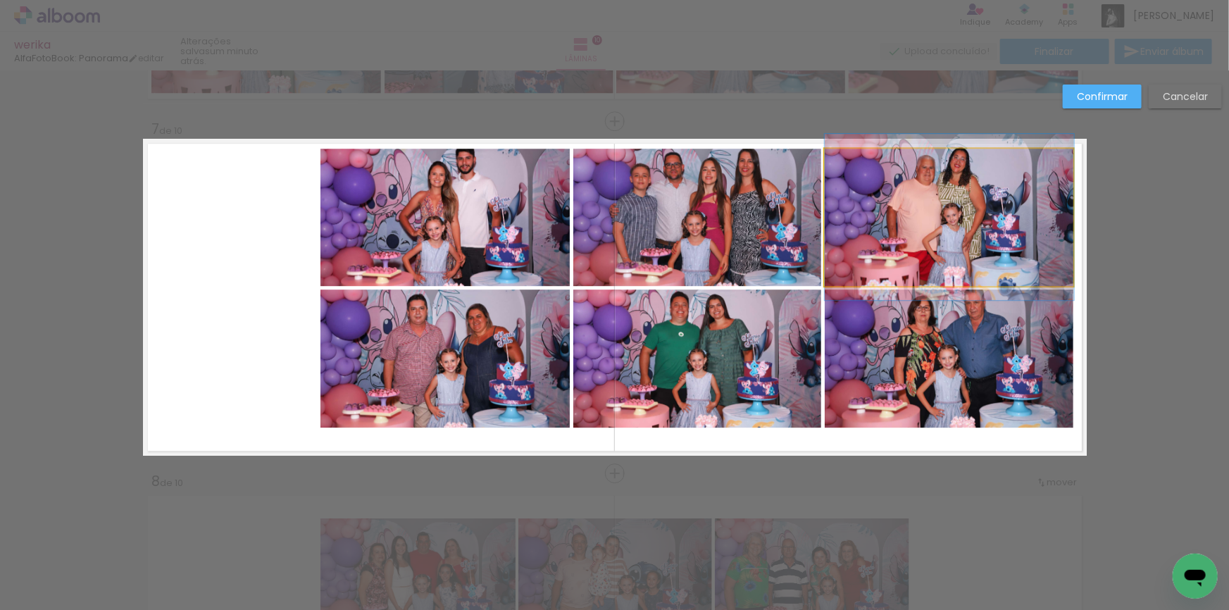
click at [968, 197] on quentale-photo at bounding box center [949, 217] width 249 height 137
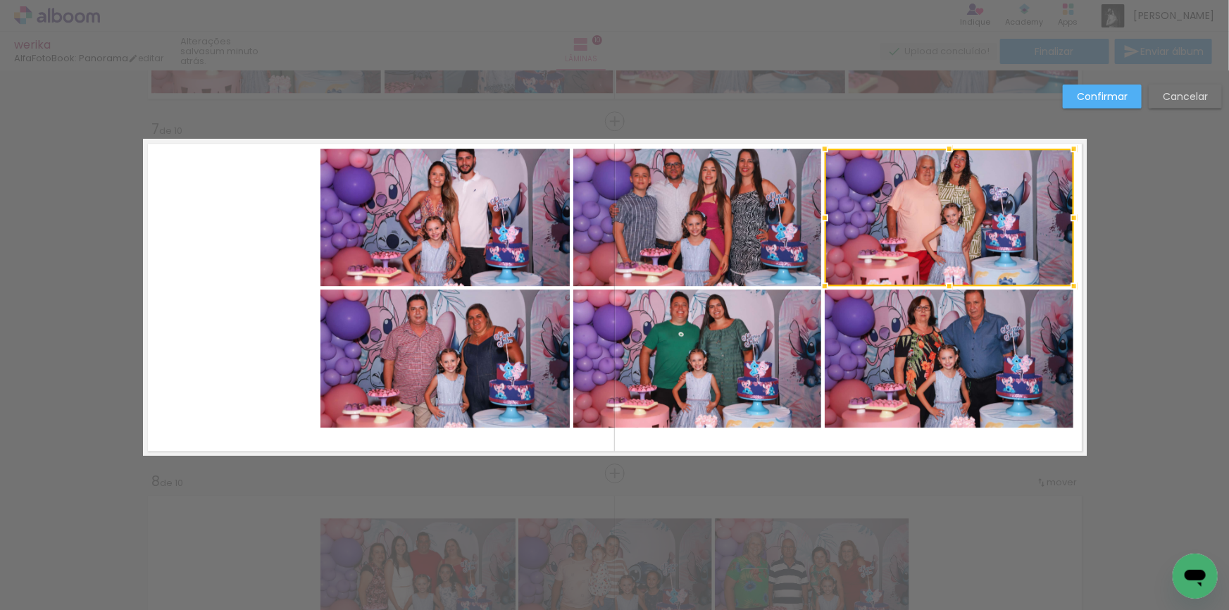
click at [884, 362] on quentale-photo at bounding box center [949, 358] width 249 height 139
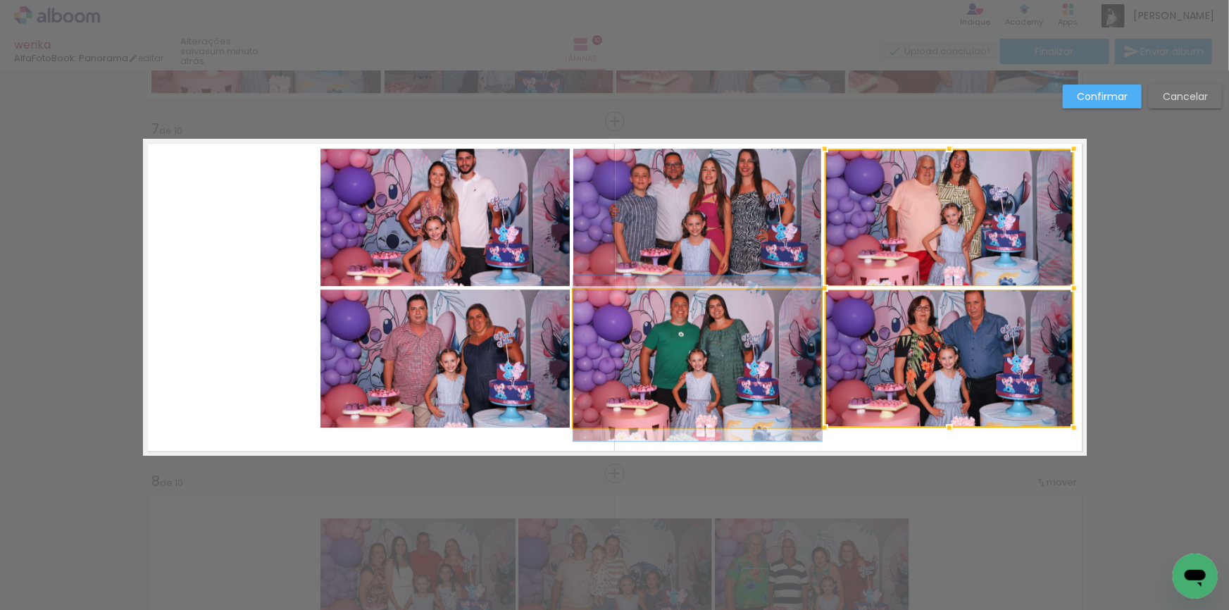
click at [640, 323] on quentale-photo at bounding box center [697, 358] width 249 height 138
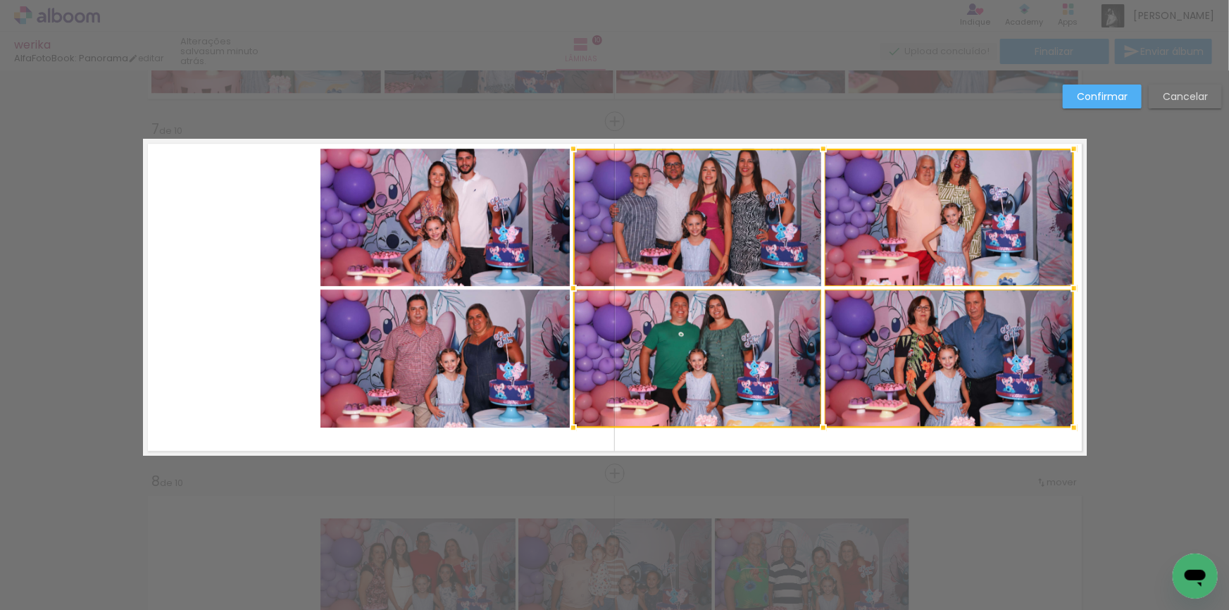
click at [658, 218] on div at bounding box center [823, 288] width 501 height 279
click at [443, 223] on quentale-photo at bounding box center [445, 217] width 250 height 137
click at [413, 382] on div at bounding box center [697, 288] width 754 height 279
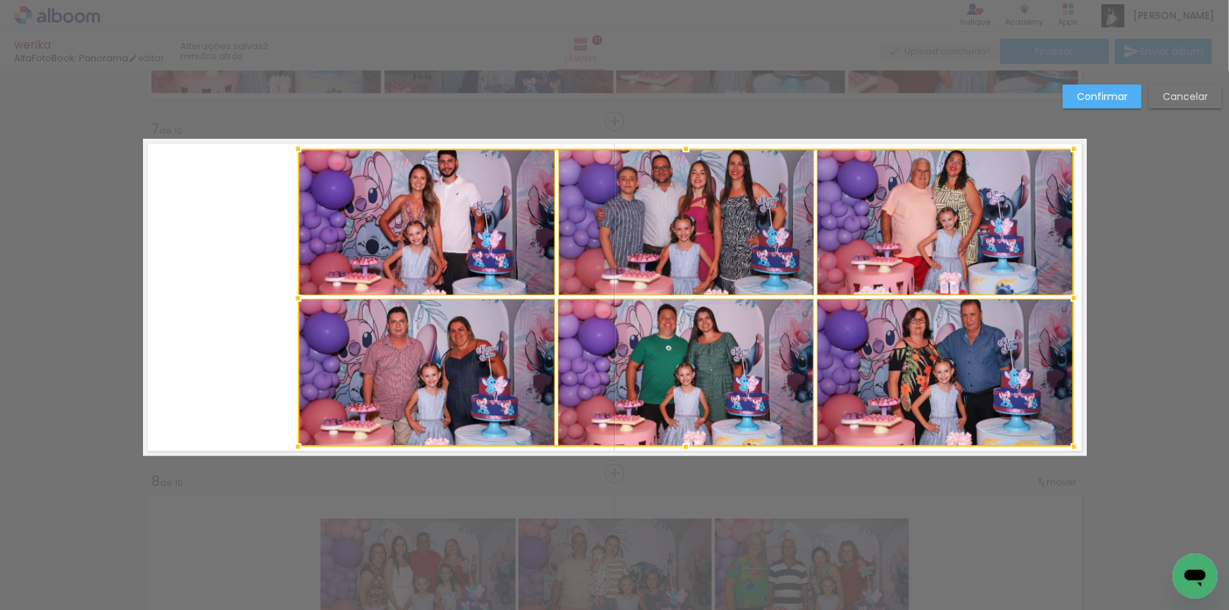
drag, startPoint x: 319, startPoint y: 428, endPoint x: 296, endPoint y: 446, distance: 29.0
click at [296, 446] on div at bounding box center [298, 446] width 28 height 28
click at [427, 334] on quentale-photo at bounding box center [426, 373] width 257 height 148
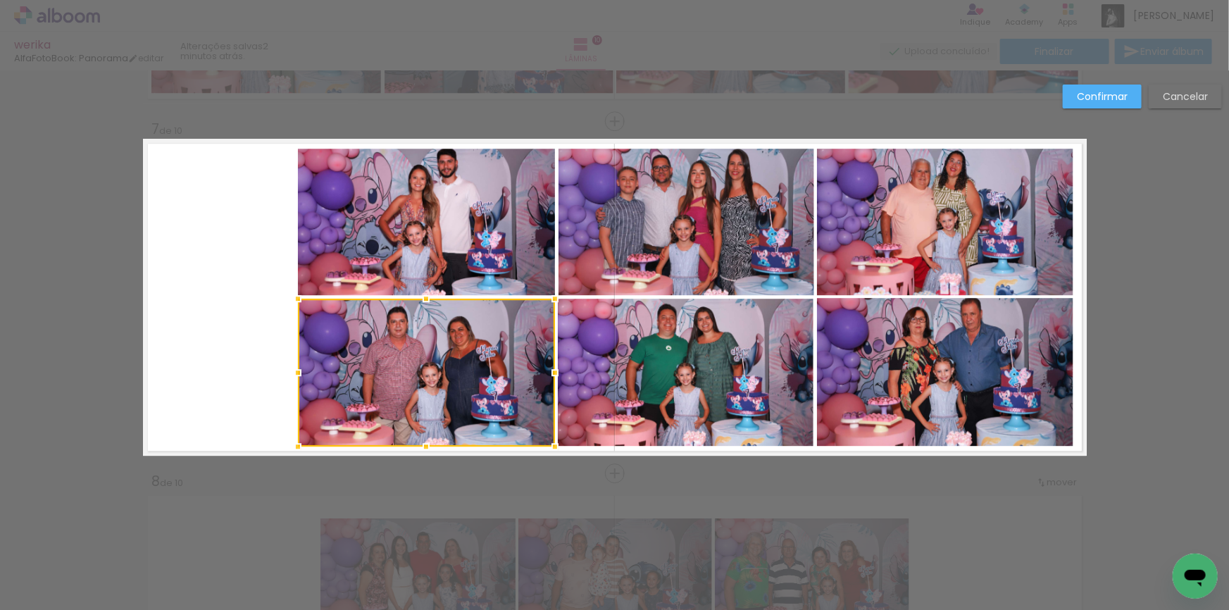
click at [482, 215] on quentale-photo at bounding box center [426, 222] width 257 height 147
click at [716, 204] on quentale-photo at bounding box center [686, 222] width 256 height 147
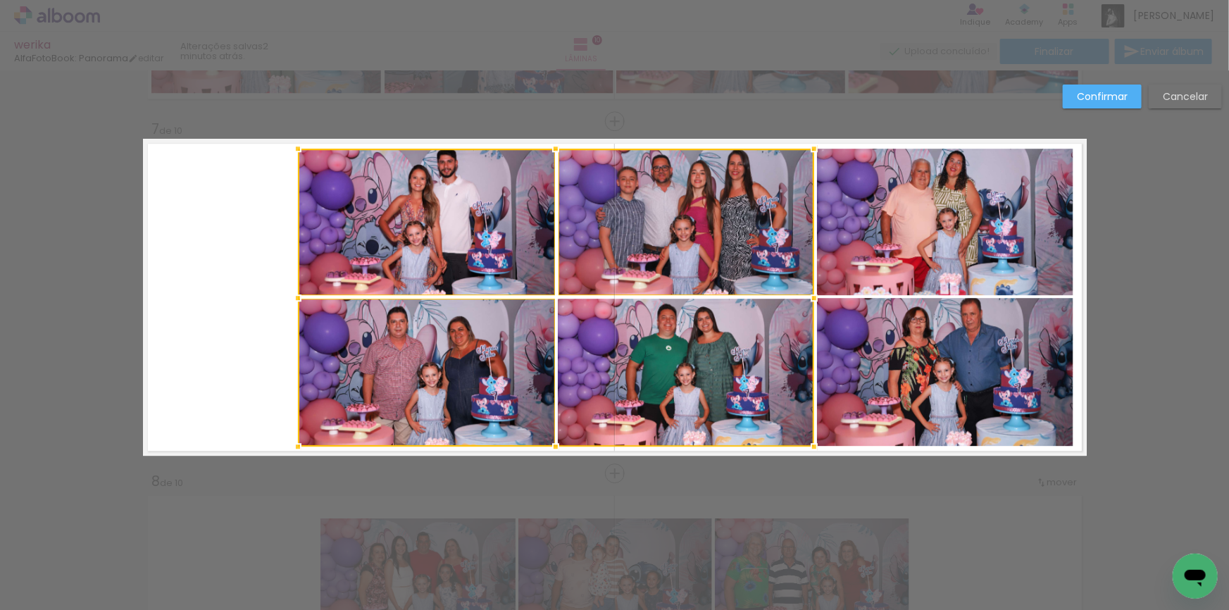
click at [680, 372] on div at bounding box center [556, 298] width 516 height 298
click at [920, 363] on quentale-photo at bounding box center [945, 372] width 256 height 148
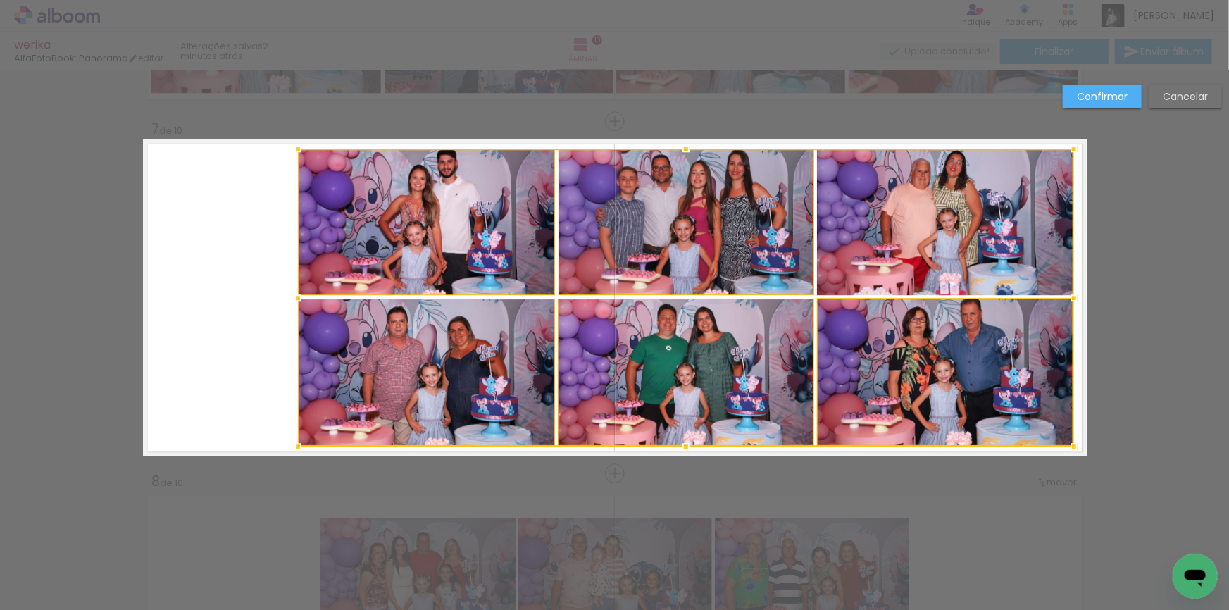
click at [913, 232] on div at bounding box center [686, 298] width 776 height 298
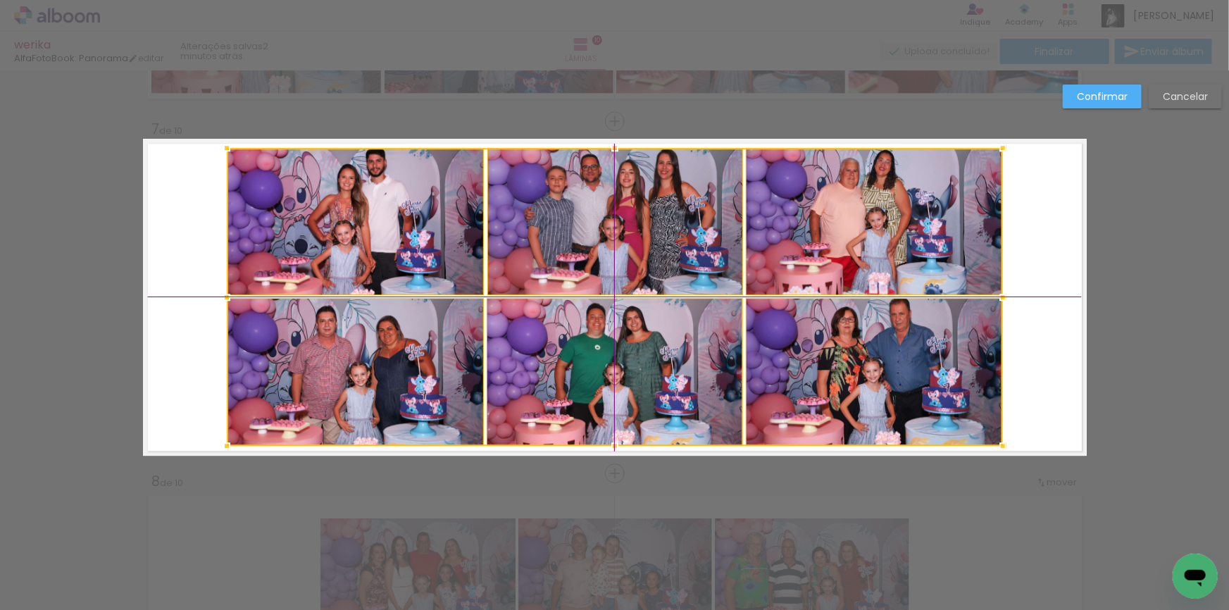
drag, startPoint x: 713, startPoint y: 359, endPoint x: 643, endPoint y: 361, distance: 69.7
click at [643, 361] on div at bounding box center [615, 297] width 776 height 298
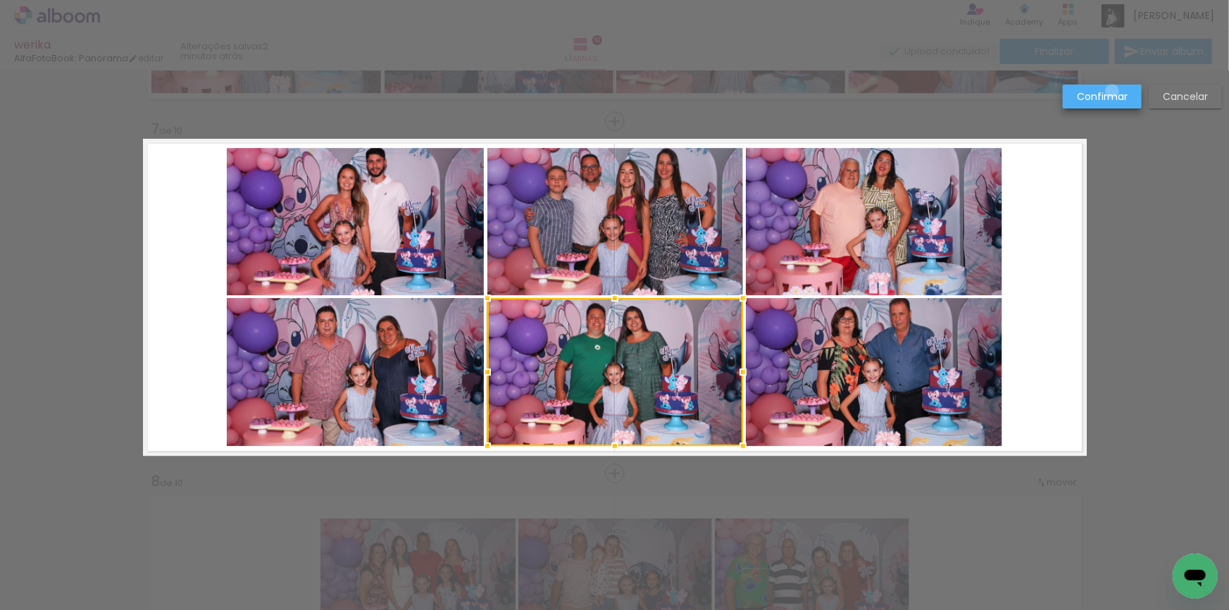
click at [0, 0] on slot "Confirmar" at bounding box center [0, 0] width 0 height 0
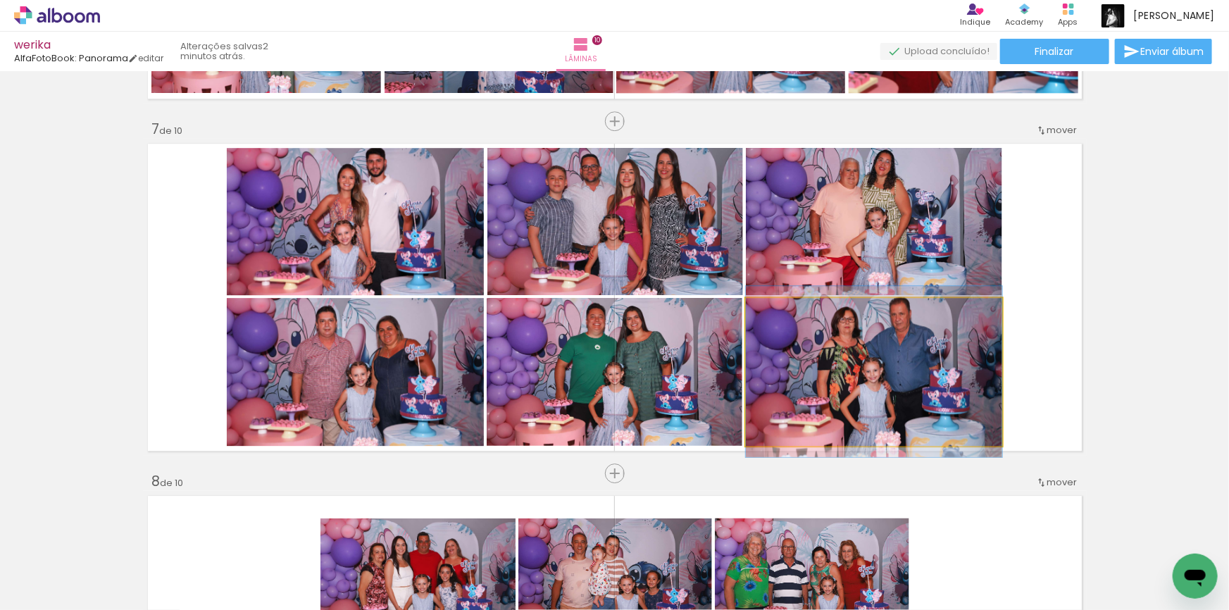
drag, startPoint x: 886, startPoint y: 370, endPoint x: 672, endPoint y: 366, distance: 214.1
click at [0, 0] on slot at bounding box center [0, 0] width 0 height 0
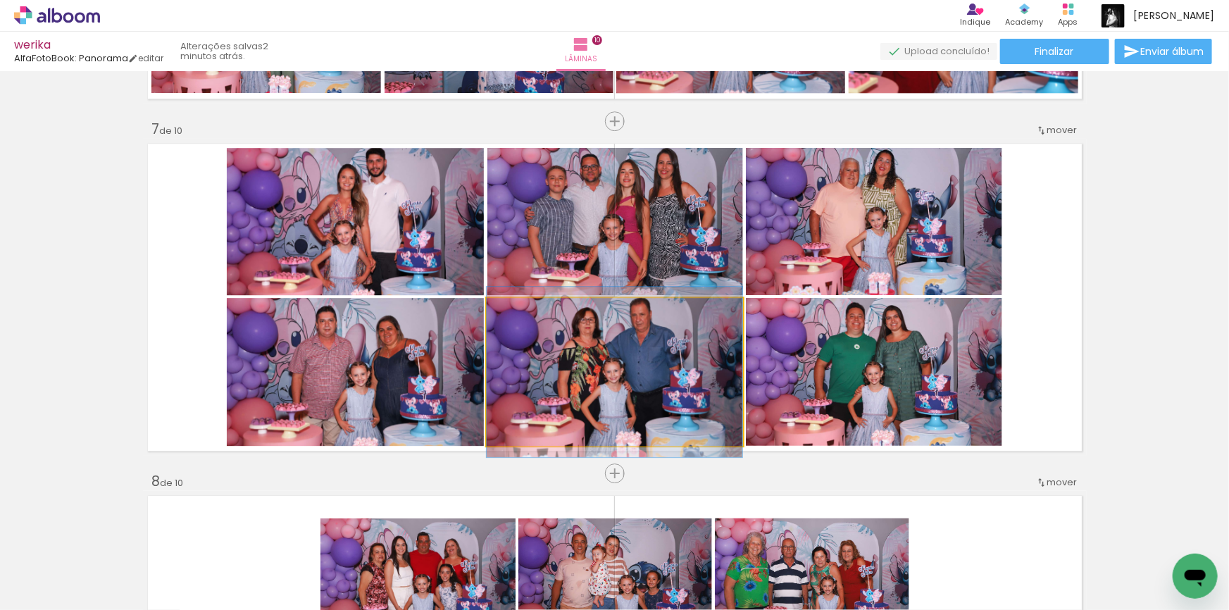
drag, startPoint x: 666, startPoint y: 366, endPoint x: 640, endPoint y: 366, distance: 26.1
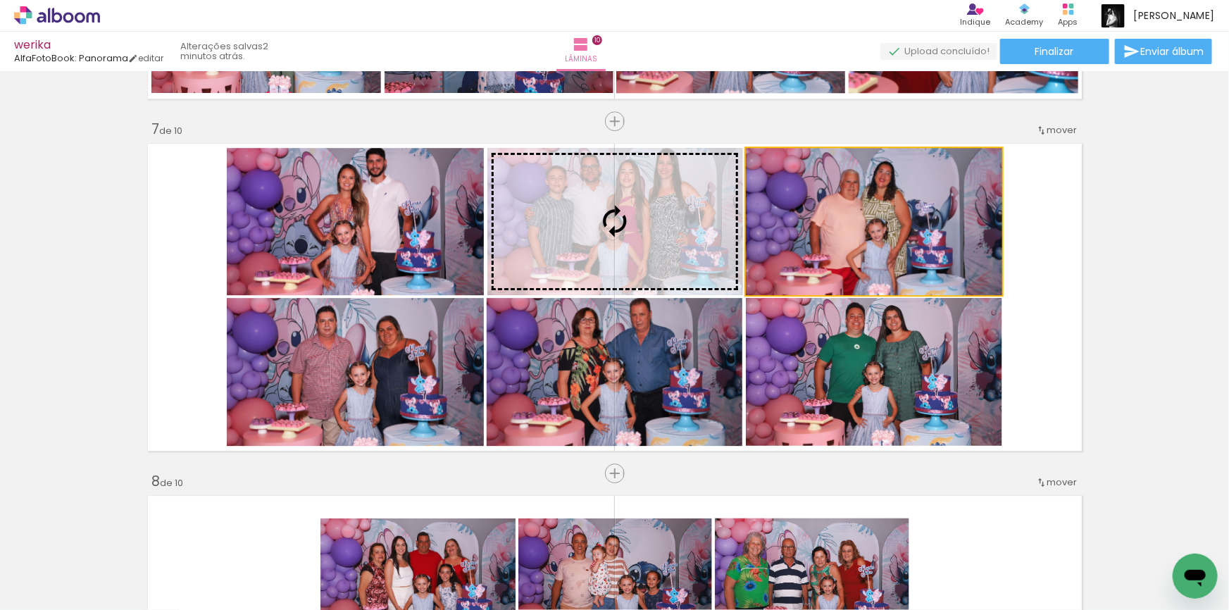
drag, startPoint x: 937, startPoint y: 229, endPoint x: 598, endPoint y: 360, distance: 363.2
click at [0, 0] on slot at bounding box center [0, 0] width 0 height 0
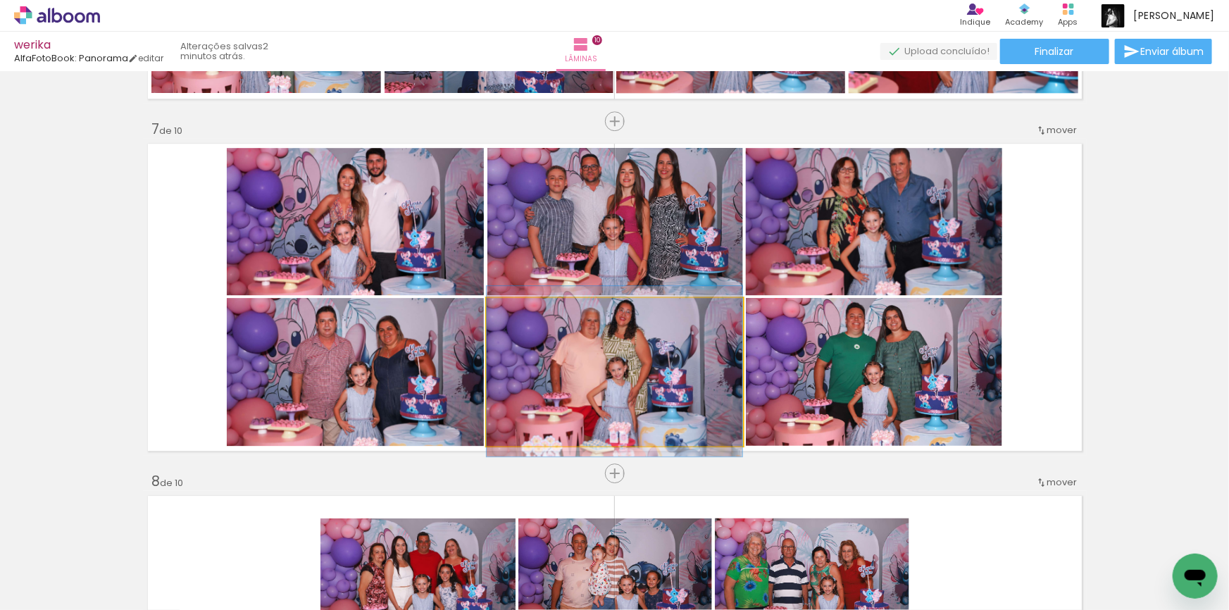
drag, startPoint x: 661, startPoint y: 366, endPoint x: 671, endPoint y: 366, distance: 10.6
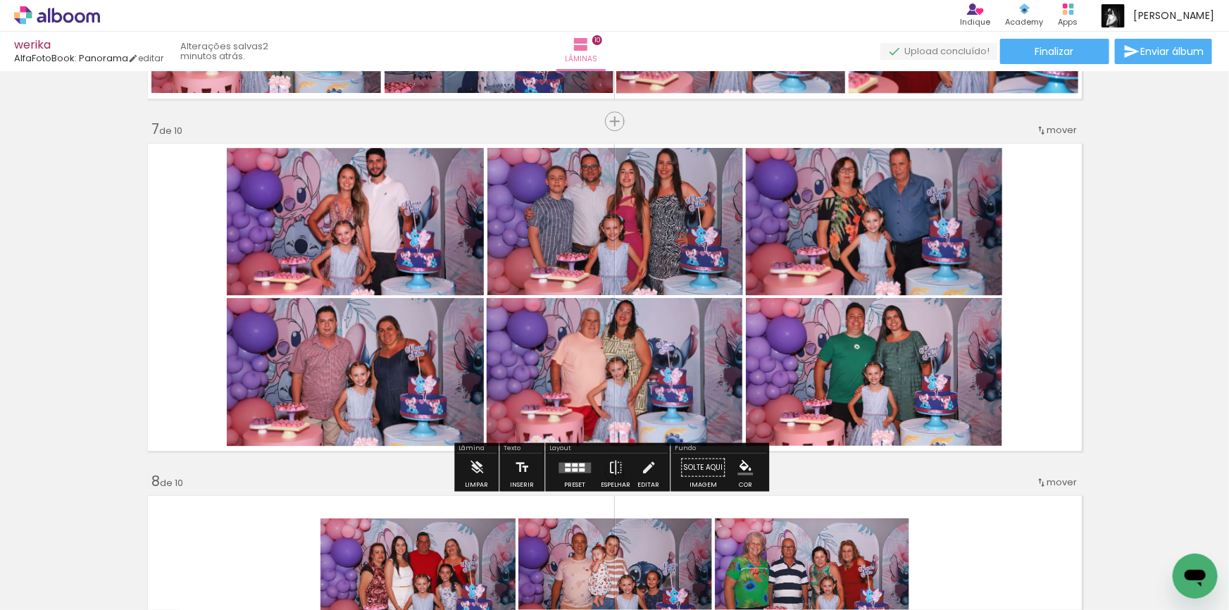
click at [829, 390] on quentale-photo at bounding box center [874, 372] width 256 height 148
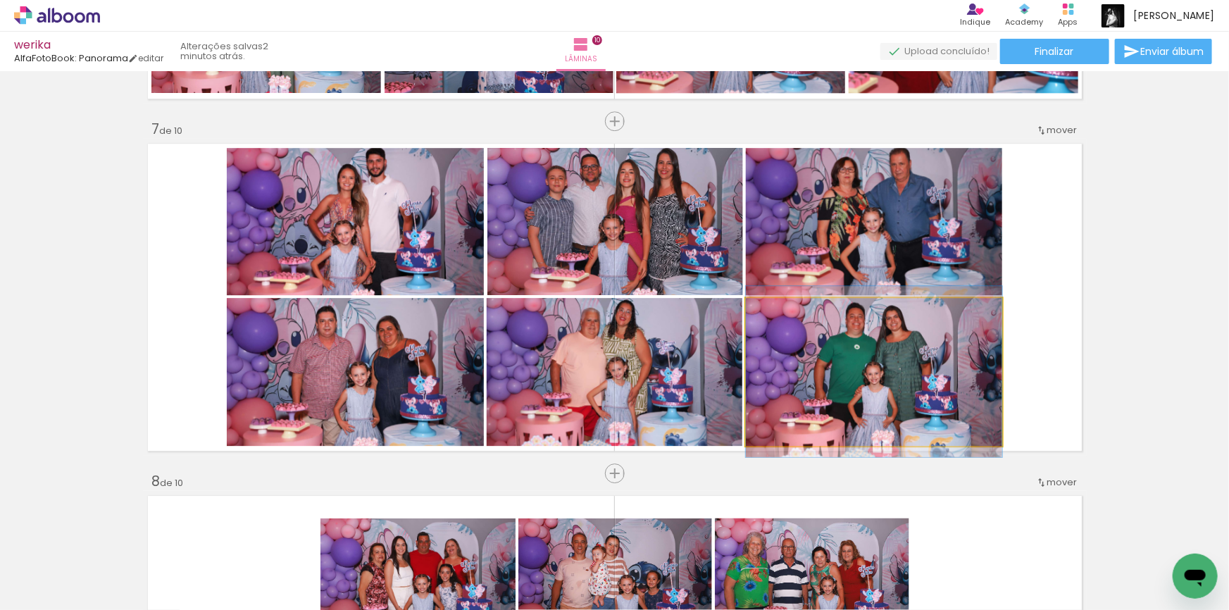
click at [829, 390] on quentale-photo at bounding box center [874, 372] width 256 height 148
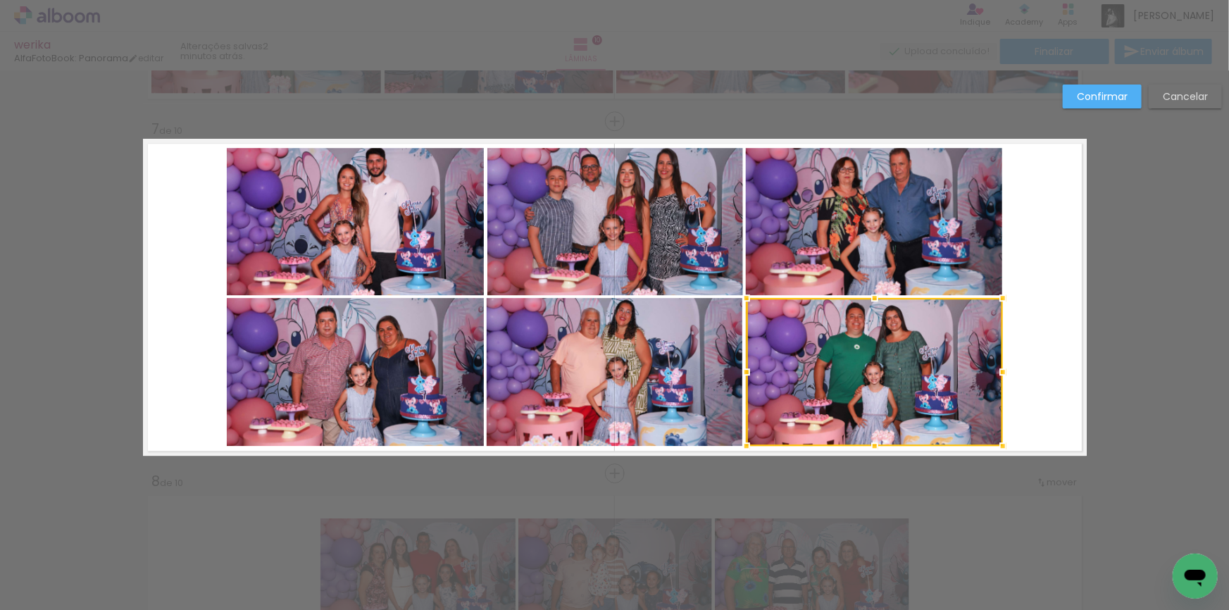
click at [808, 254] on quentale-photo at bounding box center [874, 221] width 256 height 147
click at [638, 236] on quentale-photo at bounding box center [615, 221] width 256 height 147
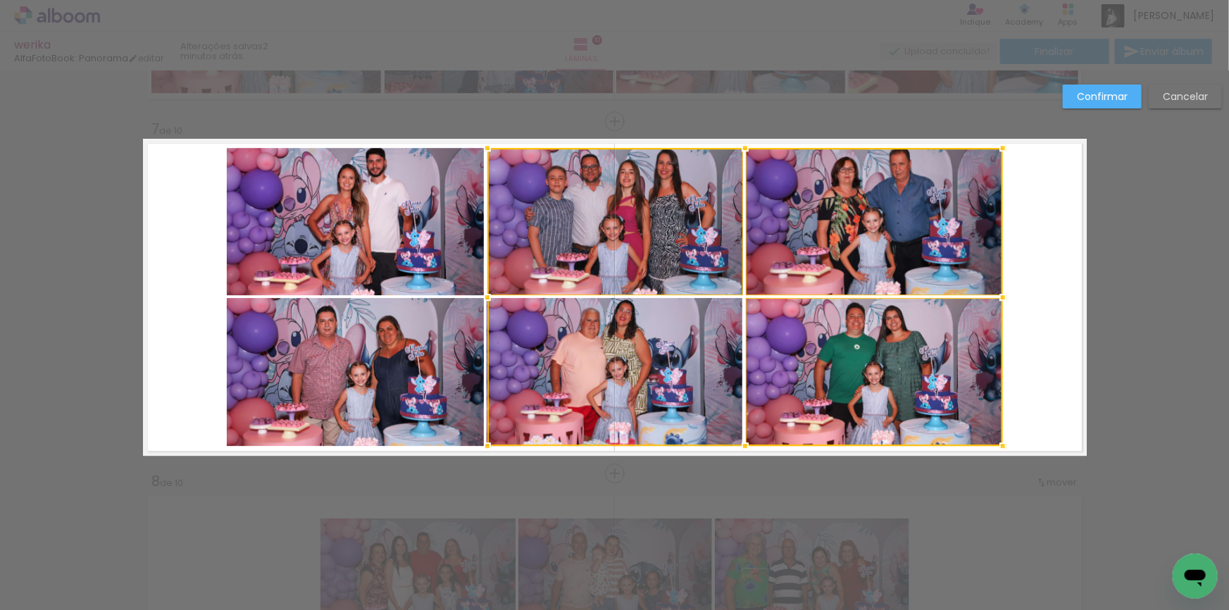
click at [622, 361] on div at bounding box center [745, 297] width 516 height 298
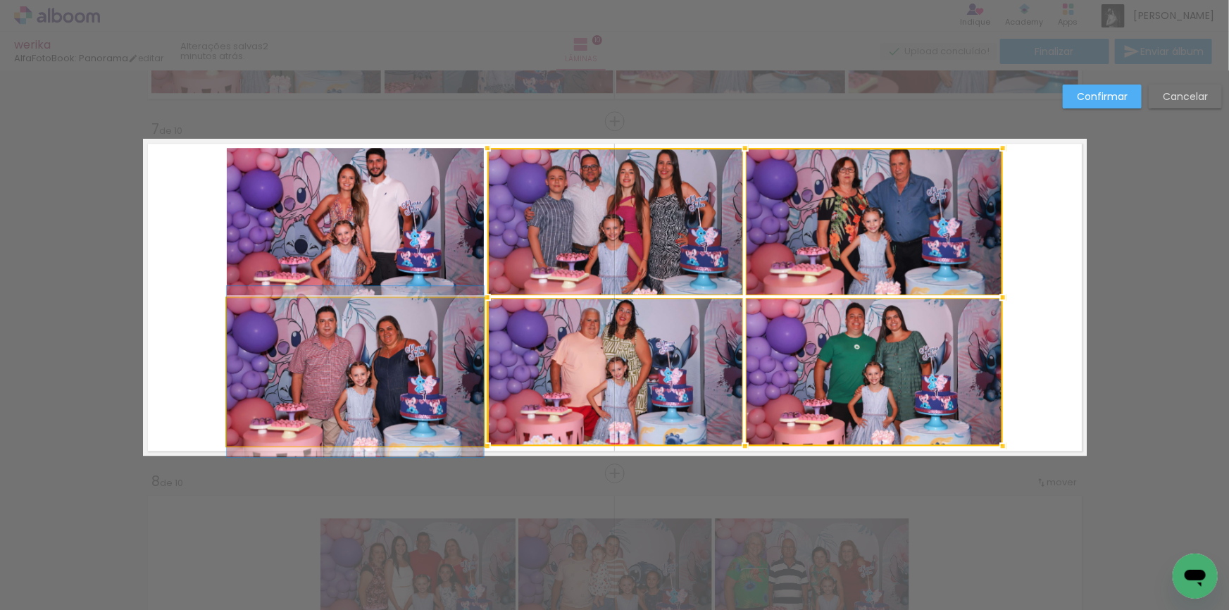
click at [370, 356] on quentale-photo at bounding box center [355, 372] width 257 height 148
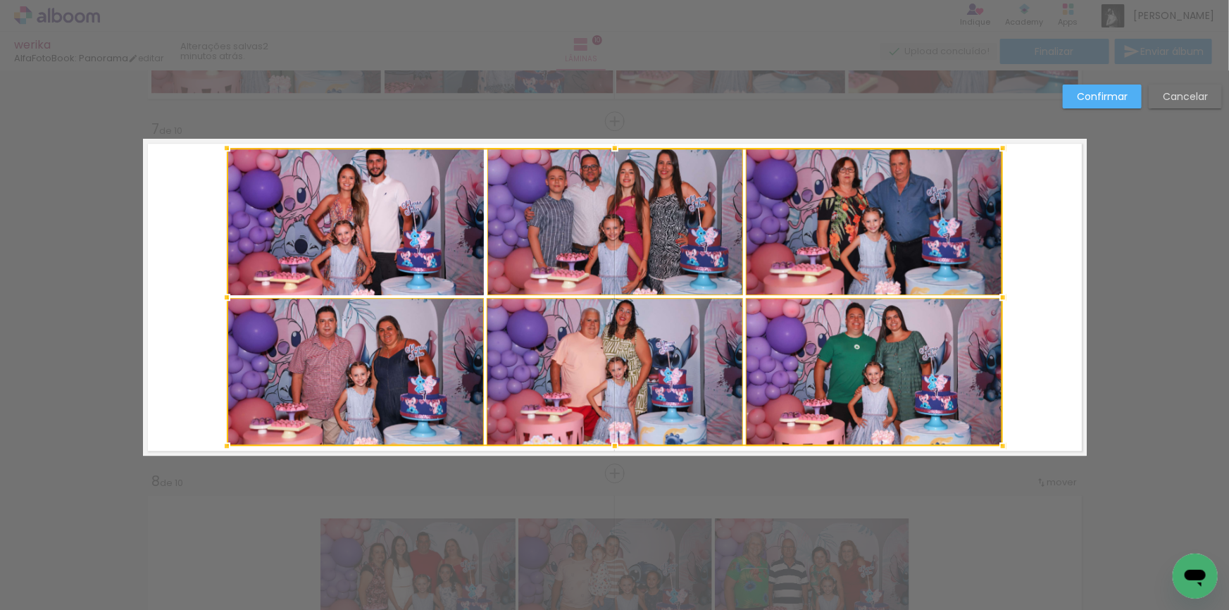
click at [382, 230] on div at bounding box center [615, 297] width 776 height 298
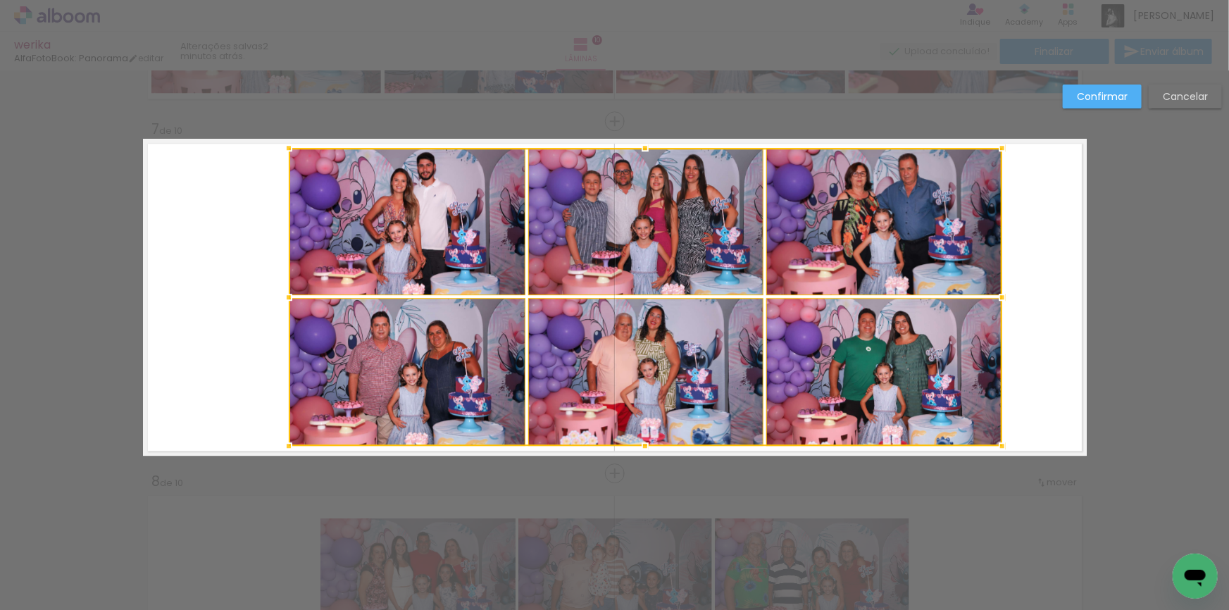
drag, startPoint x: 222, startPoint y: 292, endPoint x: 282, endPoint y: 299, distance: 61.1
click at [282, 299] on div at bounding box center [289, 297] width 28 height 28
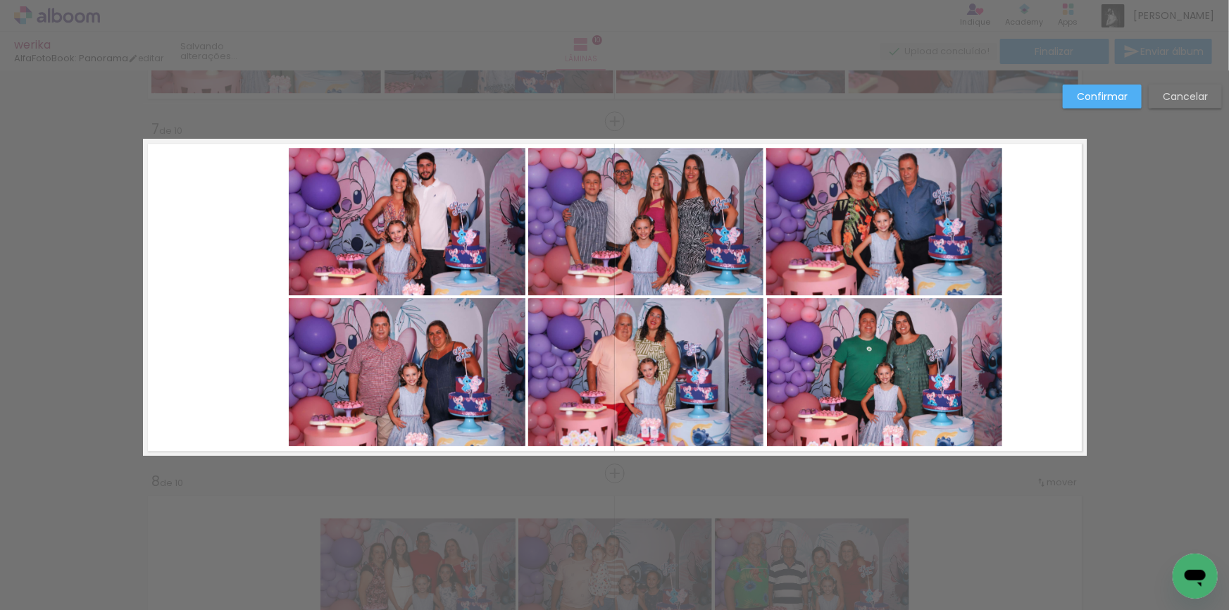
click at [437, 223] on quentale-photo at bounding box center [407, 221] width 237 height 147
click at [434, 344] on quentale-photo at bounding box center [407, 372] width 237 height 148
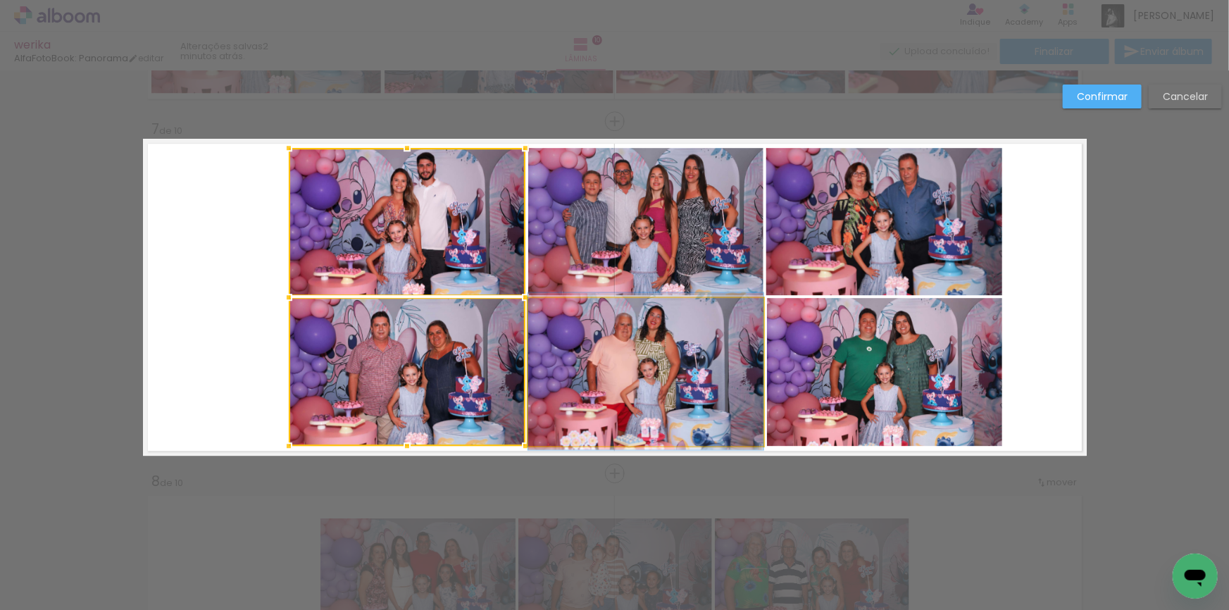
click at [676, 354] on quentale-photo at bounding box center [645, 372] width 235 height 148
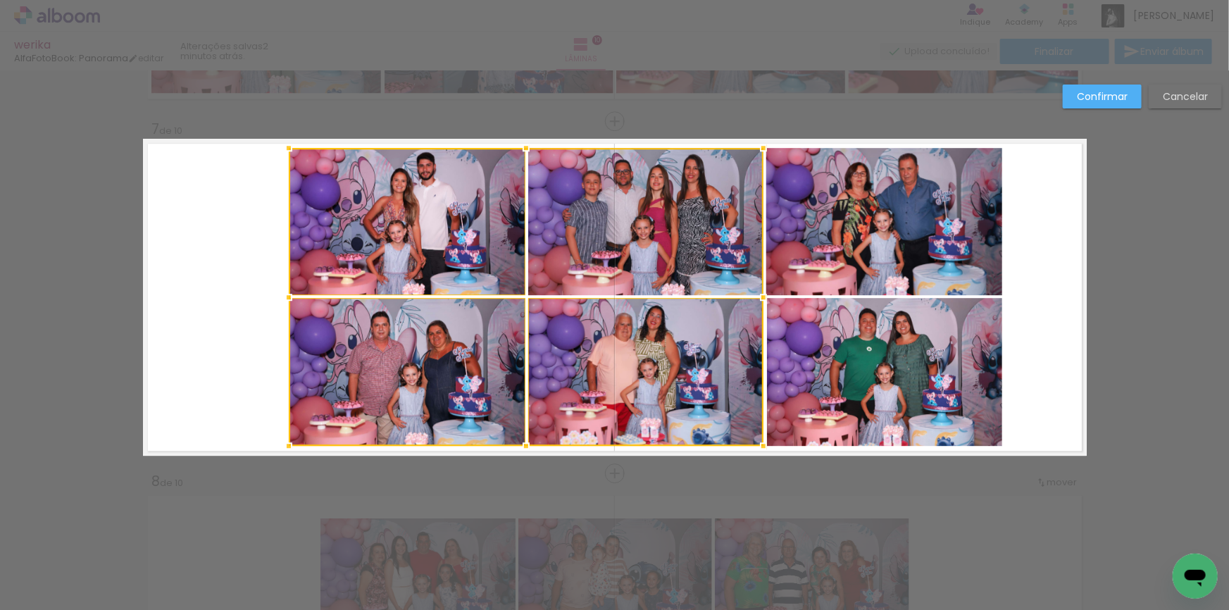
click at [725, 216] on div at bounding box center [526, 297] width 475 height 298
click at [876, 215] on quentale-photo at bounding box center [884, 221] width 236 height 147
click at [867, 356] on div at bounding box center [645, 297] width 713 height 298
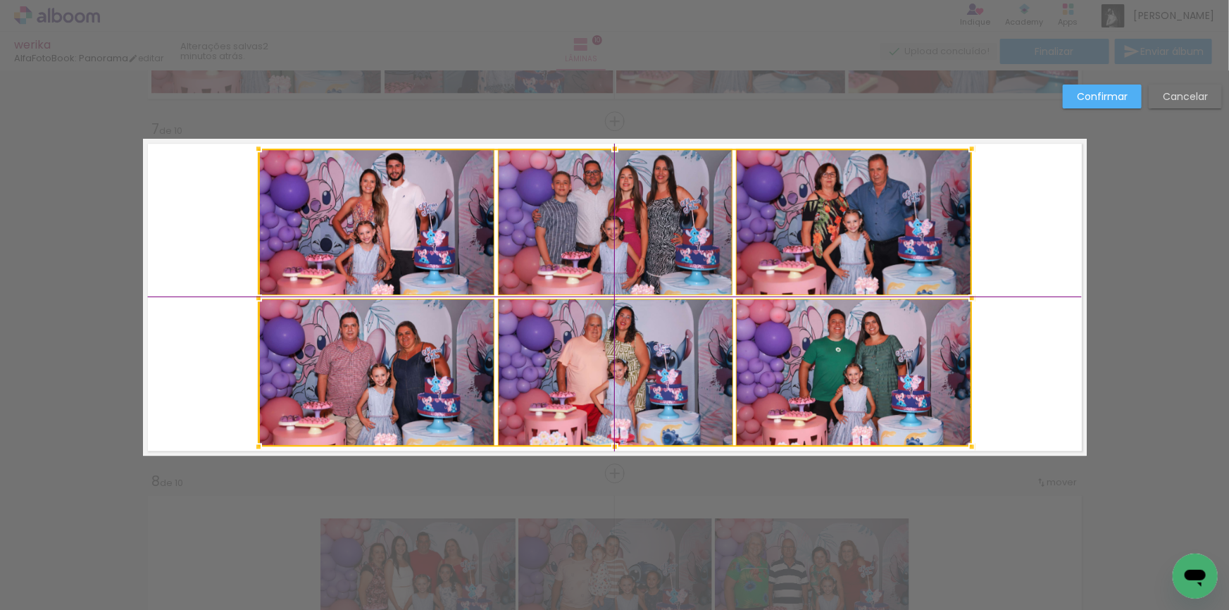
drag, startPoint x: 895, startPoint y: 356, endPoint x: 867, endPoint y: 358, distance: 28.2
click at [867, 358] on div at bounding box center [614, 298] width 713 height 298
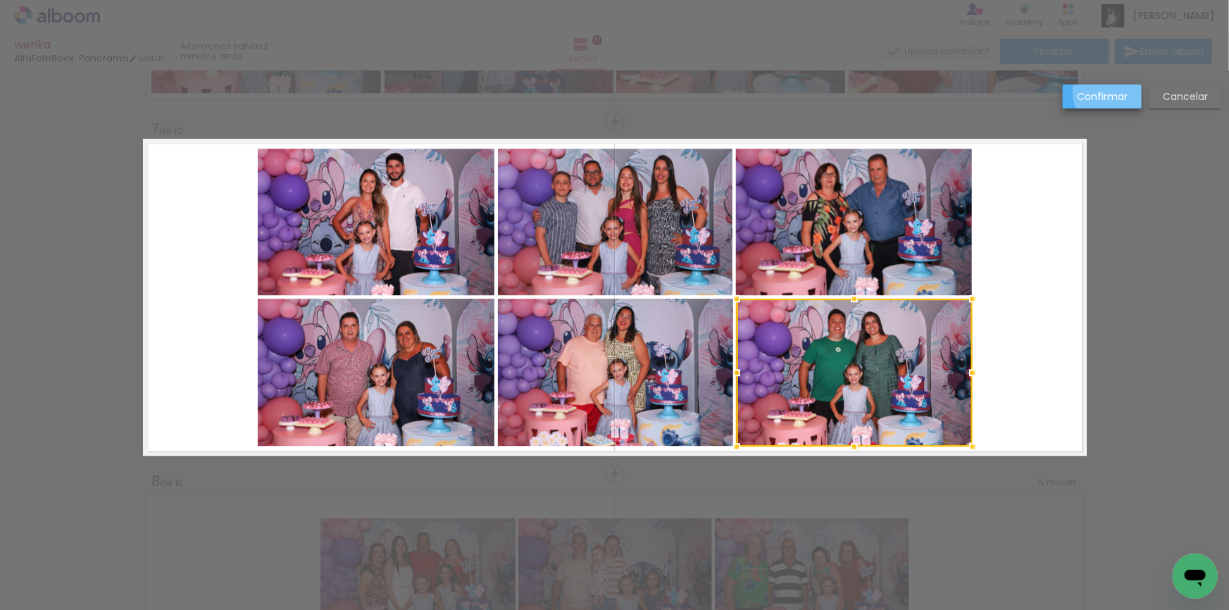
click at [0, 0] on slot "Confirmar" at bounding box center [0, 0] width 0 height 0
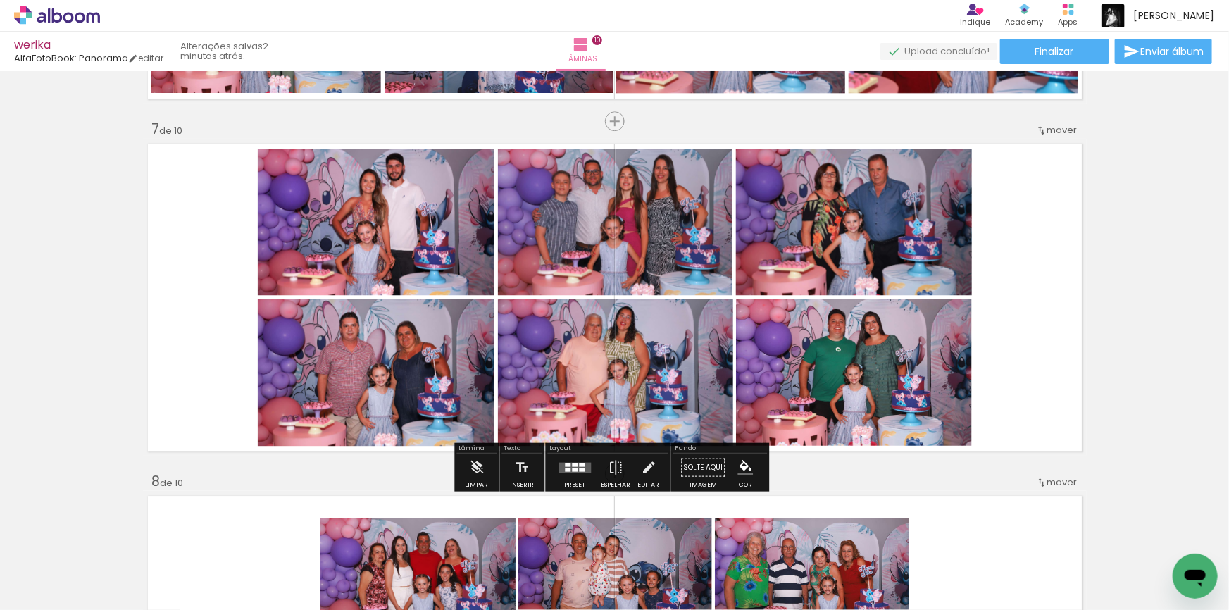
drag, startPoint x: 344, startPoint y: 229, endPoint x: 572, endPoint y: 227, distance: 227.5
click at [0, 0] on slot at bounding box center [0, 0] width 0 height 0
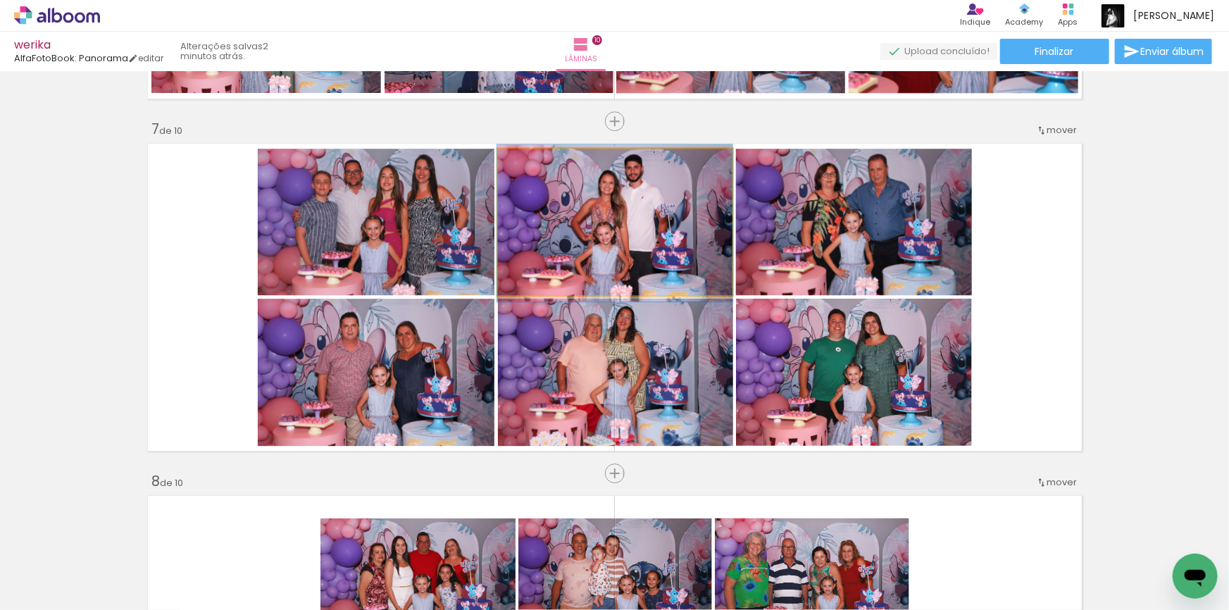
drag, startPoint x: 639, startPoint y: 220, endPoint x: 623, endPoint y: 221, distance: 15.5
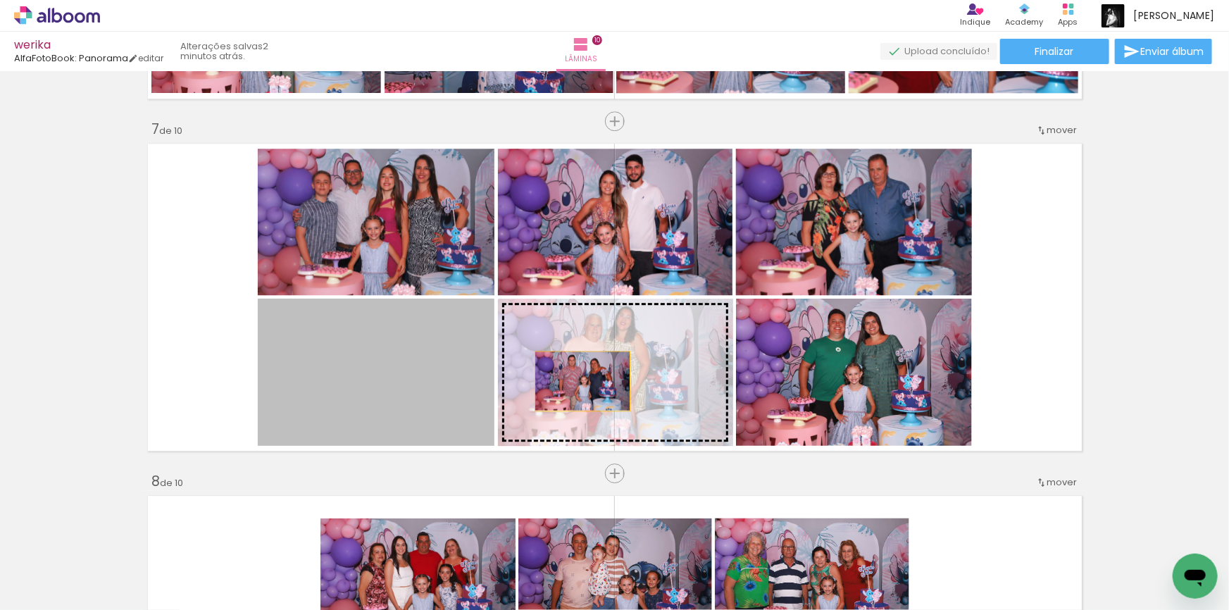
drag, startPoint x: 366, startPoint y: 399, endPoint x: 618, endPoint y: 380, distance: 252.8
click at [0, 0] on slot at bounding box center [0, 0] width 0 height 0
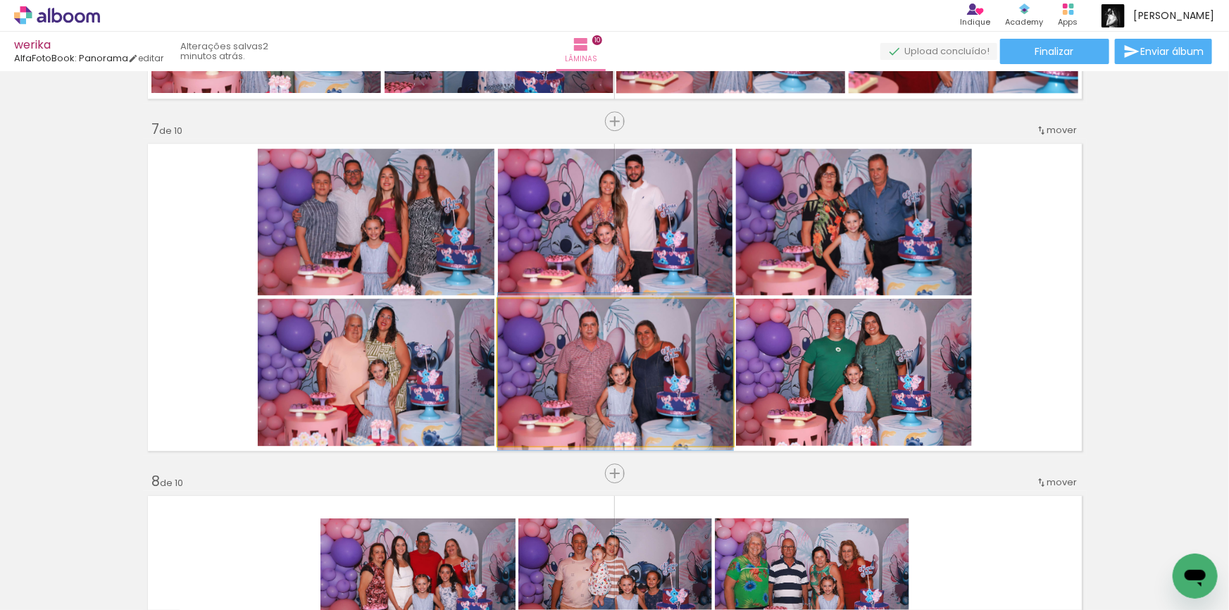
drag, startPoint x: 650, startPoint y: 392, endPoint x: 663, endPoint y: 392, distance: 12.7
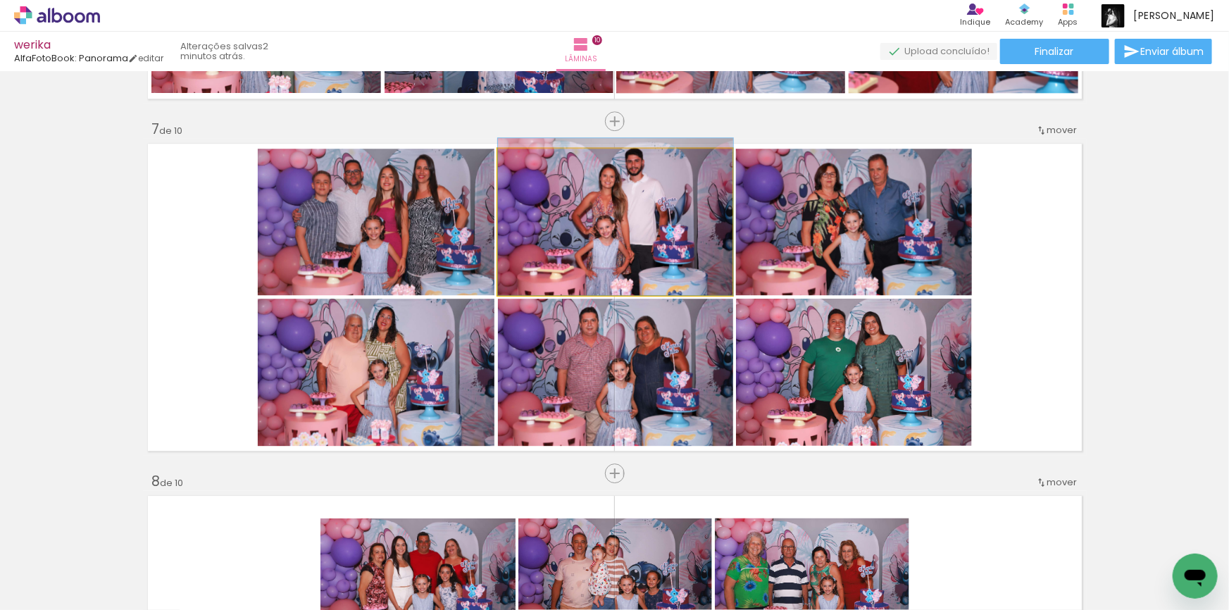
drag, startPoint x: 673, startPoint y: 190, endPoint x: 673, endPoint y: 182, distance: 7.7
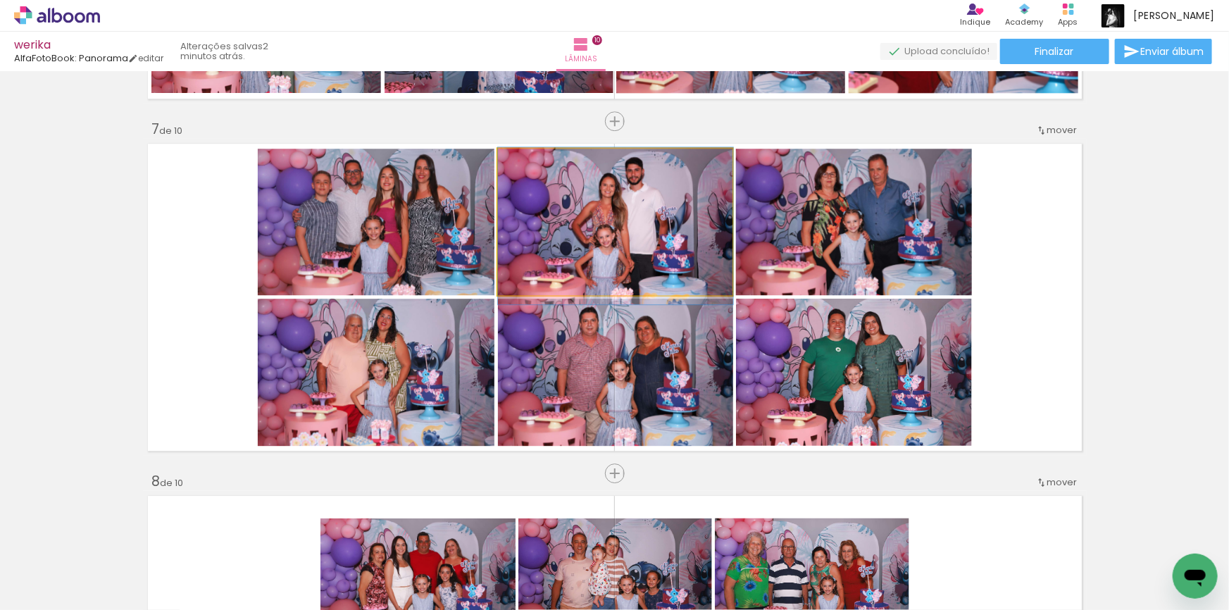
drag, startPoint x: 661, startPoint y: 220, endPoint x: 663, endPoint y: 230, distance: 9.3
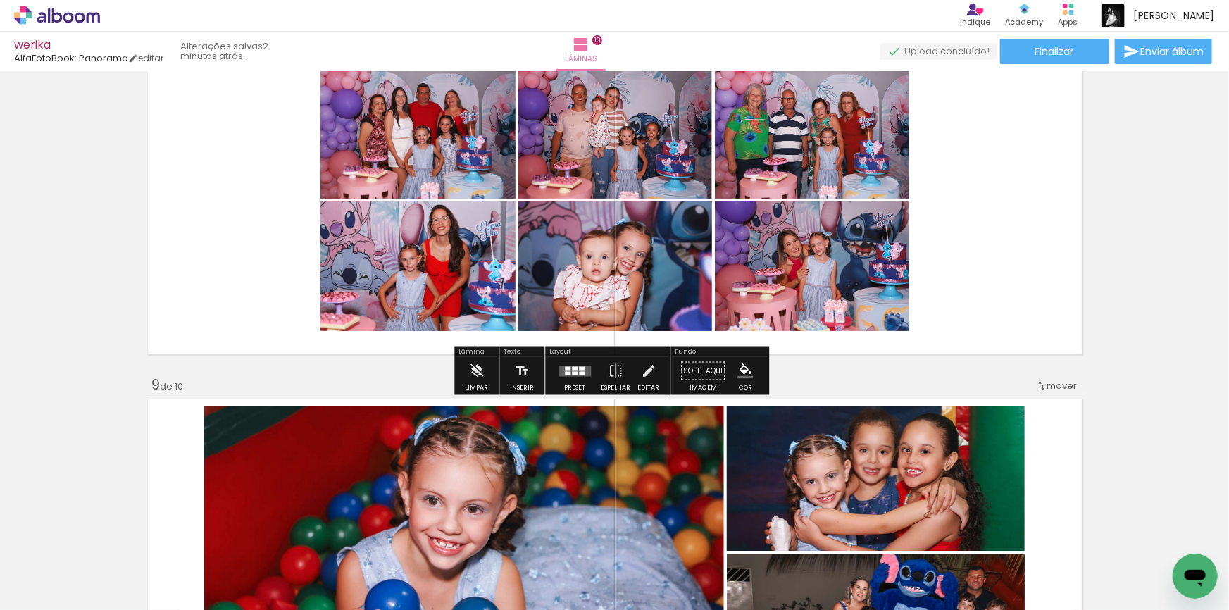
scroll to position [2406, 0]
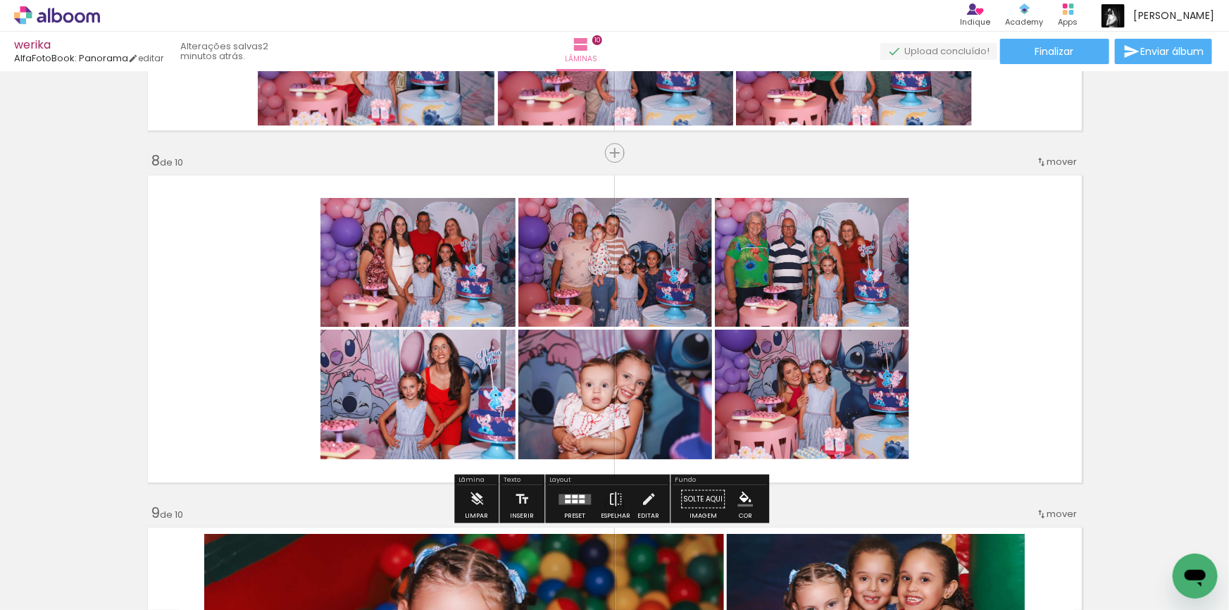
click at [438, 287] on quentale-photo at bounding box center [417, 262] width 195 height 129
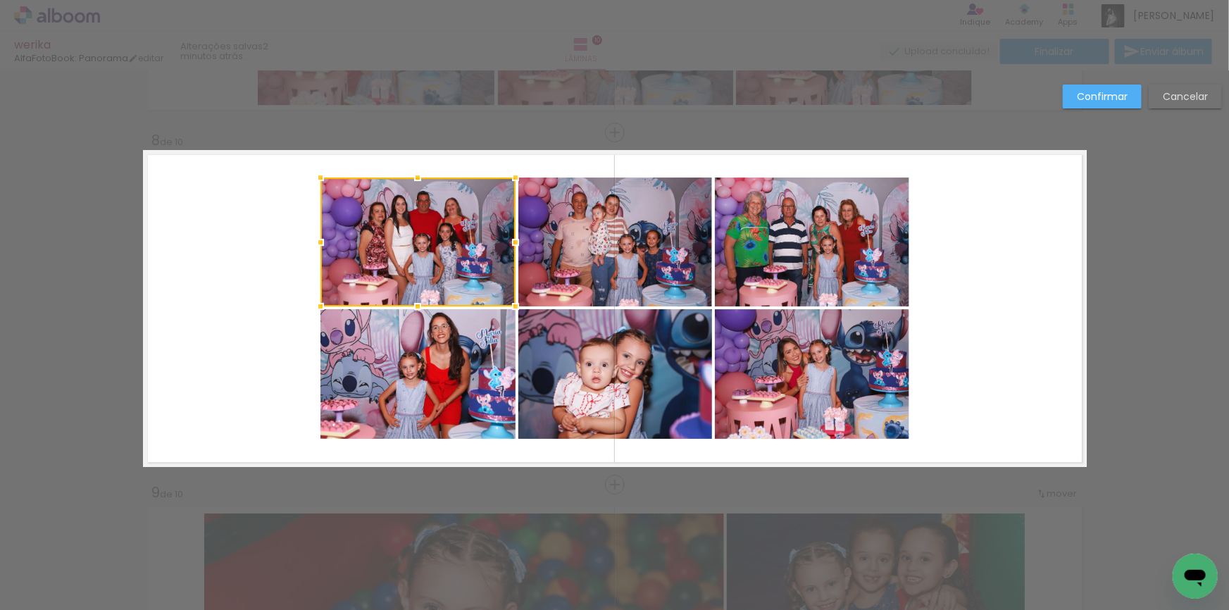
scroll to position [2438, 0]
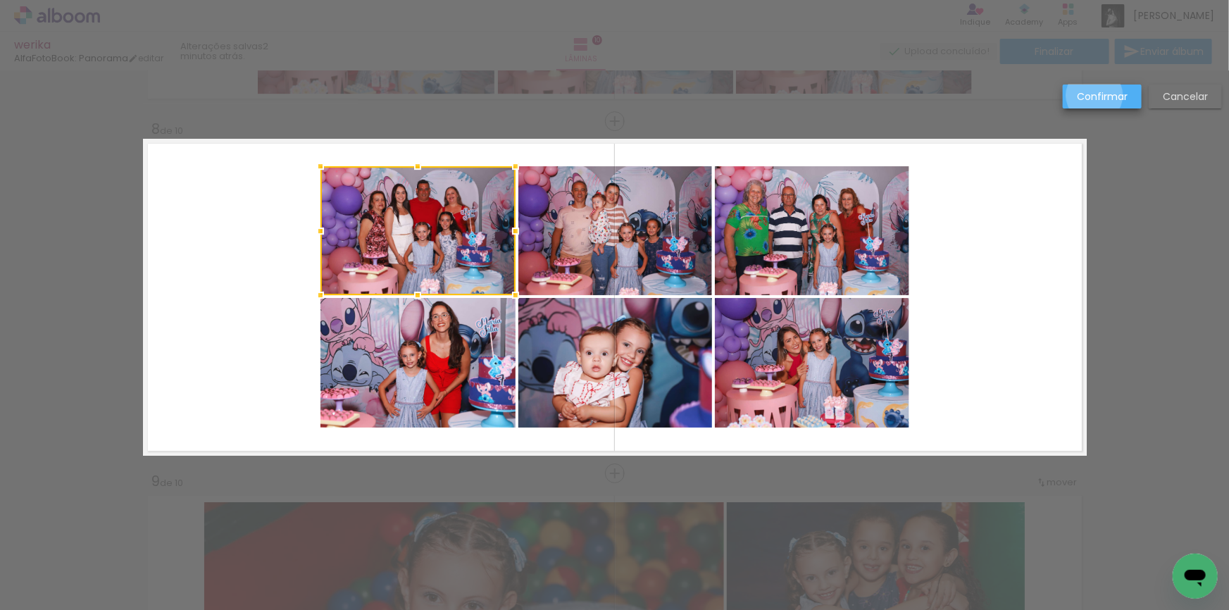
click at [0, 0] on slot "Confirmar" at bounding box center [0, 0] width 0 height 0
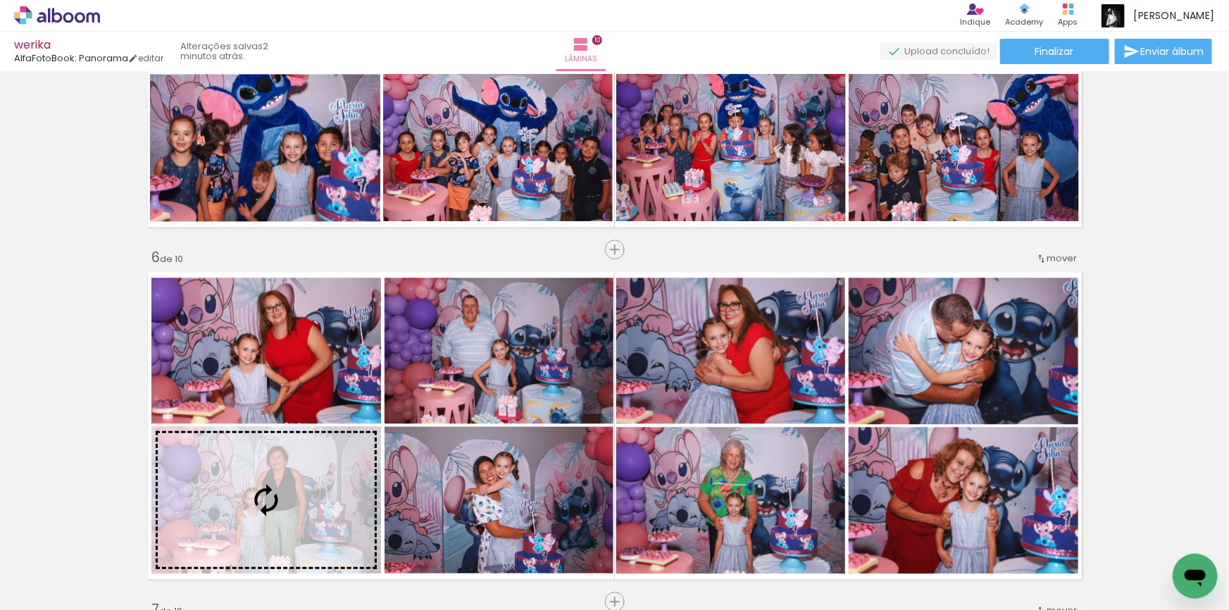
scroll to position [1734, 0]
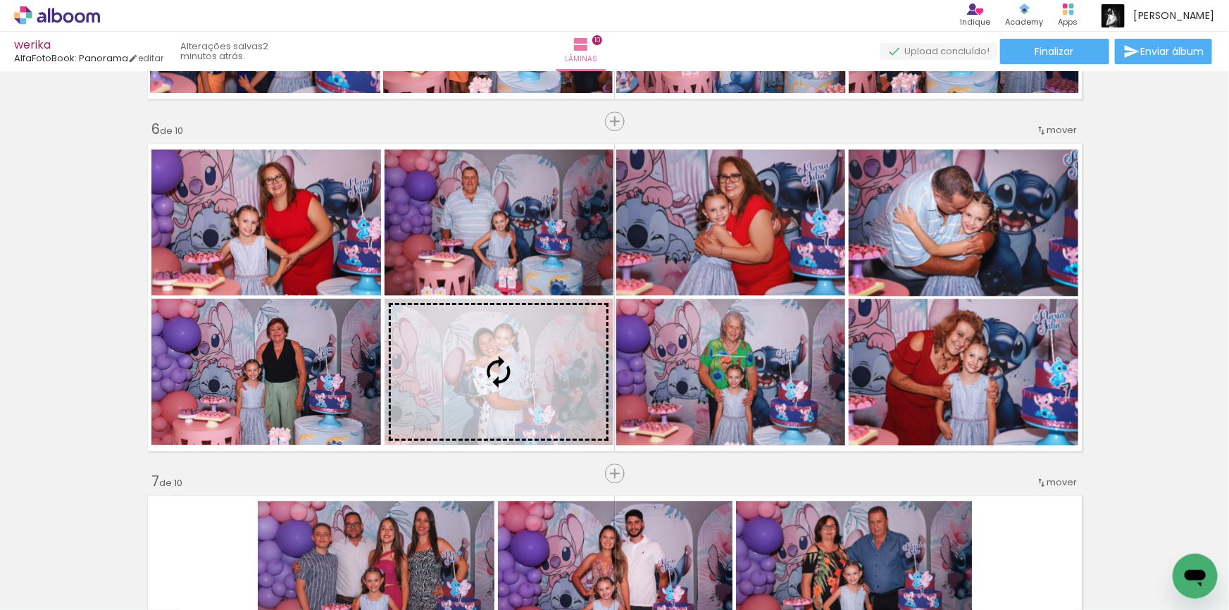
drag, startPoint x: 416, startPoint y: 433, endPoint x: 485, endPoint y: 417, distance: 70.2
click at [485, 417] on div "Inserir lâmina 1 de 10 Inserir lâmina 2 de 10 Inserir lâmina 3 de 10 Inserir lâ…" at bounding box center [614, 279] width 1229 height 3874
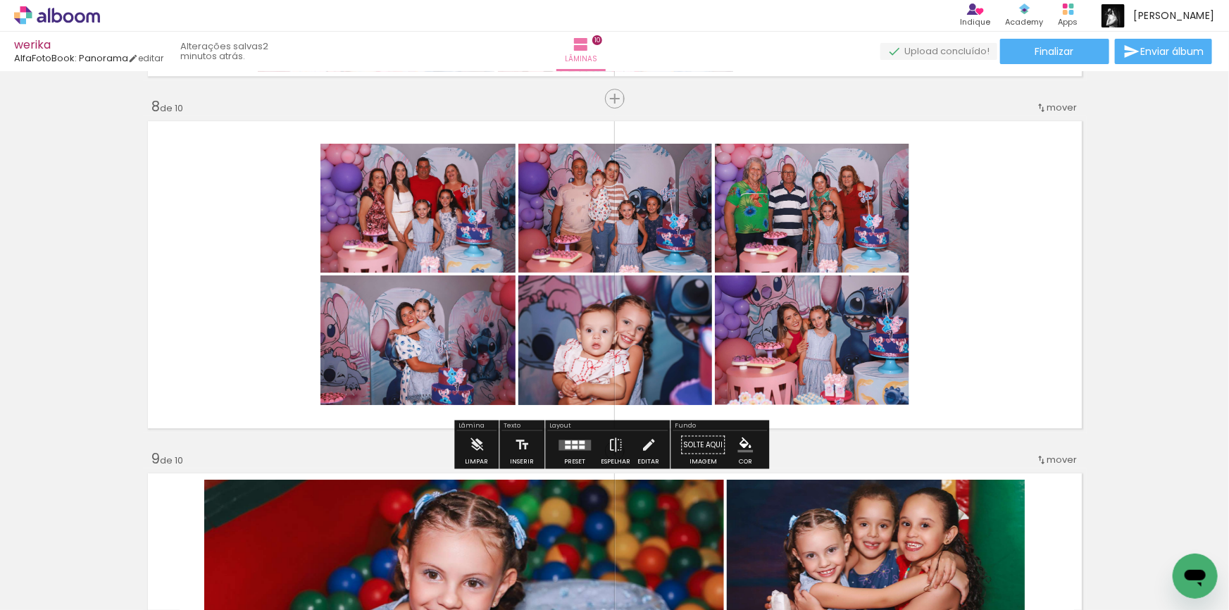
scroll to position [2438, 0]
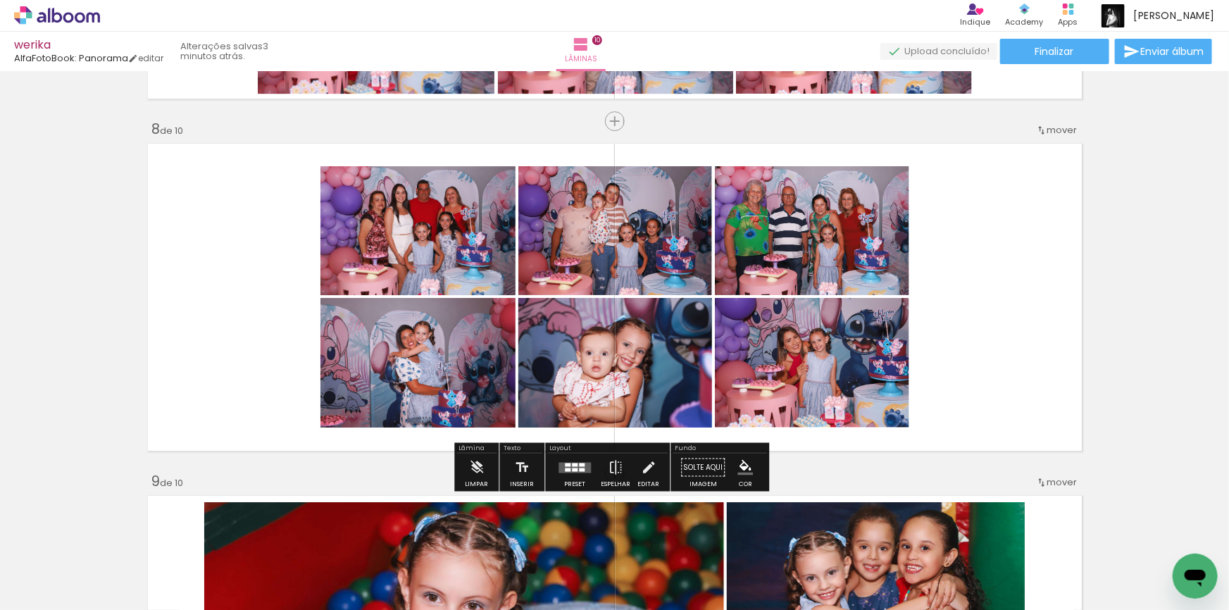
click at [451, 366] on quentale-photo at bounding box center [417, 363] width 195 height 130
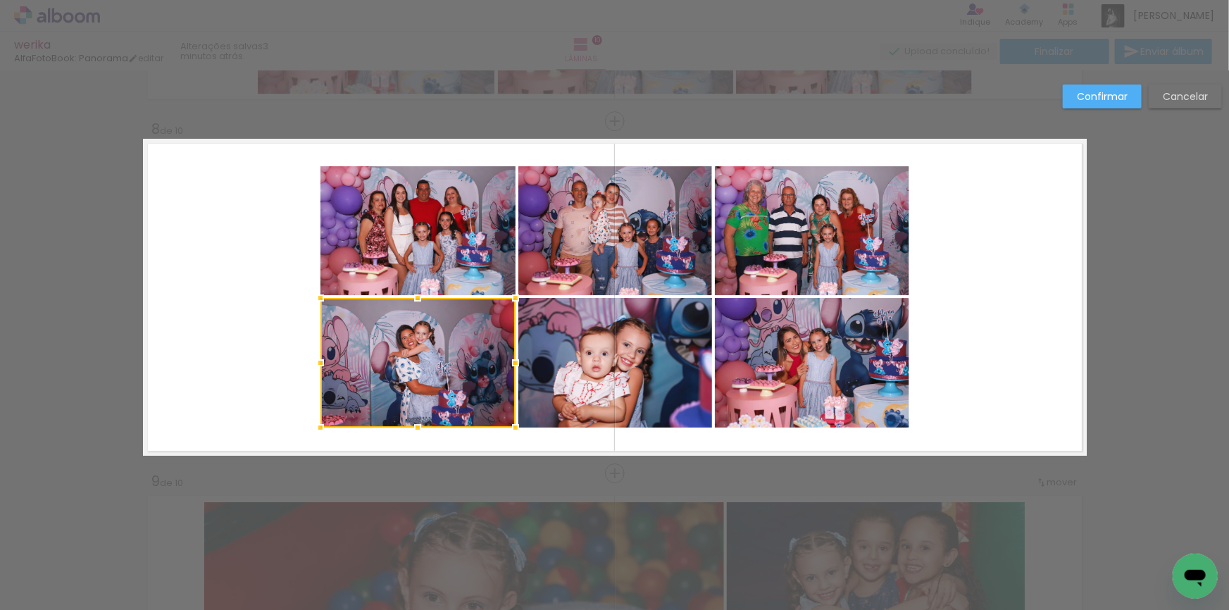
click at [437, 238] on quentale-photo at bounding box center [417, 230] width 195 height 129
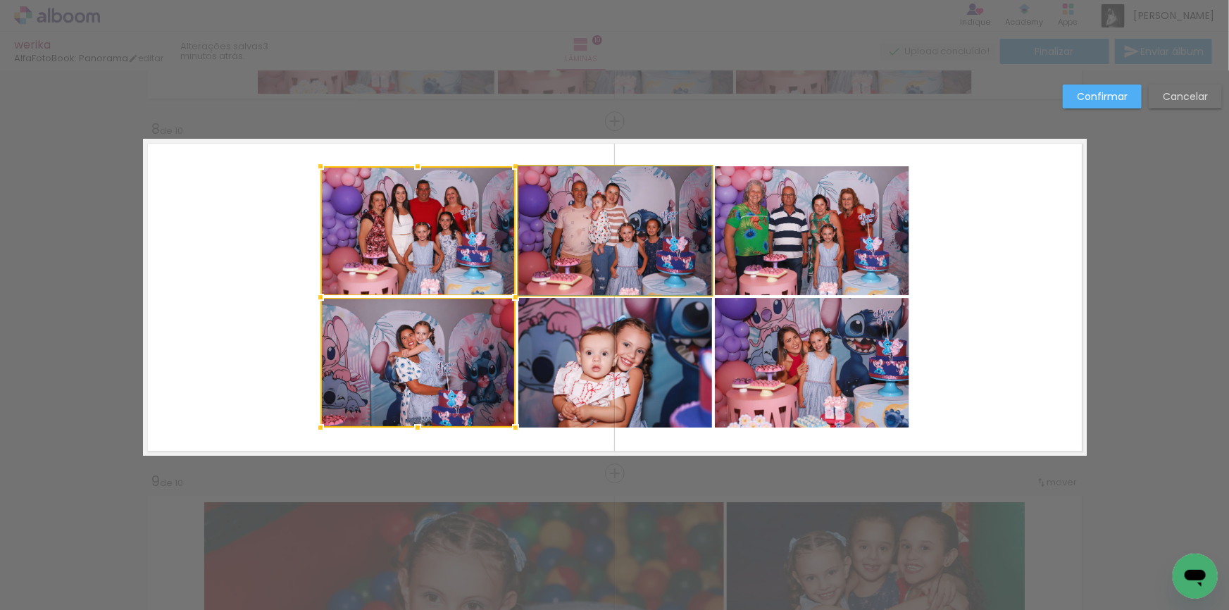
click at [676, 218] on quentale-photo at bounding box center [615, 230] width 194 height 129
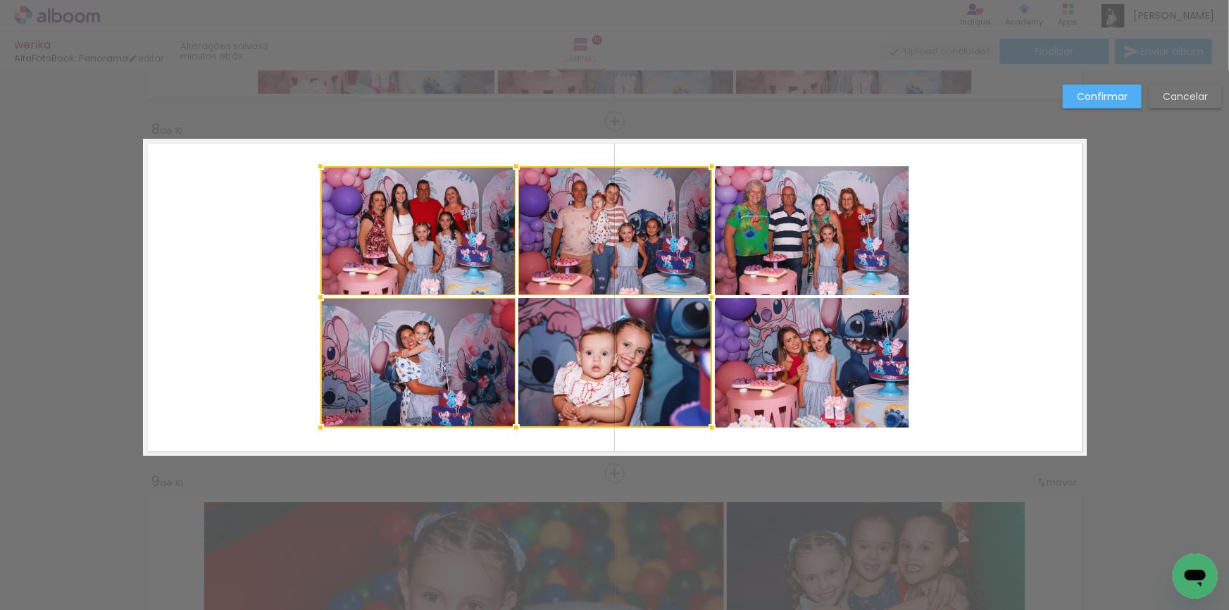
click at [649, 330] on div at bounding box center [516, 296] width 392 height 261
click at [813, 337] on quentale-photo at bounding box center [812, 363] width 194 height 130
click at [845, 223] on div at bounding box center [614, 296] width 589 height 261
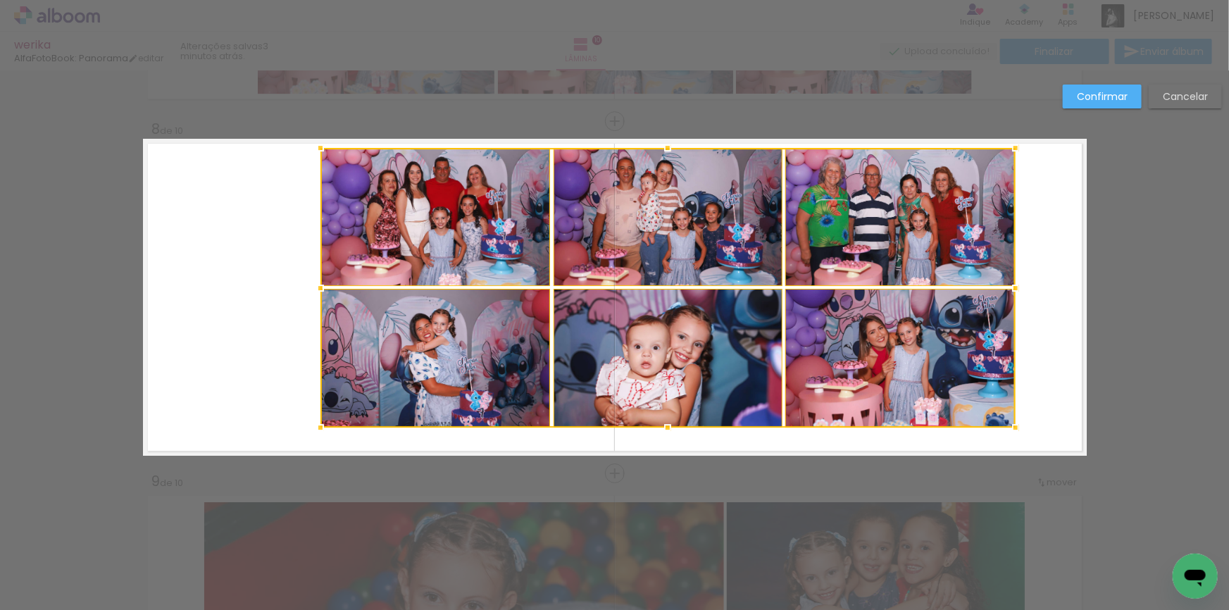
drag, startPoint x: 906, startPoint y: 168, endPoint x: 1010, endPoint y: 149, distance: 105.4
click at [1010, 149] on div at bounding box center [1015, 148] width 28 height 28
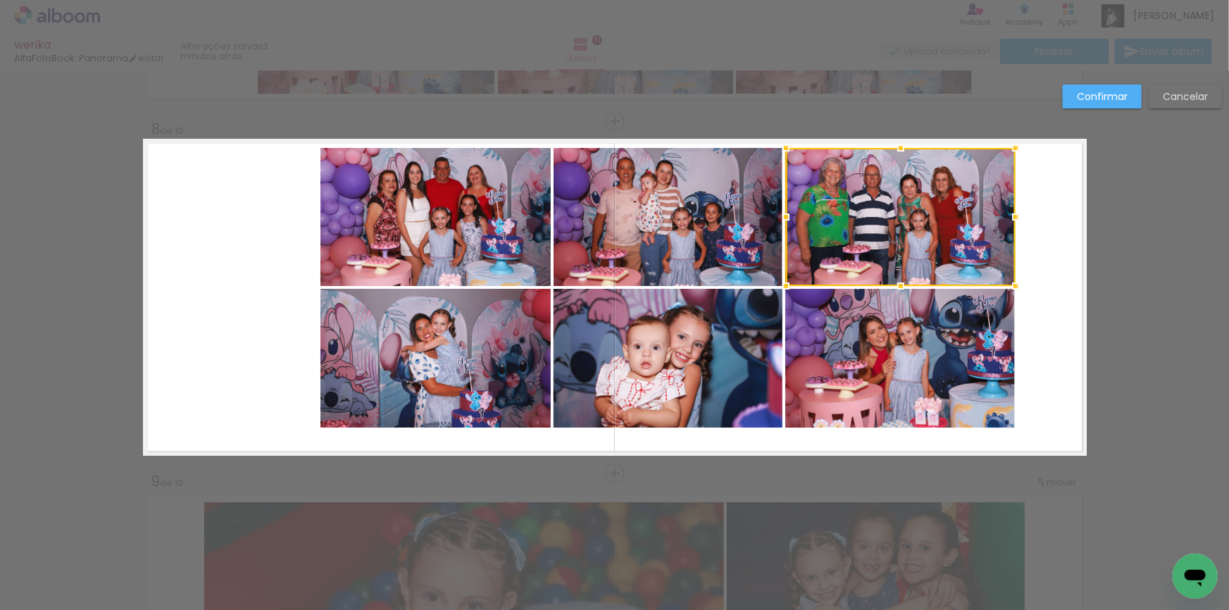
click at [878, 232] on div at bounding box center [901, 217] width 230 height 138
click at [859, 357] on quentale-photo at bounding box center [900, 358] width 230 height 139
click at [654, 358] on quentale-photo at bounding box center [668, 358] width 229 height 139
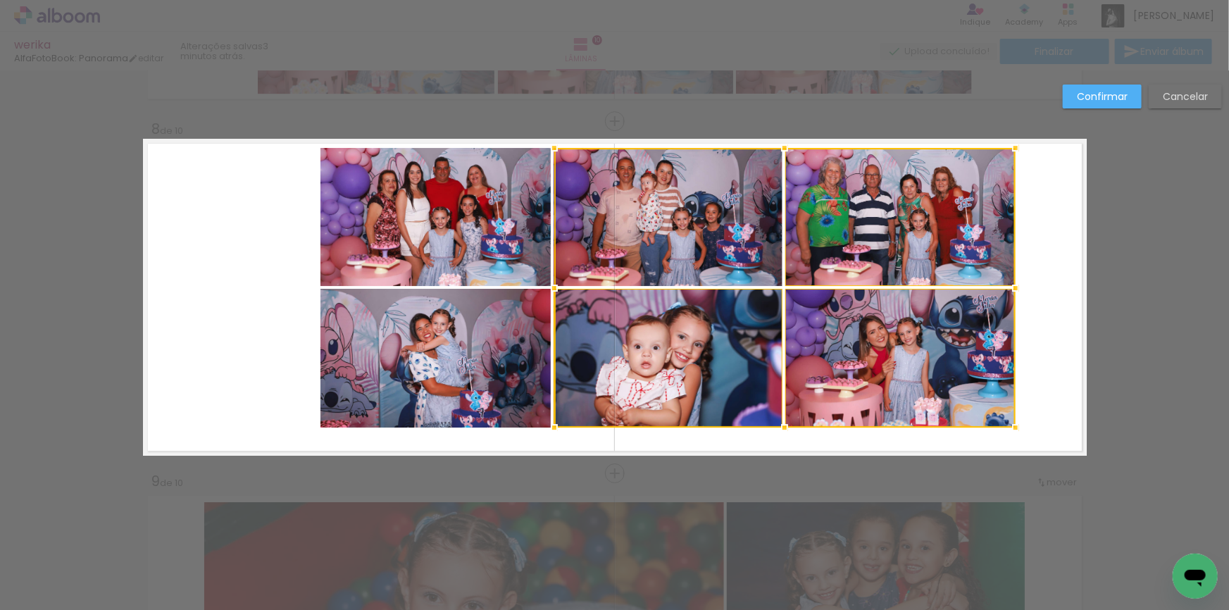
click at [671, 237] on div at bounding box center [784, 288] width 461 height 280
click at [457, 233] on quentale-photo at bounding box center [435, 217] width 230 height 138
click at [439, 338] on div at bounding box center [667, 288] width 695 height 280
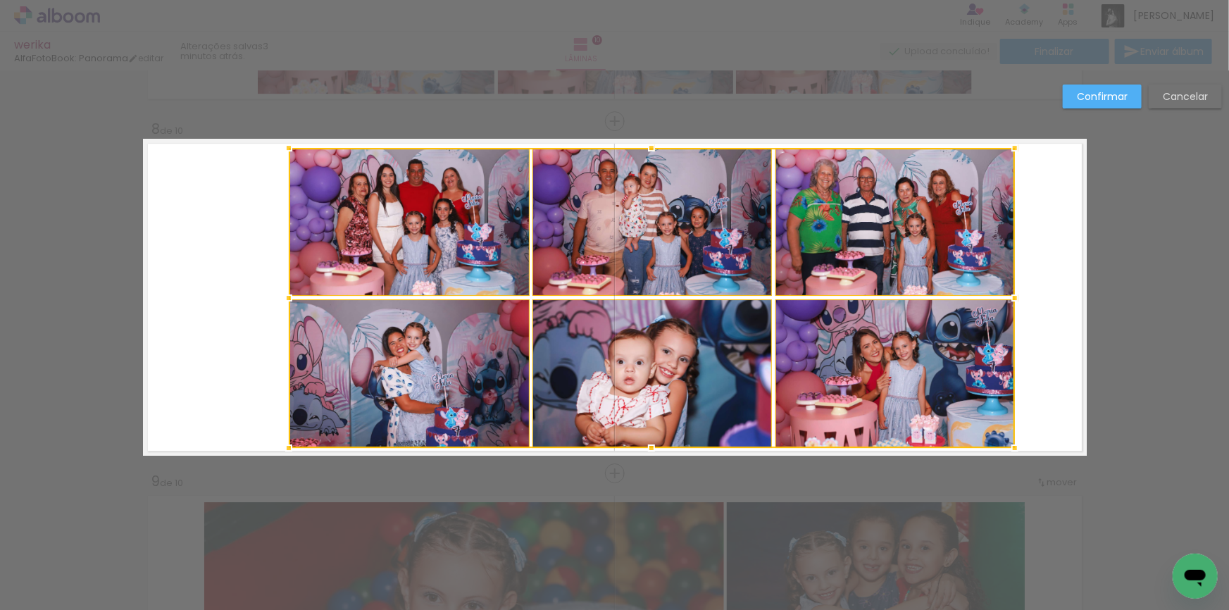
drag, startPoint x: 311, startPoint y: 424, endPoint x: 280, endPoint y: 444, distance: 37.1
click at [280, 444] on div at bounding box center [289, 448] width 28 height 28
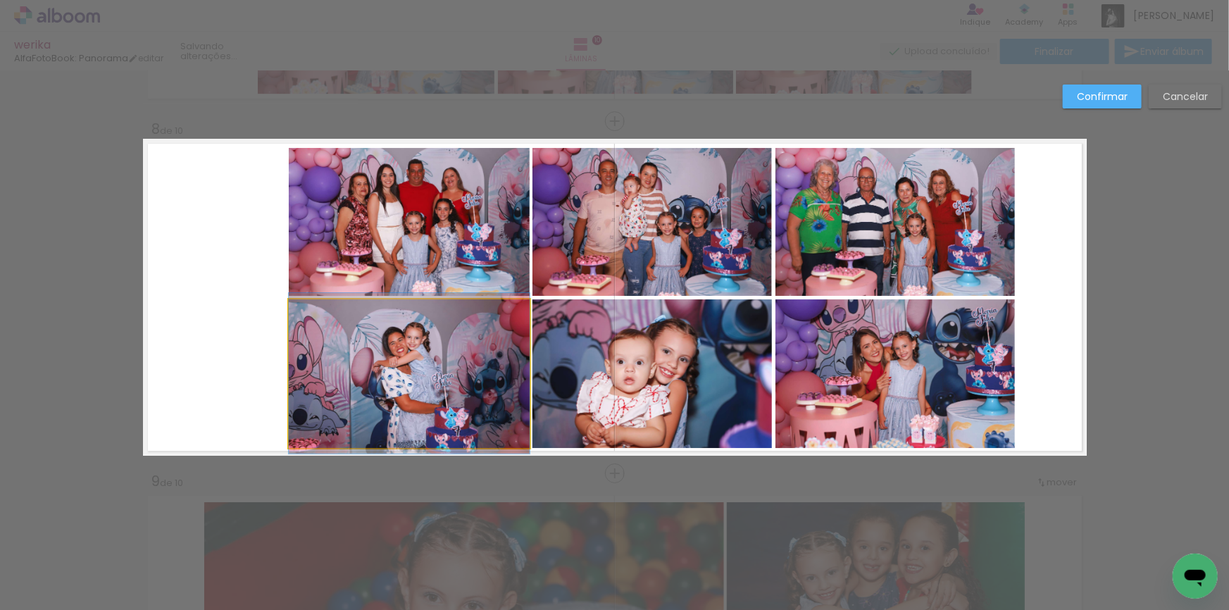
click at [379, 375] on quentale-photo at bounding box center [409, 373] width 241 height 149
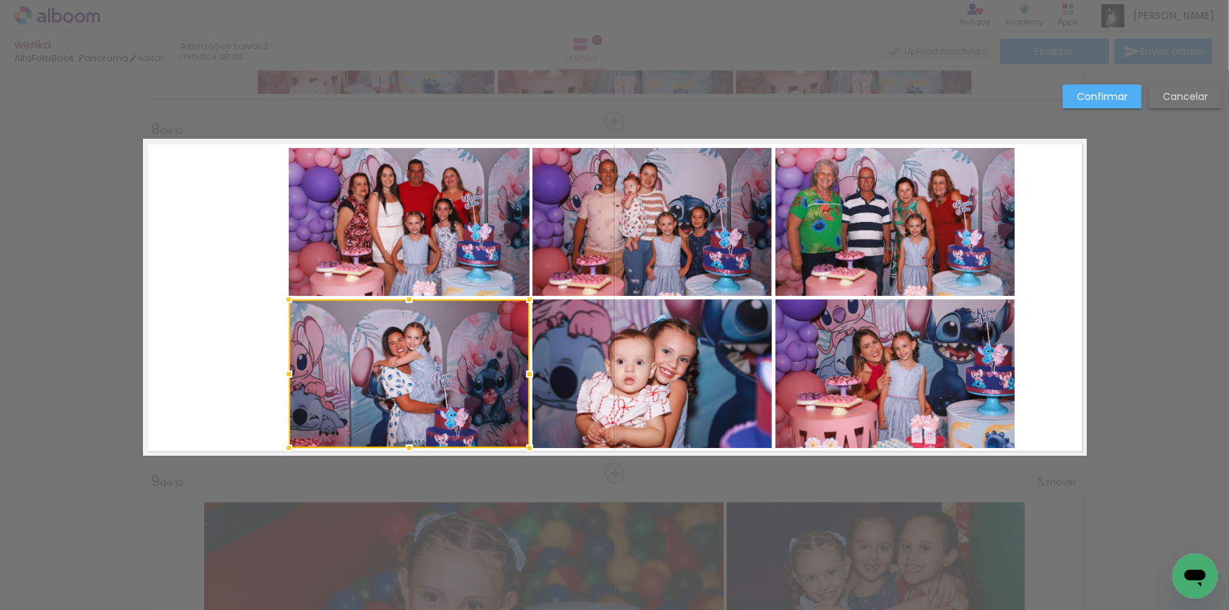
click at [424, 181] on quentale-photo at bounding box center [409, 222] width 241 height 148
click at [667, 220] on quentale-photo at bounding box center [651, 222] width 239 height 148
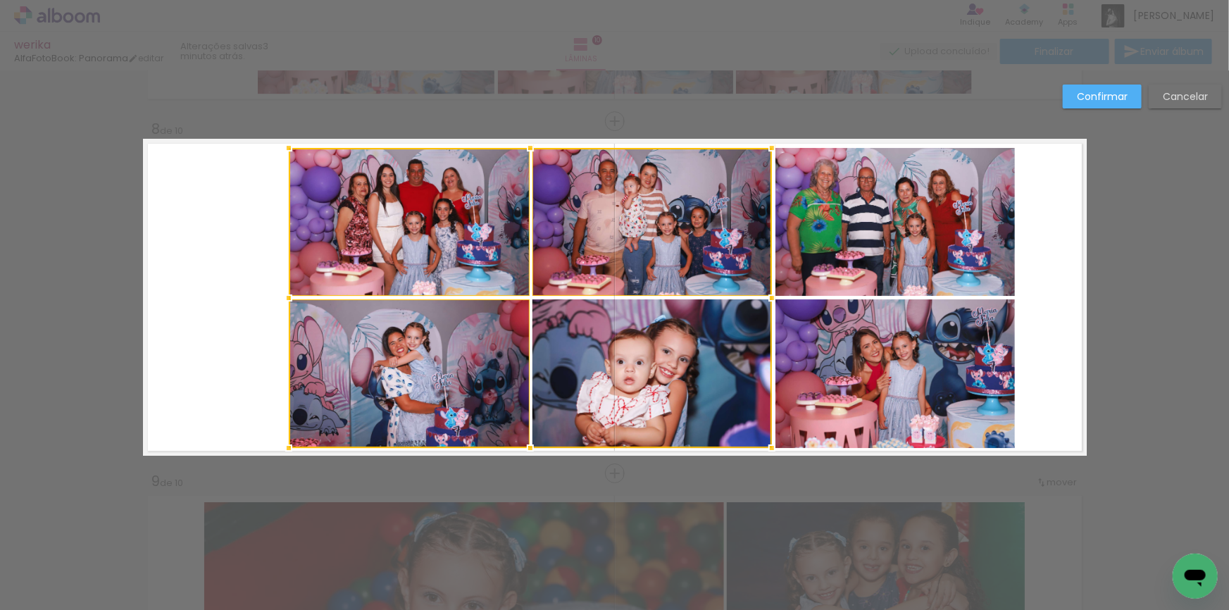
click at [656, 363] on div at bounding box center [530, 298] width 483 height 300
click at [833, 347] on quentale-photo at bounding box center [895, 373] width 240 height 149
click at [858, 221] on div at bounding box center [652, 298] width 726 height 300
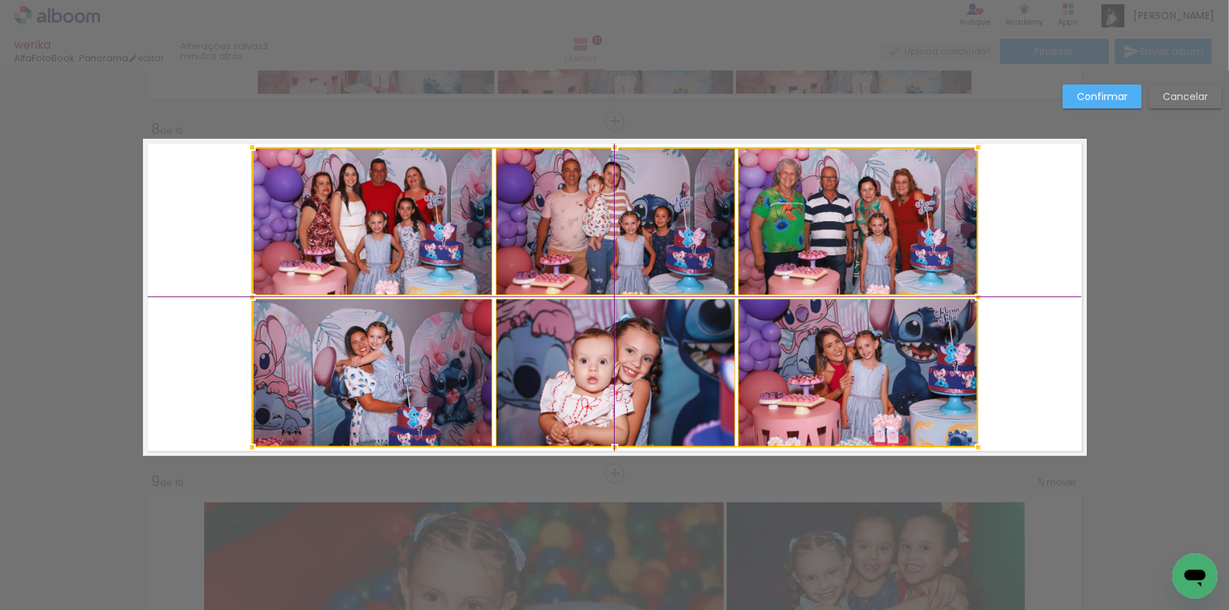
drag, startPoint x: 903, startPoint y: 220, endPoint x: 870, endPoint y: 222, distance: 33.1
click at [870, 222] on div at bounding box center [615, 297] width 726 height 300
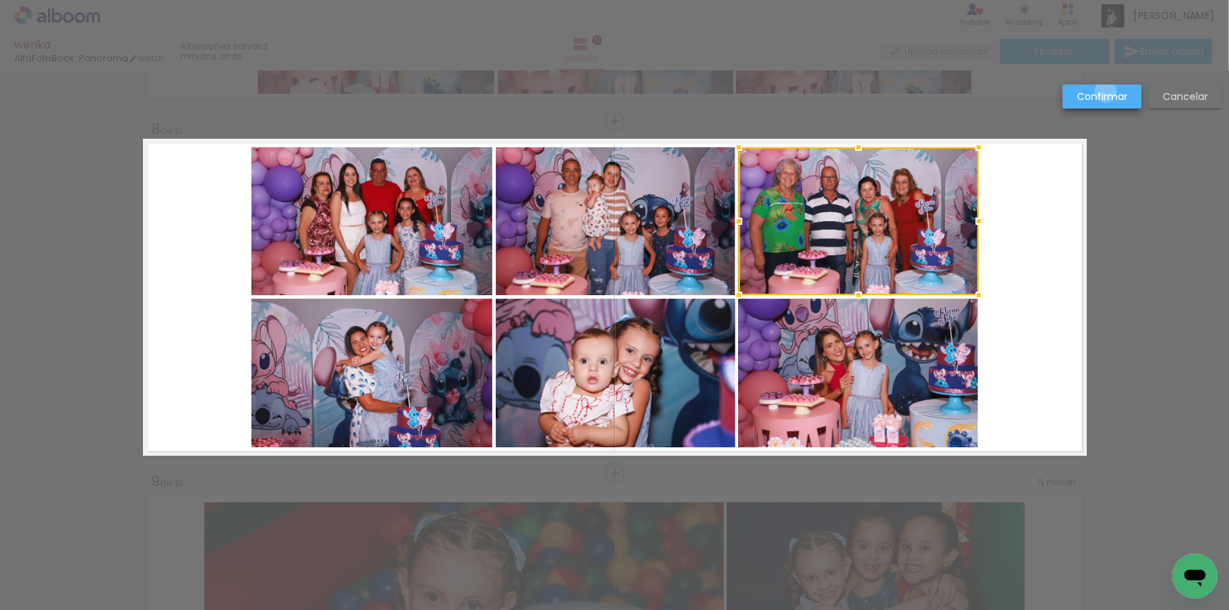
click at [0, 0] on slot "Confirmar" at bounding box center [0, 0] width 0 height 0
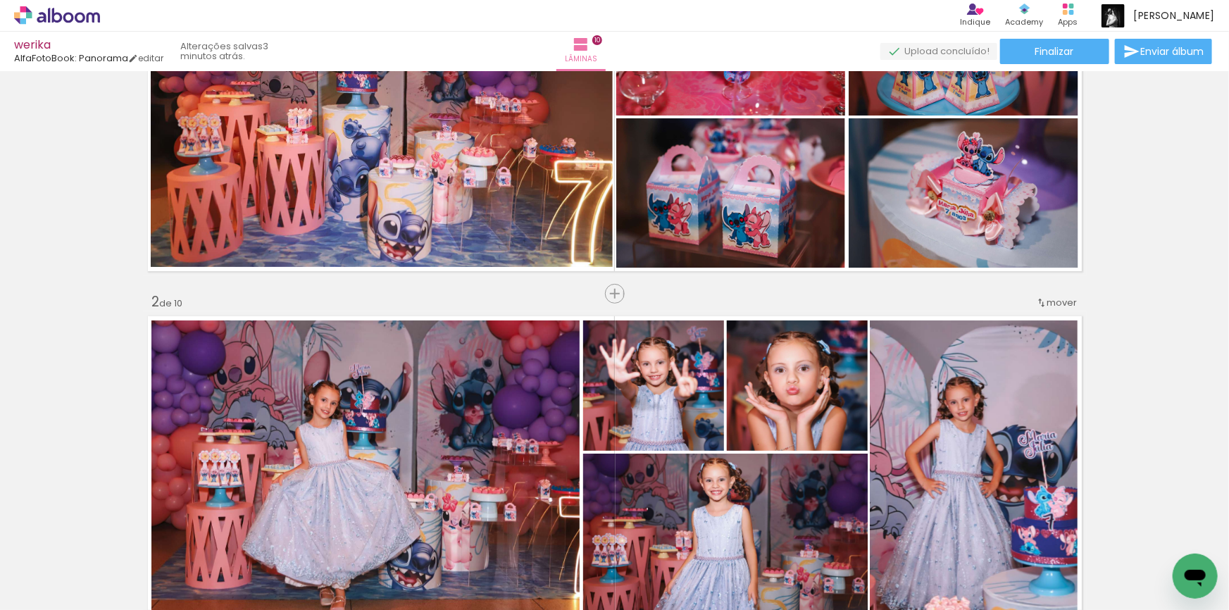
scroll to position [320, 0]
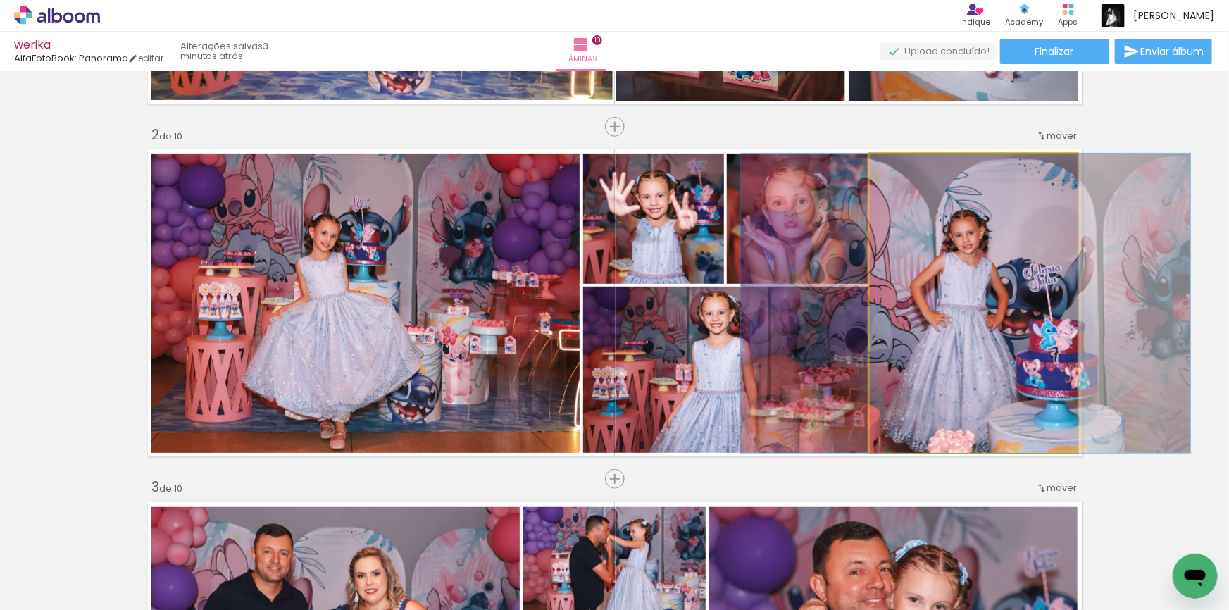
click at [935, 274] on quentale-photo at bounding box center [974, 303] width 208 height 299
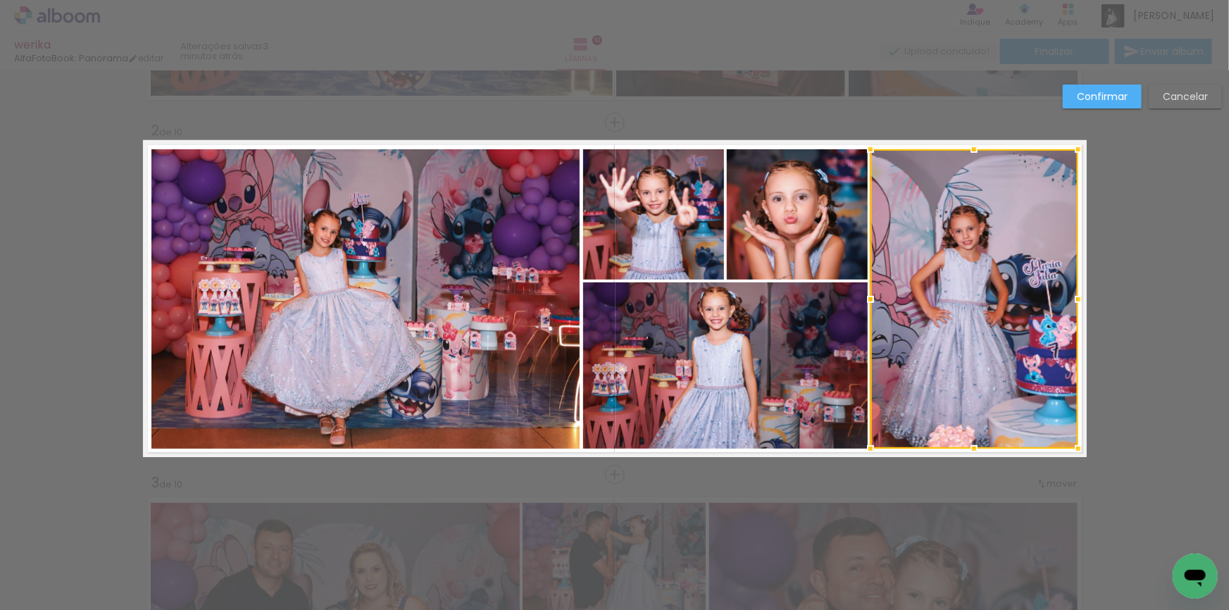
scroll to position [325, 0]
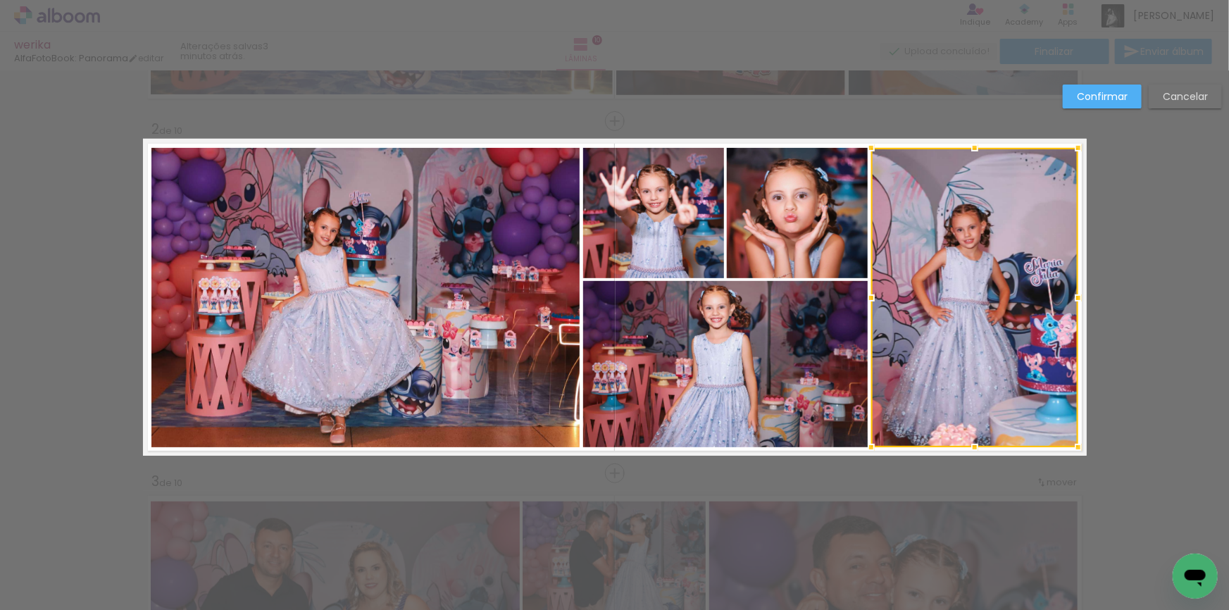
click at [866, 293] on div at bounding box center [871, 298] width 28 height 28
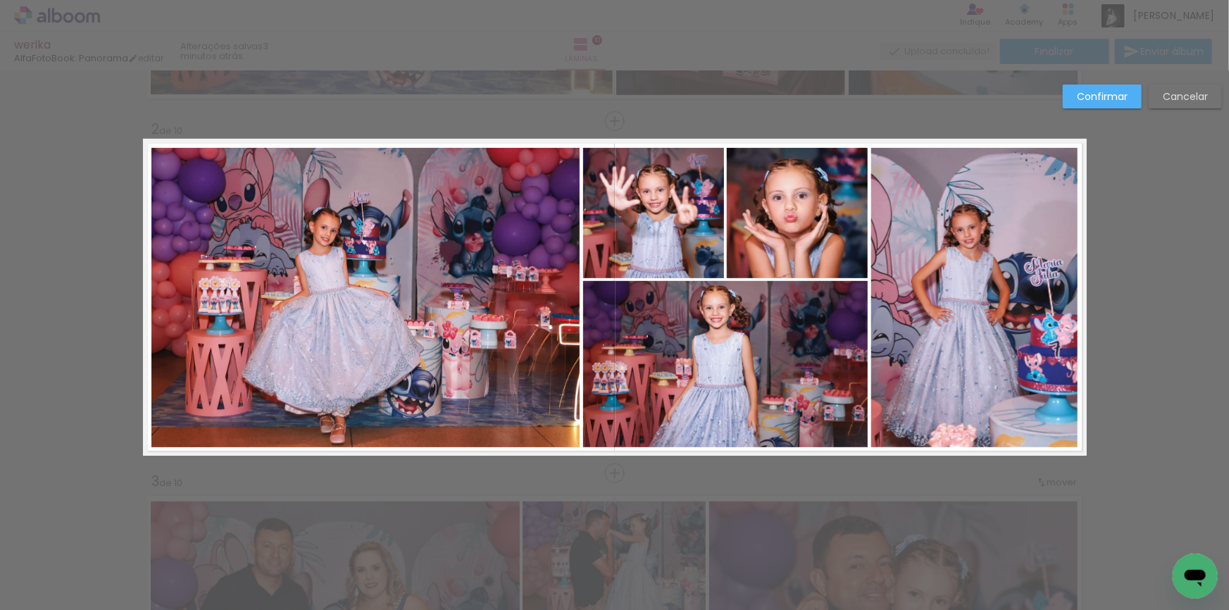
click at [0, 0] on slot "Confirmar" at bounding box center [0, 0] width 0 height 0
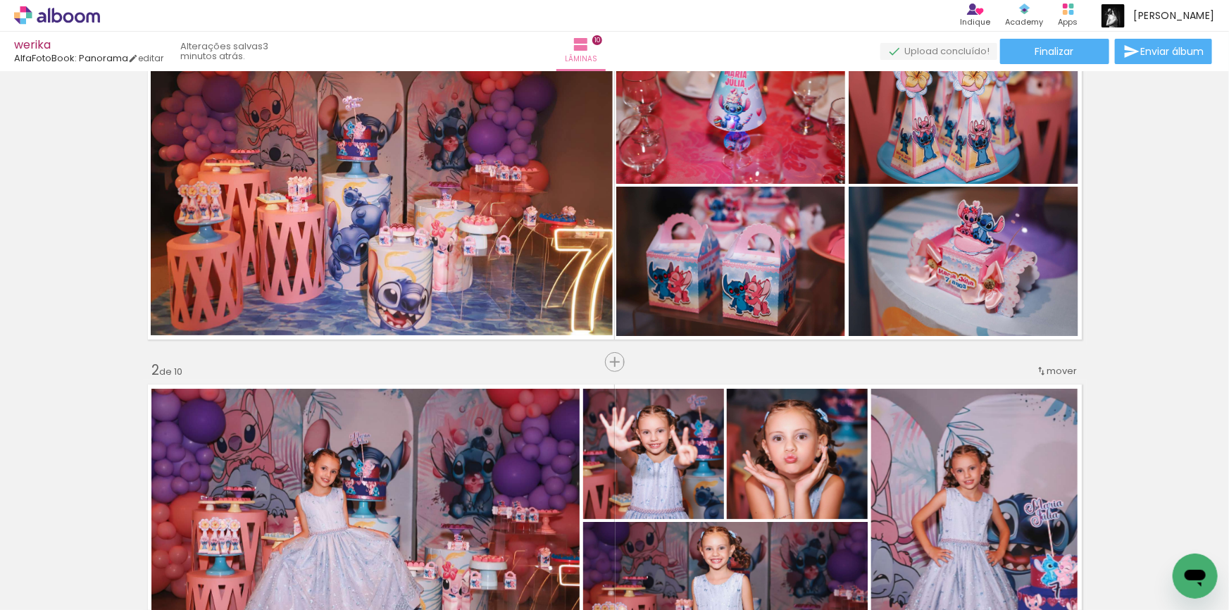
scroll to position [0, 0]
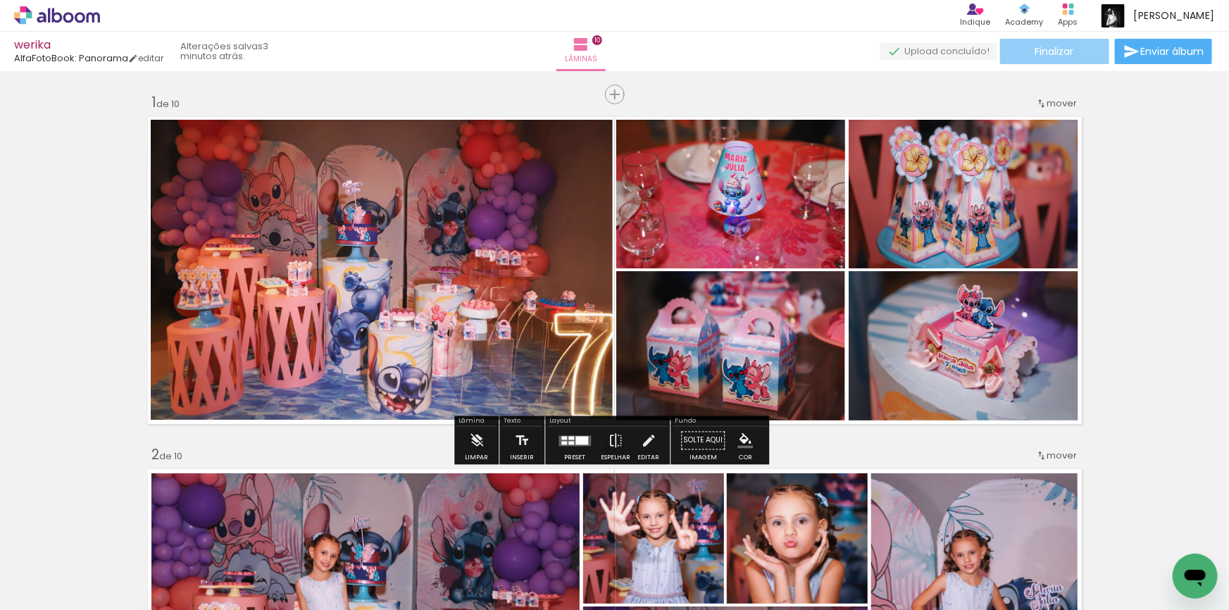
click at [1044, 46] on span "Finalizar" at bounding box center [1054, 51] width 39 height 10
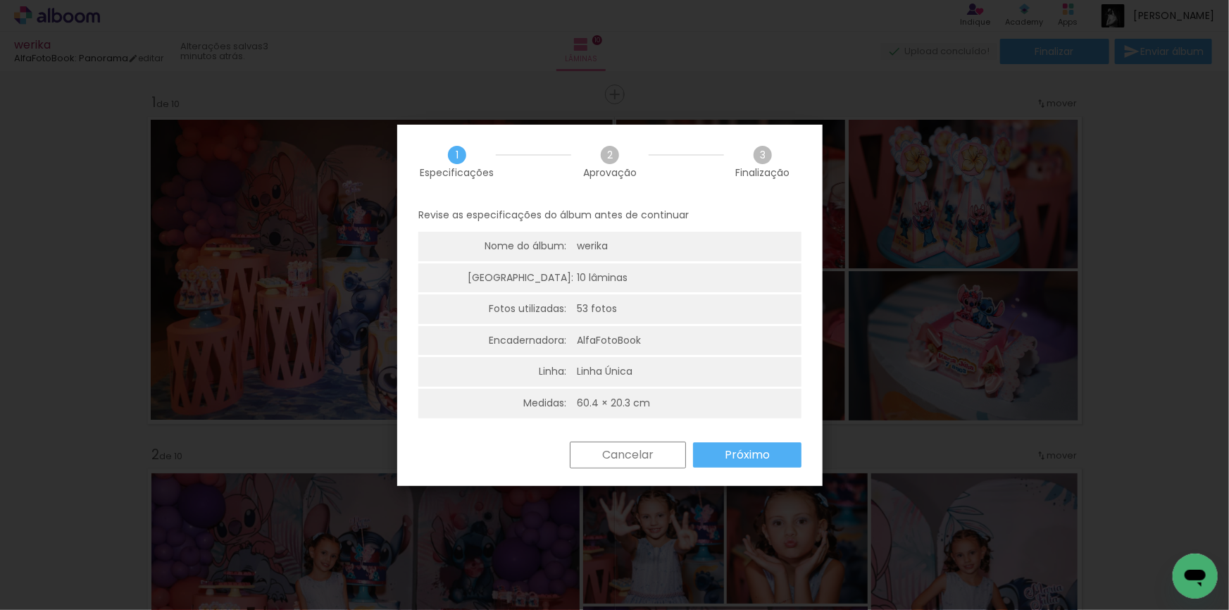
click at [0, 0] on slot "Próximo" at bounding box center [0, 0] width 0 height 0
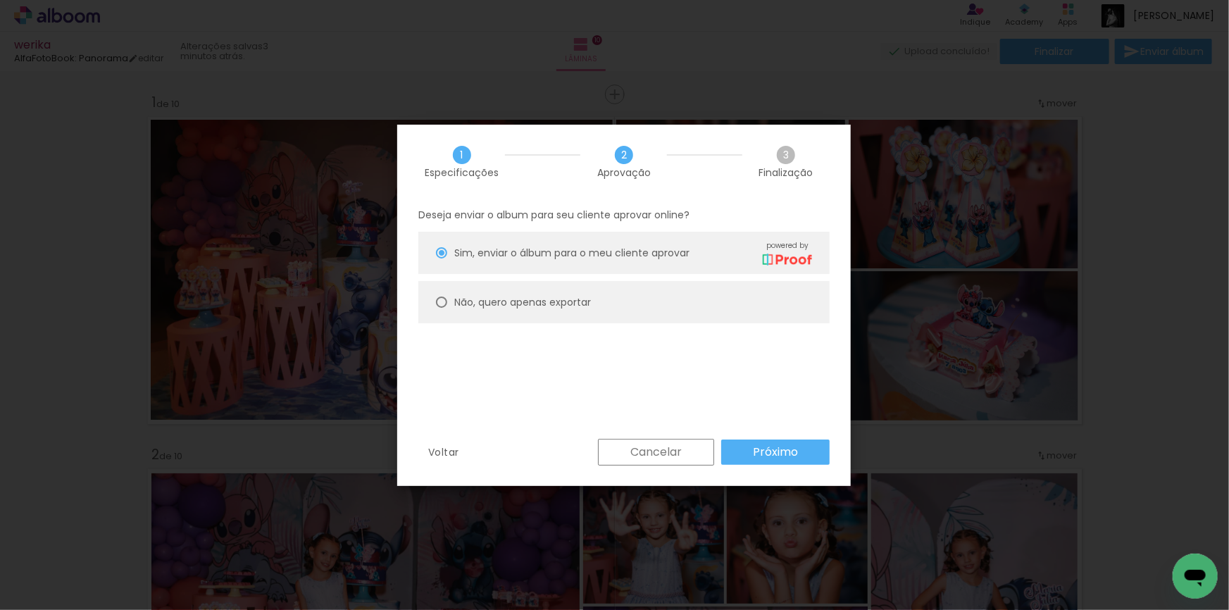
click at [0, 0] on slot "Não, quero apenas exportar" at bounding box center [0, 0] width 0 height 0
type paper-radio-button "on"
click at [0, 0] on slot "Próximo" at bounding box center [0, 0] width 0 height 0
type input "Alta, 300 DPI"
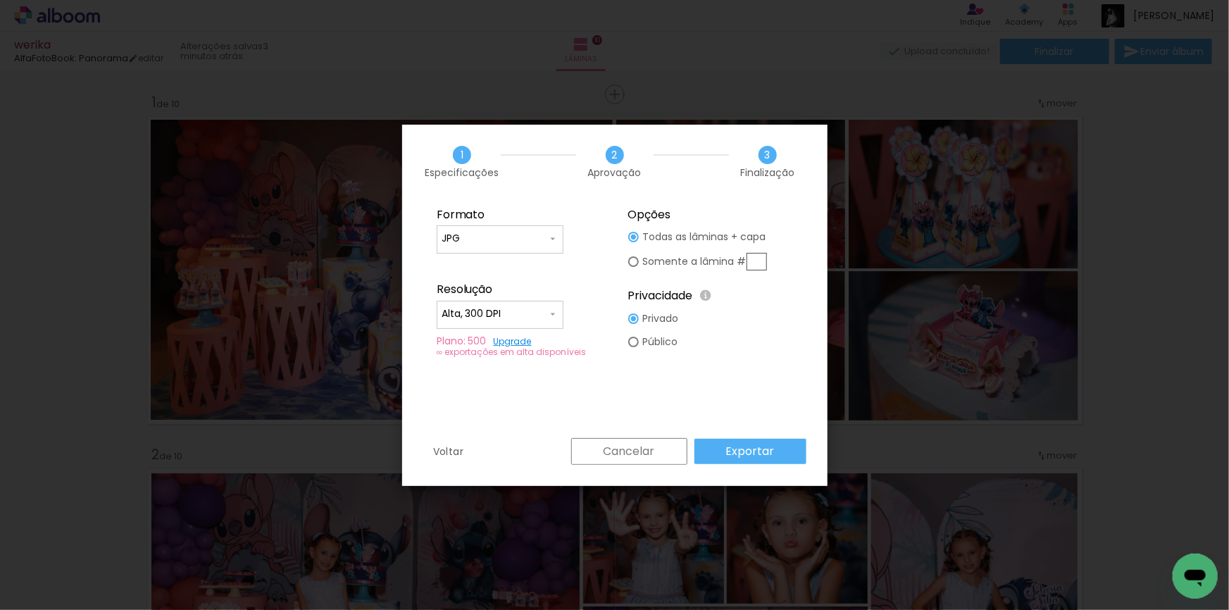
click at [780, 446] on paper-button "Exportar" at bounding box center [750, 451] width 112 height 25
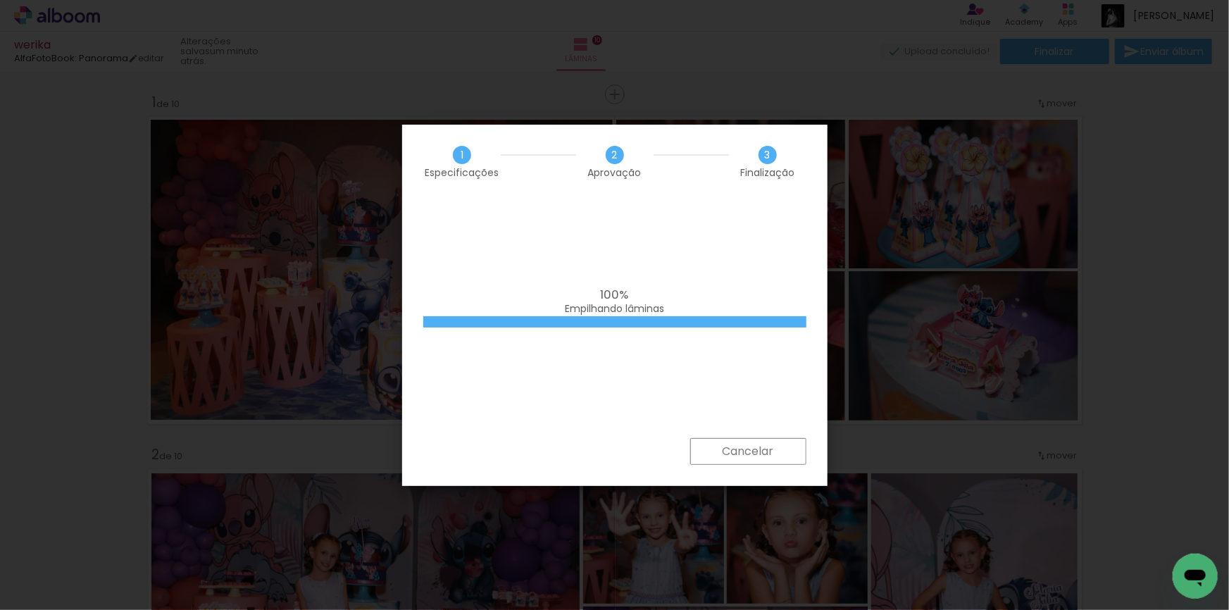
scroll to position [0, 373]
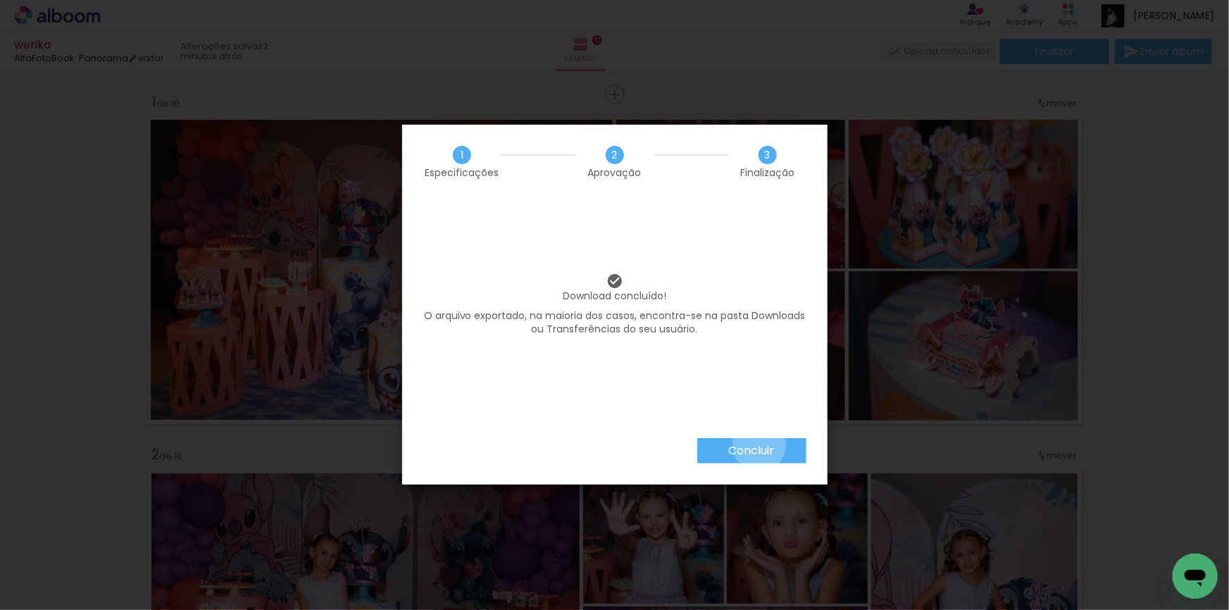
click at [0, 0] on slot "Concluir" at bounding box center [0, 0] width 0 height 0
